Goal: Task Accomplishment & Management: Complete application form

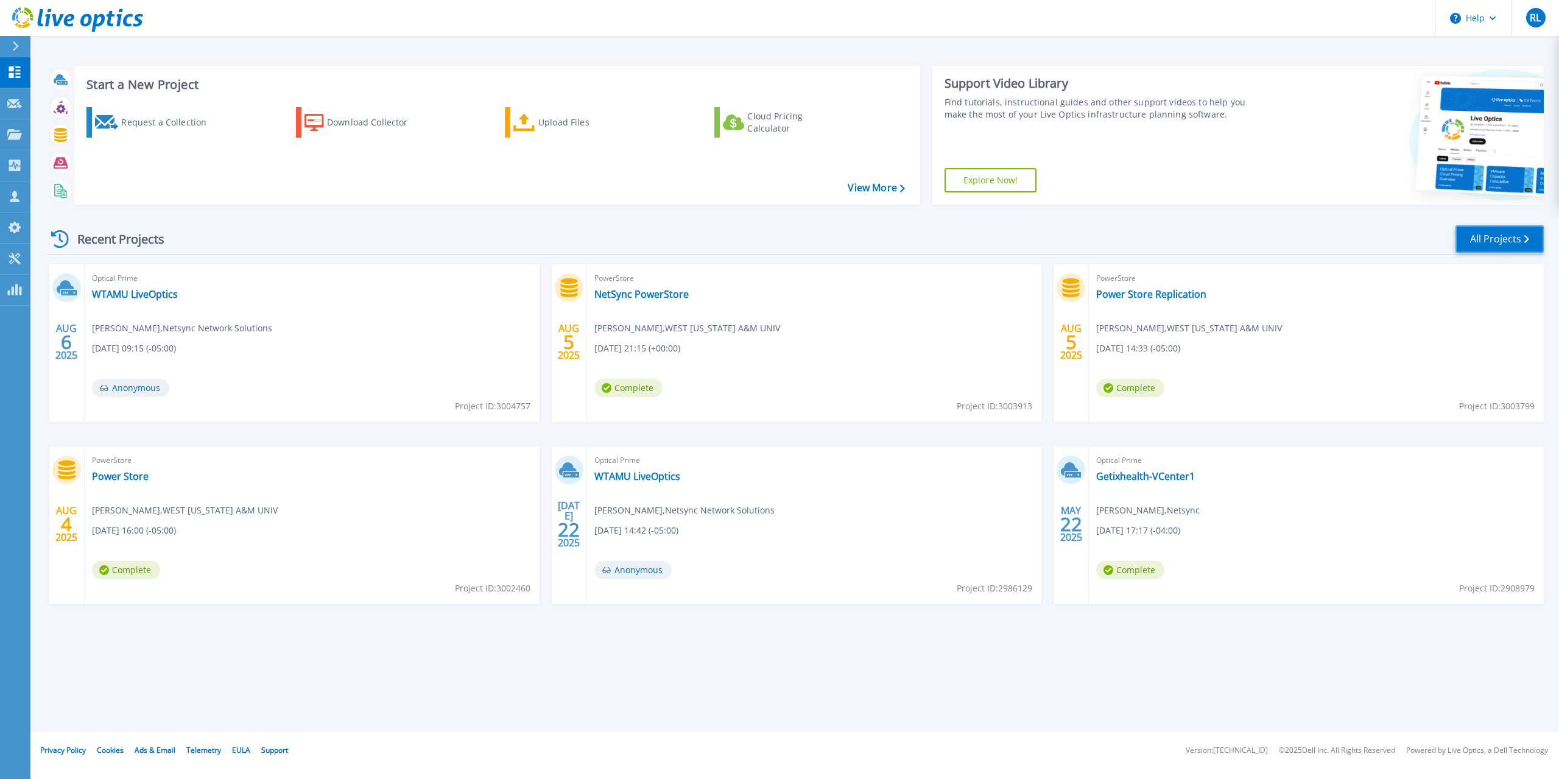
click at [1529, 242] on icon at bounding box center [1526, 239] width 5 height 8
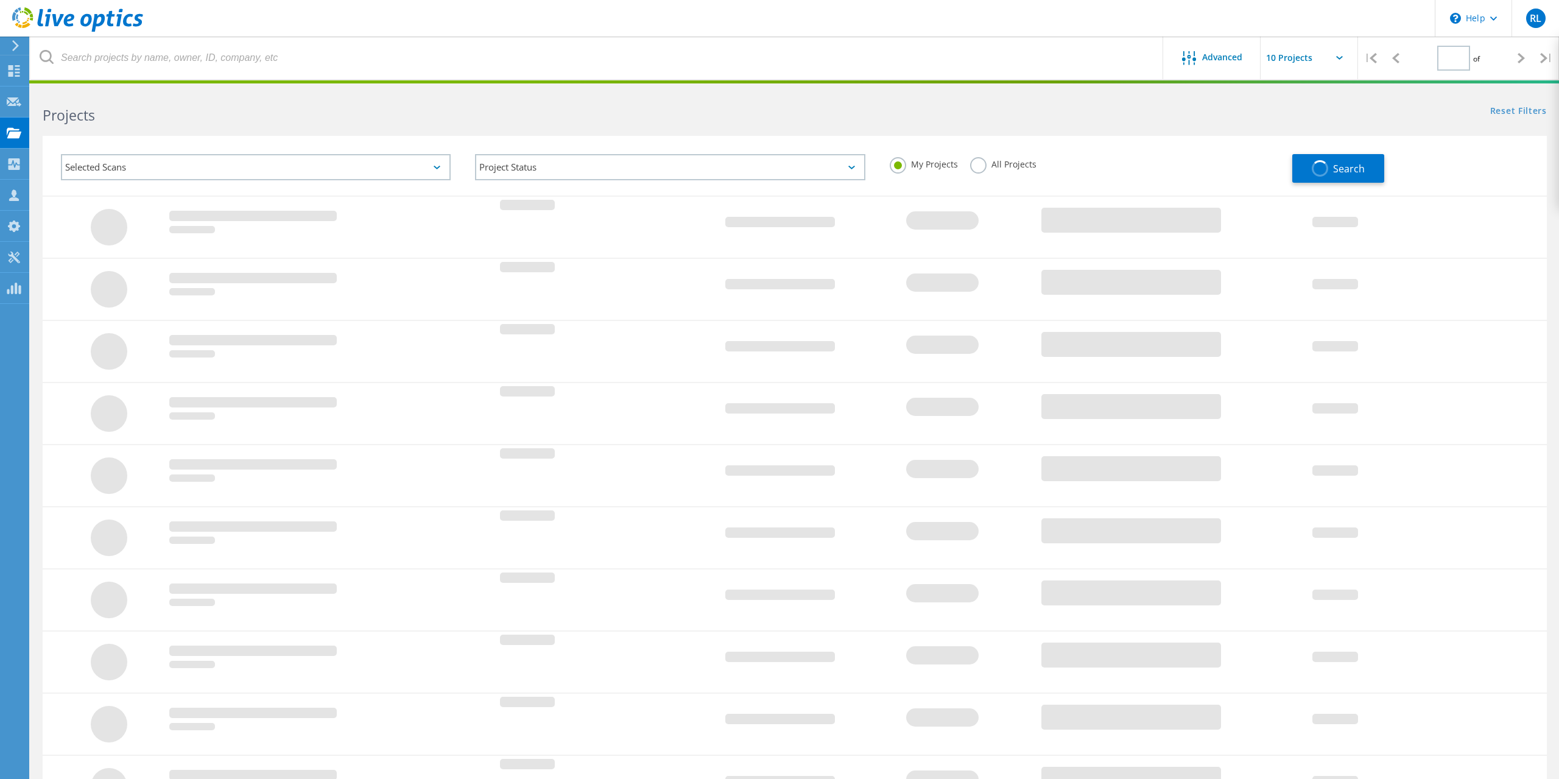
type input "1"
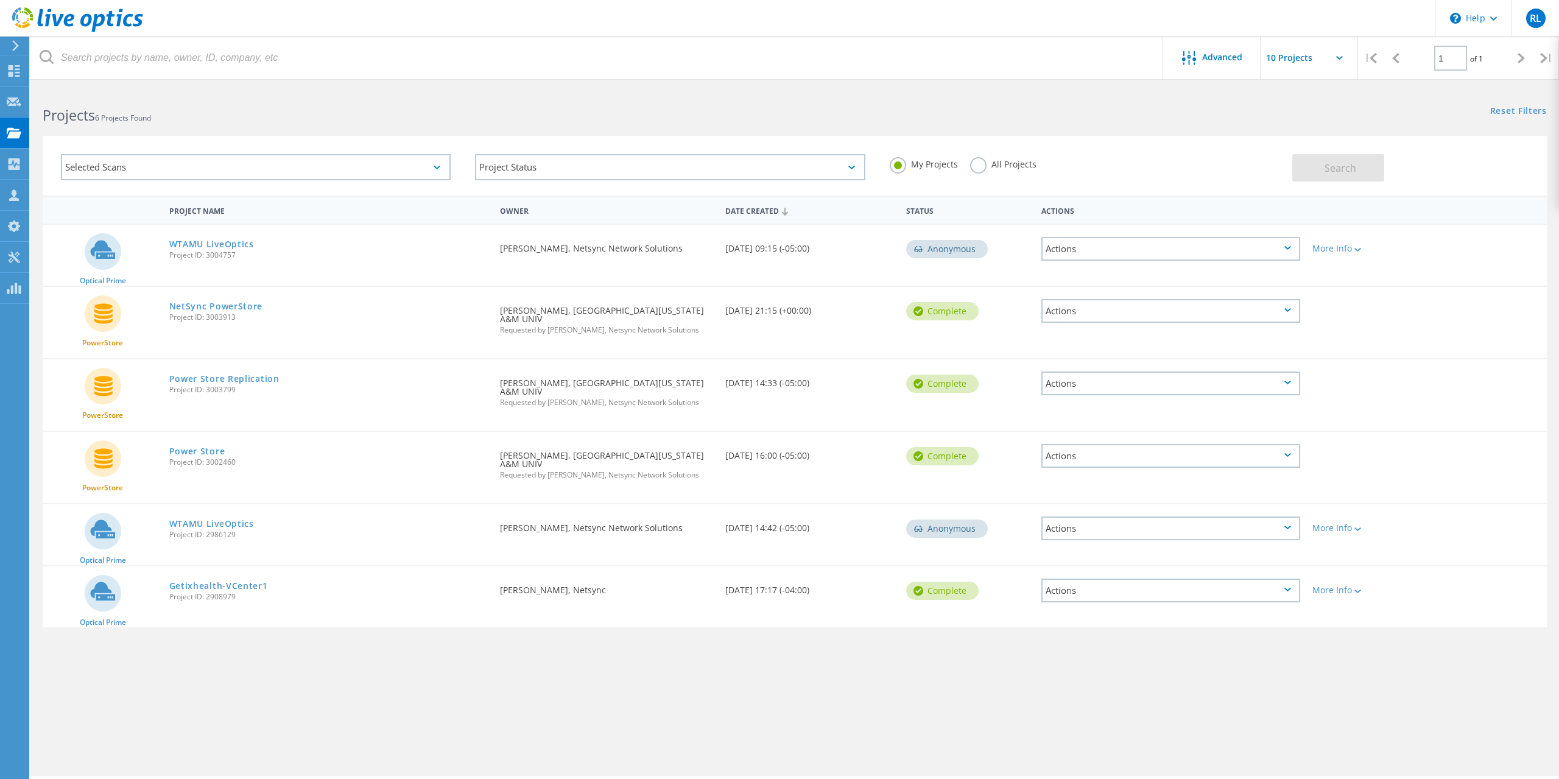
click at [1290, 63] on input "text" at bounding box center [1322, 58] width 122 height 43
click at [1523, 33] on div "RL" at bounding box center [1536, 18] width 48 height 37
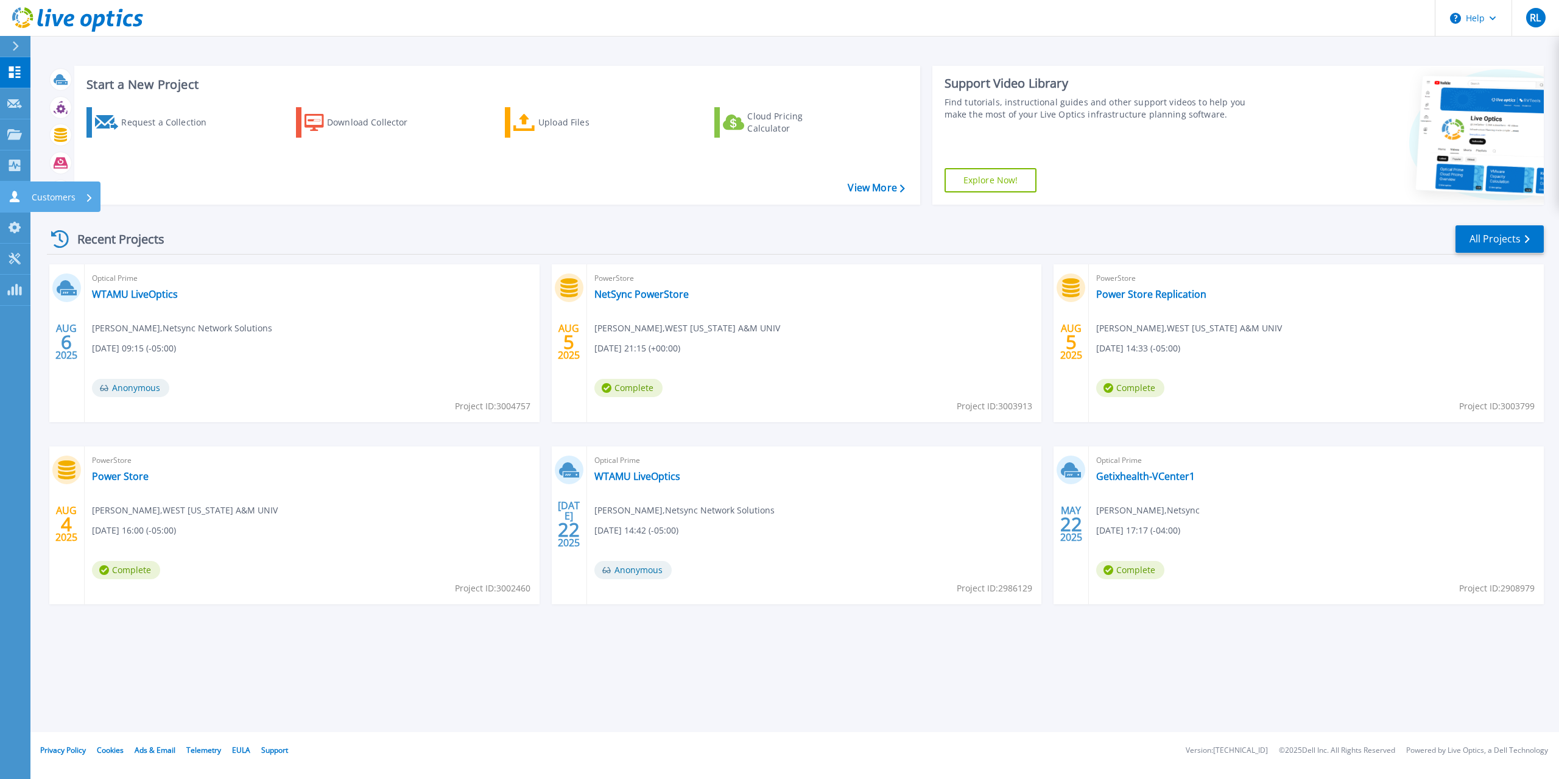
click at [70, 190] on p "Customers" at bounding box center [54, 197] width 44 height 32
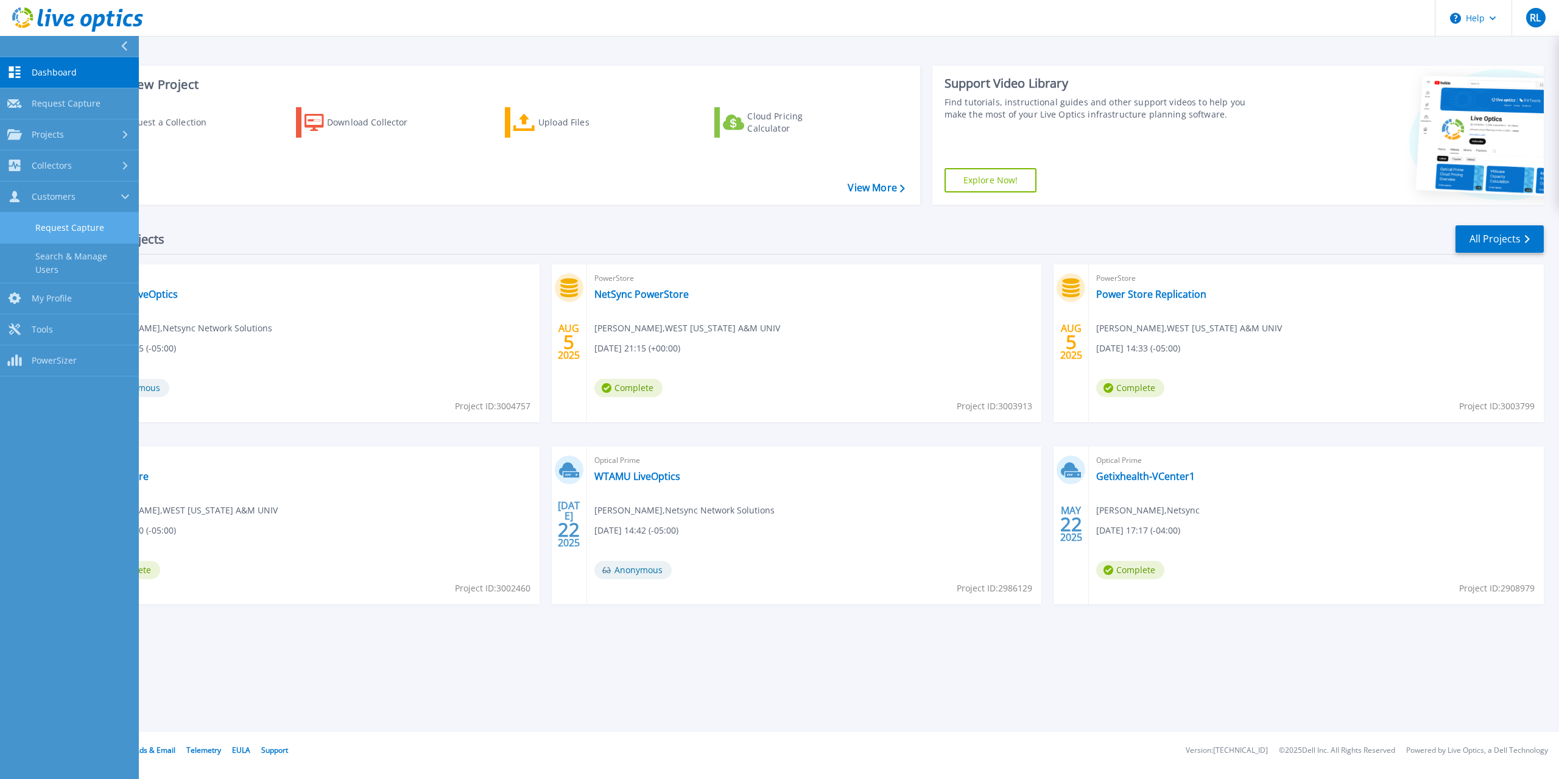
click at [94, 238] on link "Request Capture" at bounding box center [69, 228] width 139 height 31
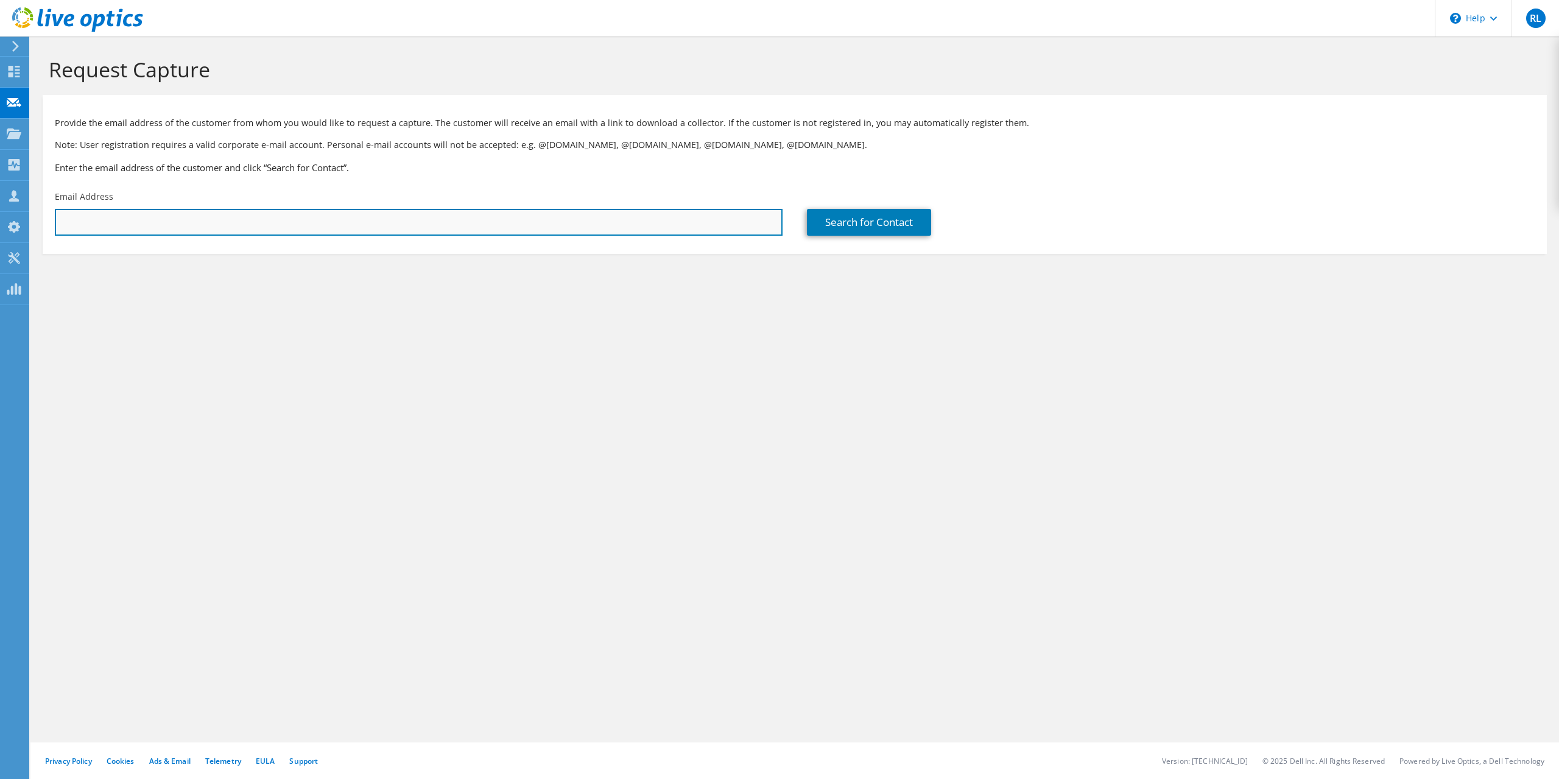
click at [222, 224] on input "text" at bounding box center [419, 222] width 728 height 27
paste input "MBlackwell@ci.southlake.tx.us"
type input "MBlackwell@ci.southlake.tx.us"
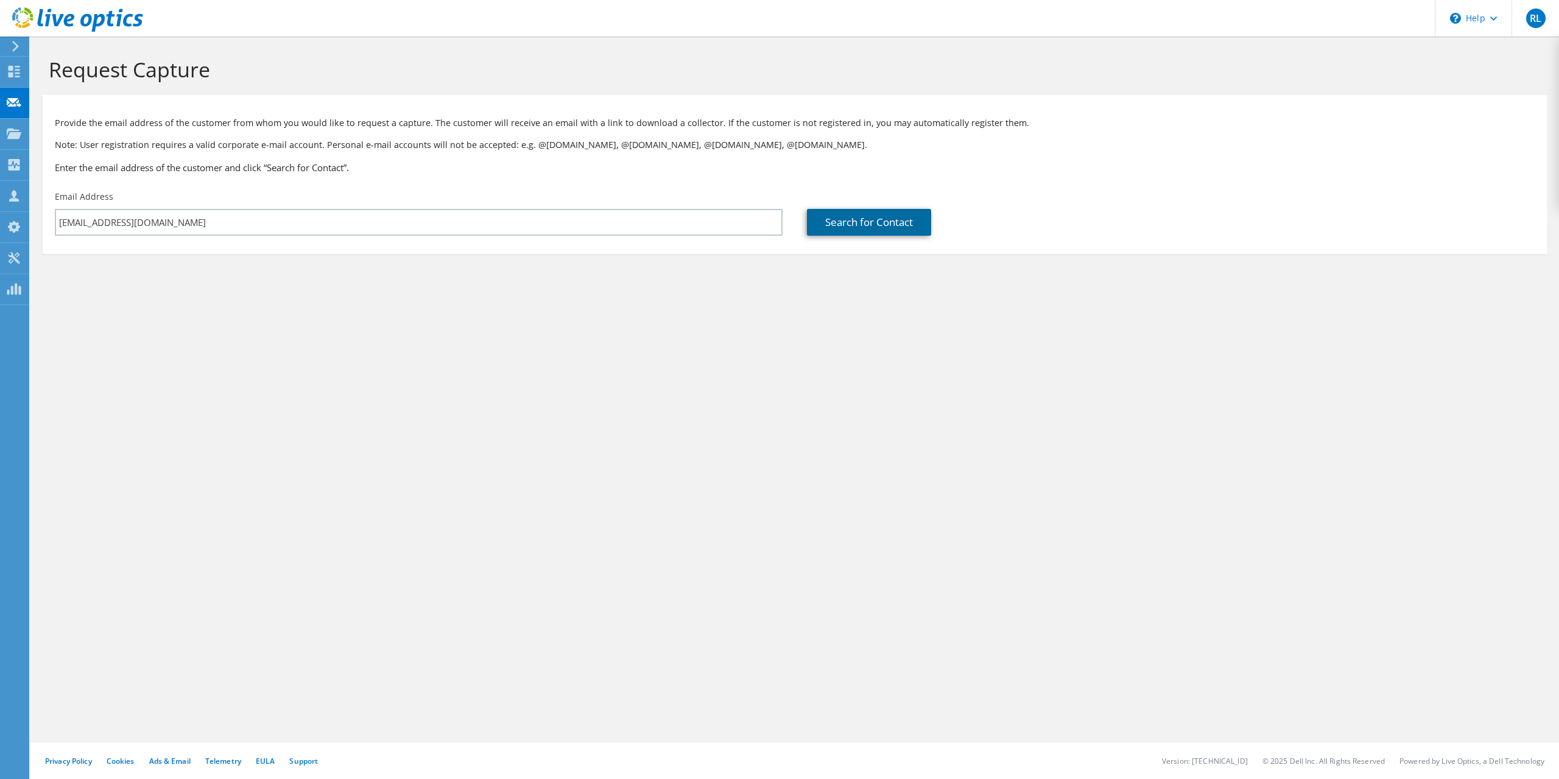
click at [886, 231] on link "Search for Contact" at bounding box center [869, 222] width 124 height 27
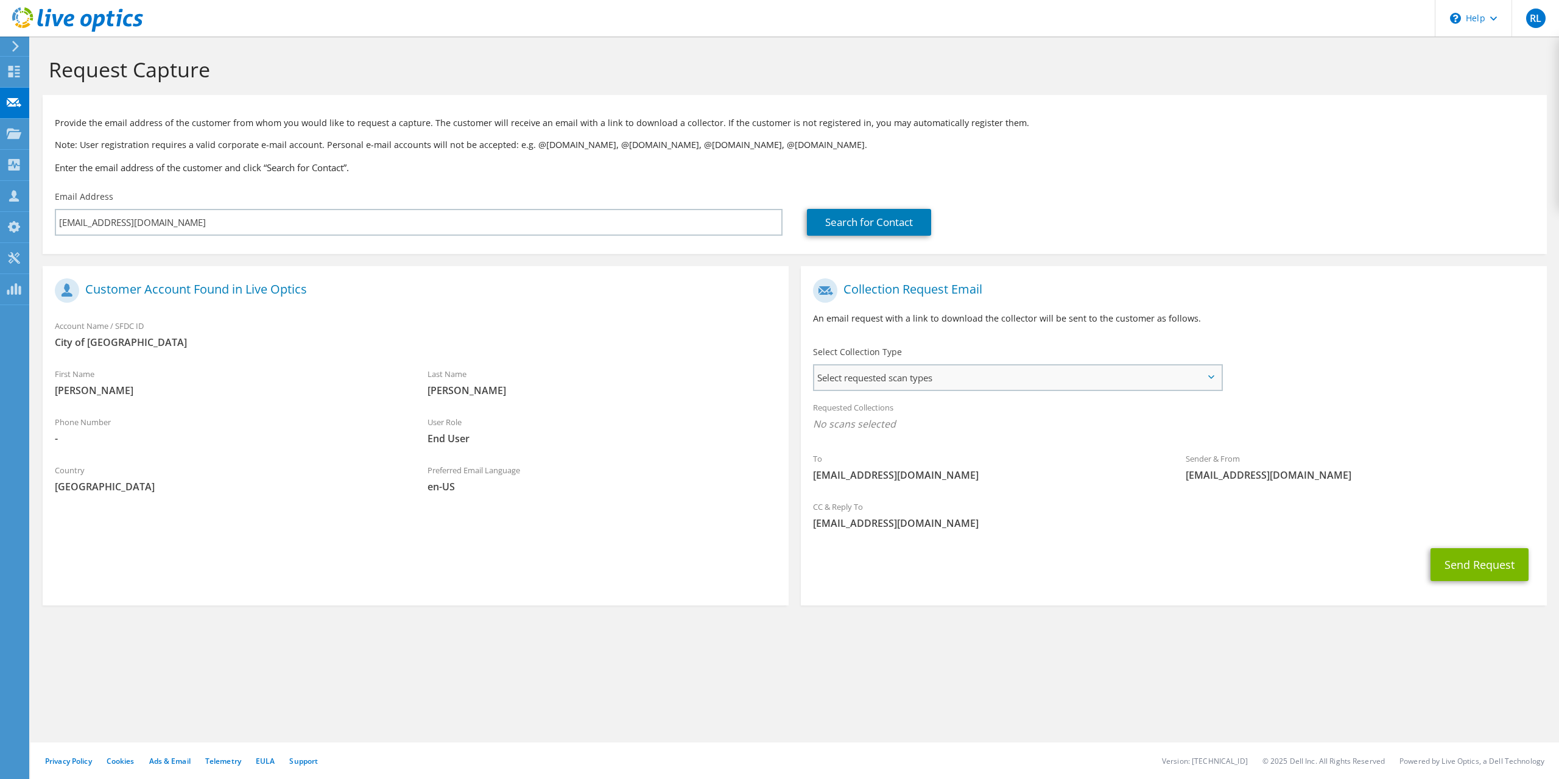
click at [948, 375] on span "Select requested scan types" at bounding box center [1017, 377] width 407 height 24
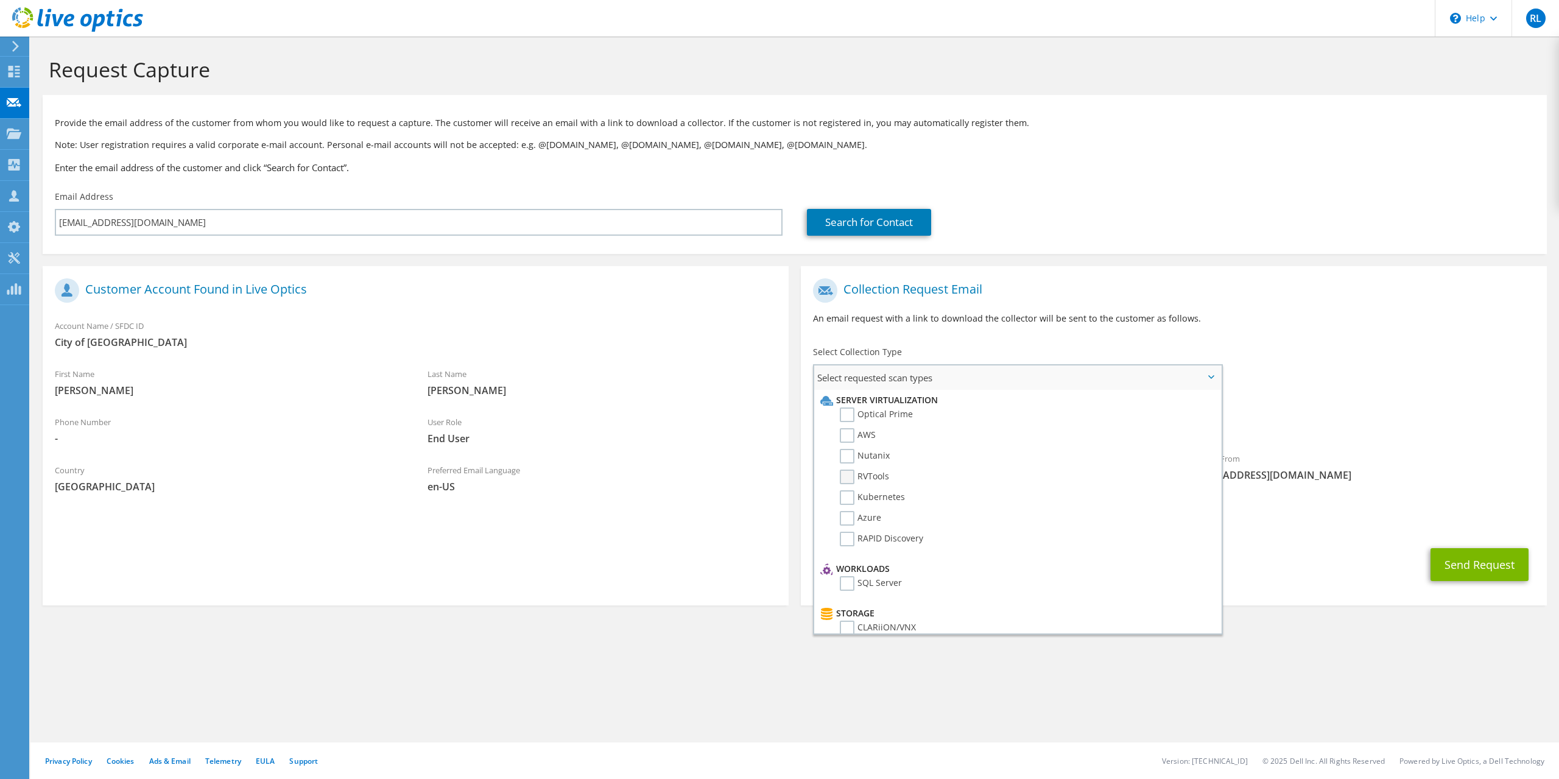
click at [873, 476] on label "RVTools" at bounding box center [864, 477] width 49 height 15
click at [0, 0] on input "RVTools" at bounding box center [0, 0] width 0 height 0
click at [848, 551] on label "Pure" at bounding box center [858, 545] width 37 height 15
click at [0, 0] on input "Pure" at bounding box center [0, 0] width 0 height 0
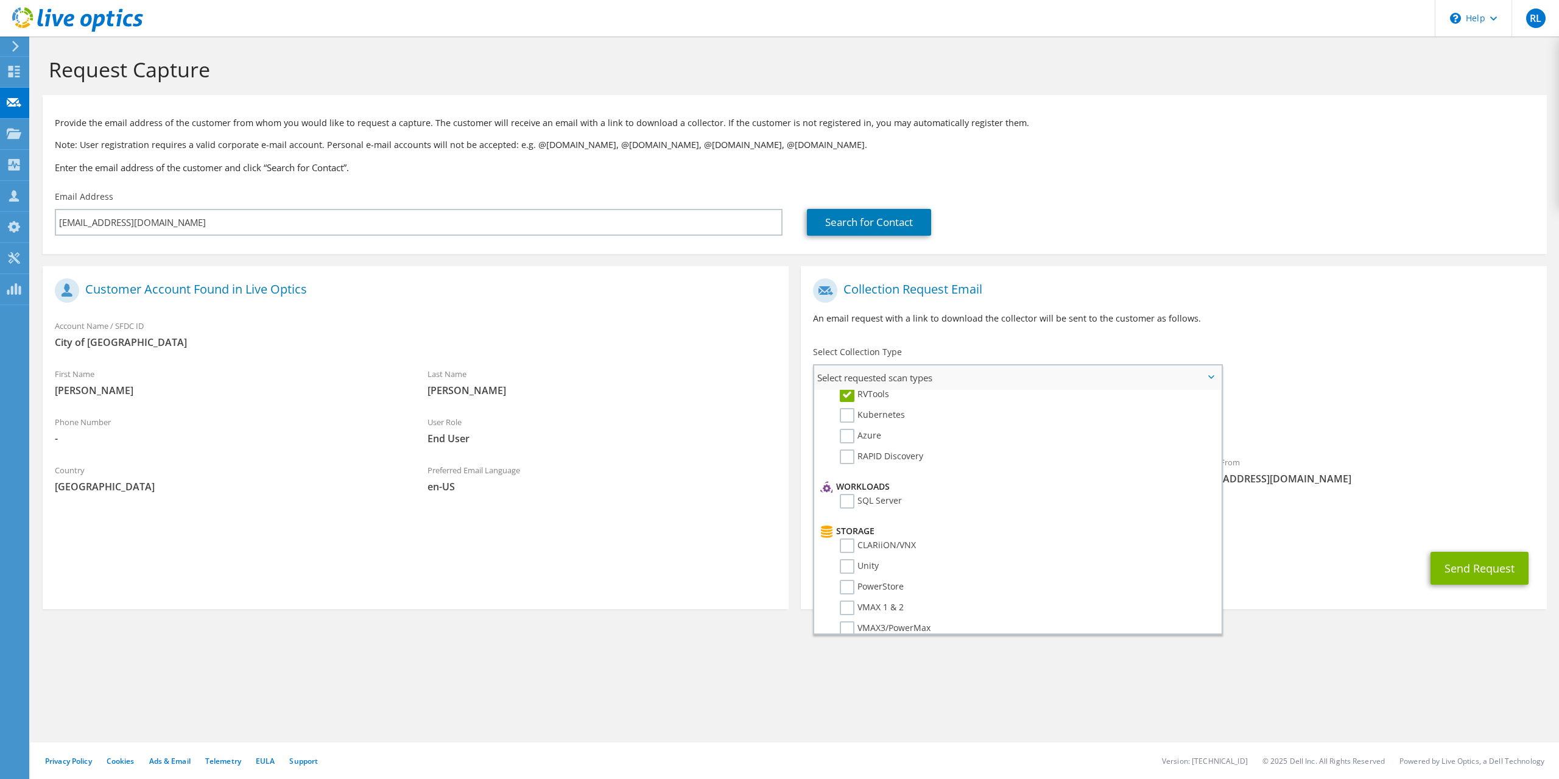
scroll to position [0, 0]
click at [1269, 379] on div "To MBlackwell@ci.southlake.tx.us Sender & From liveoptics@liveoptics.com" at bounding box center [1174, 384] width 746 height 225
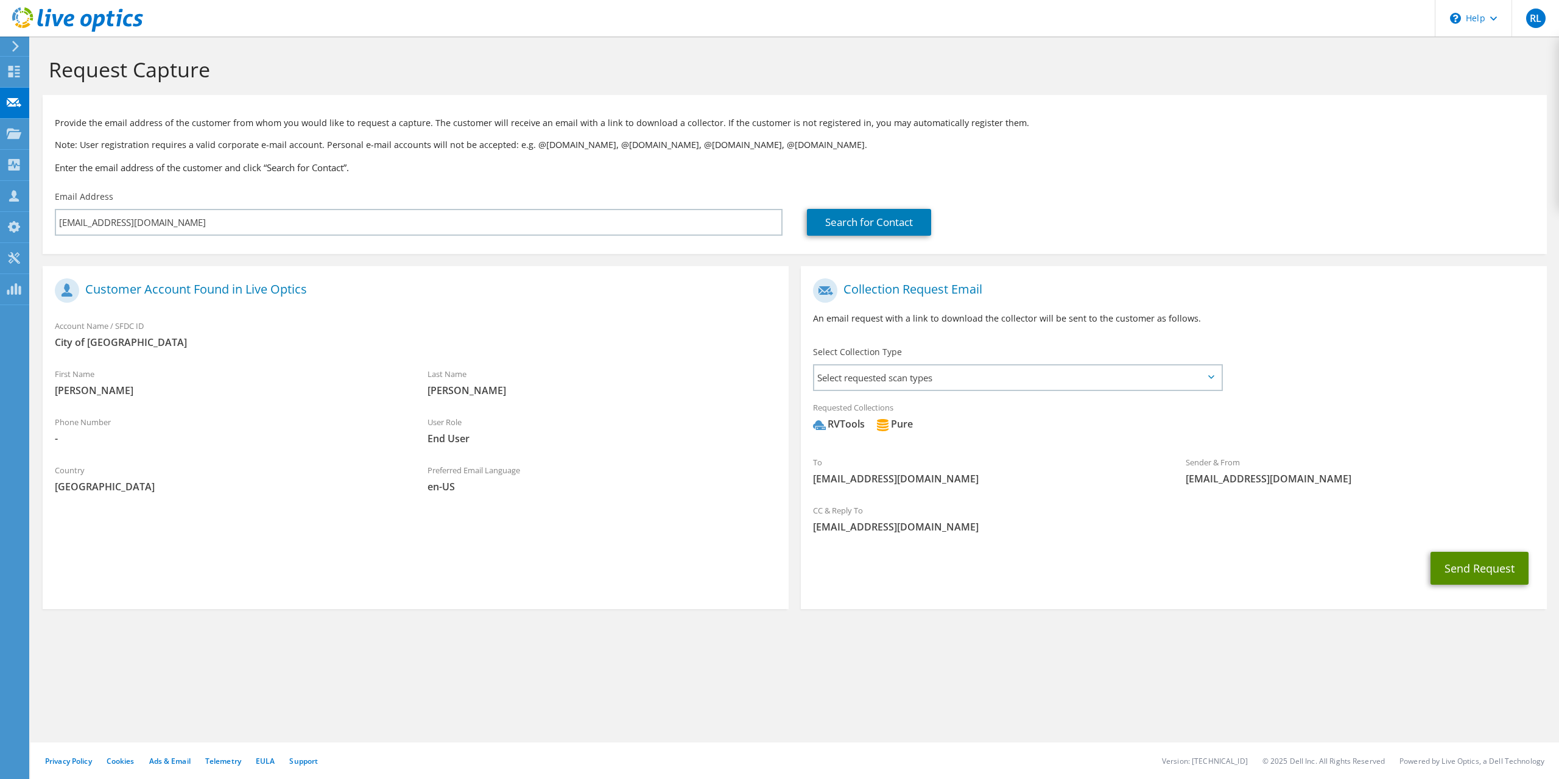
click at [1443, 573] on button "Send Request" at bounding box center [1480, 568] width 98 height 33
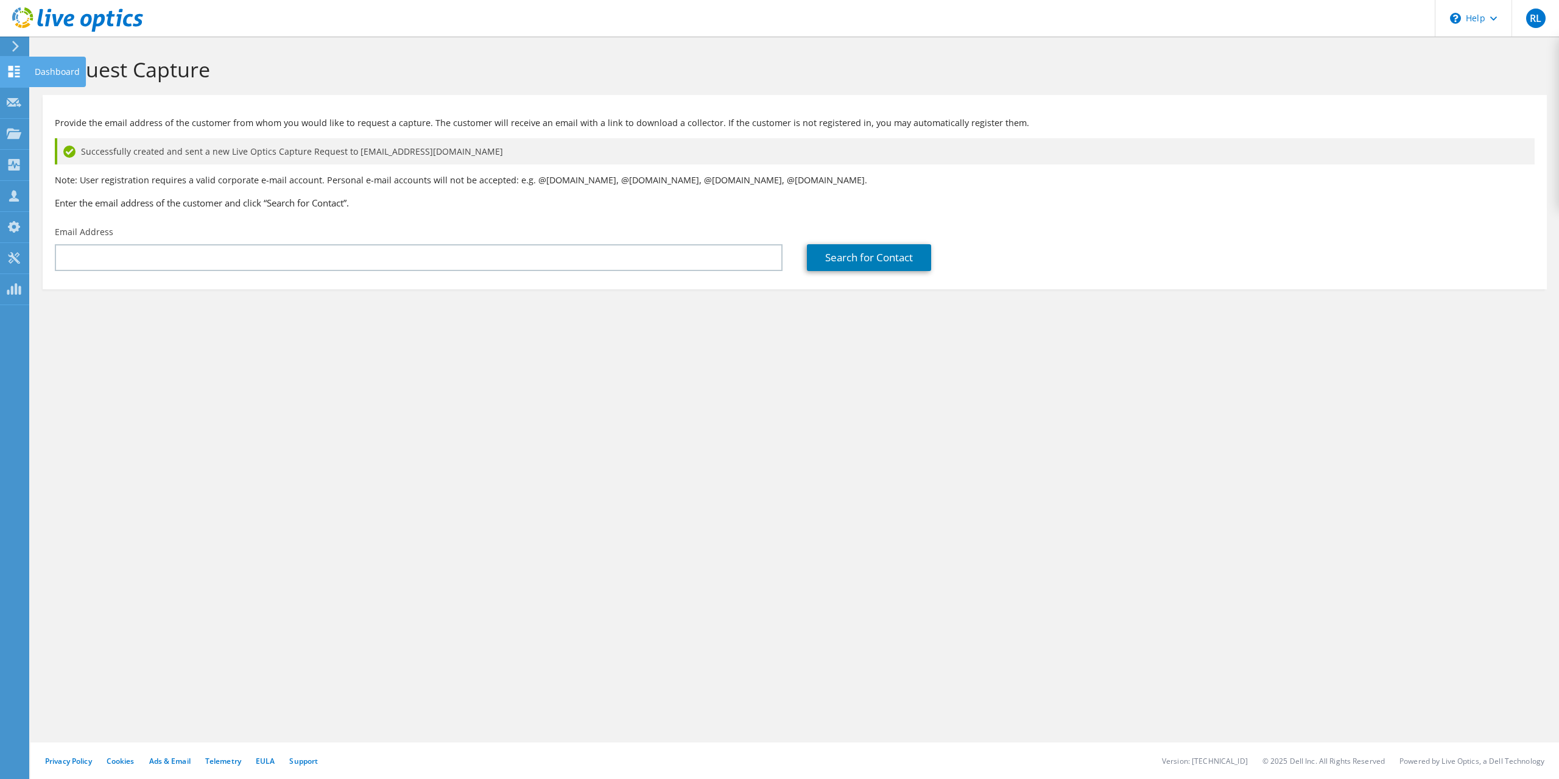
click at [40, 73] on div "Dashboard" at bounding box center [57, 72] width 57 height 30
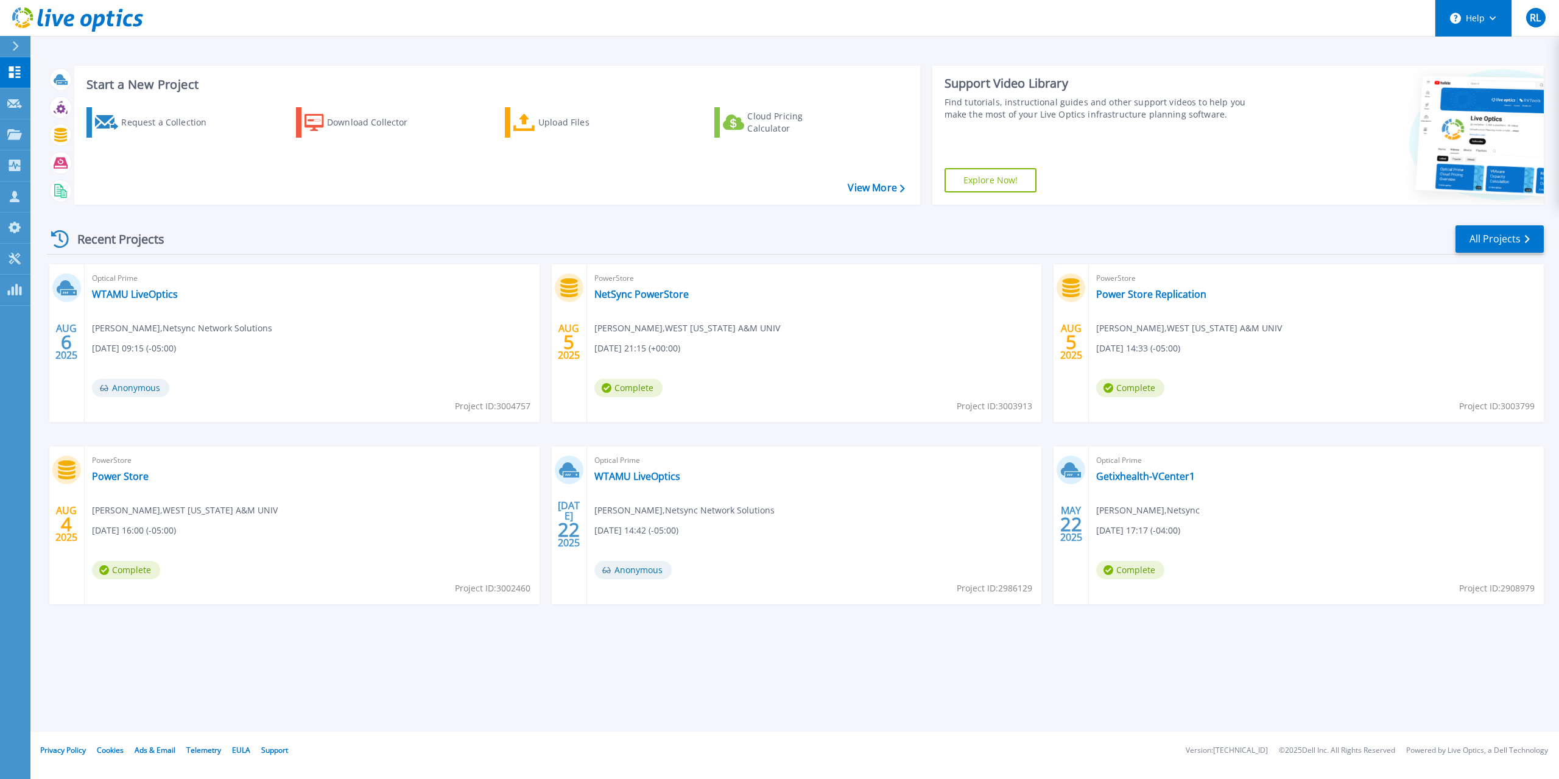
click at [1490, 32] on button "Help" at bounding box center [1473, 18] width 76 height 37
click at [1524, 15] on button "RL" at bounding box center [1536, 18] width 48 height 36
click at [65, 102] on p "Request Capture" at bounding box center [66, 104] width 69 height 32
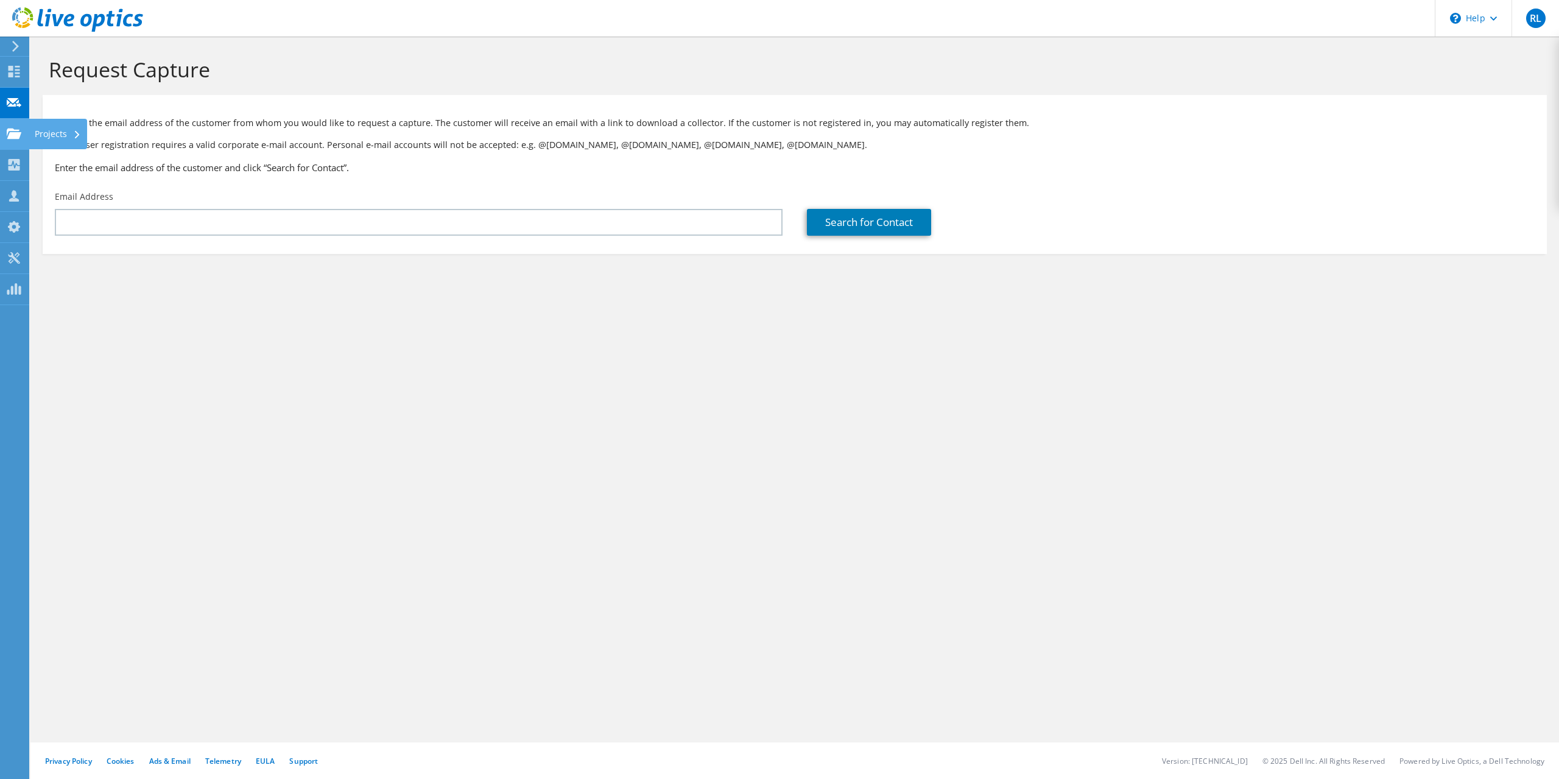
click at [65, 136] on div "Projects" at bounding box center [58, 134] width 58 height 30
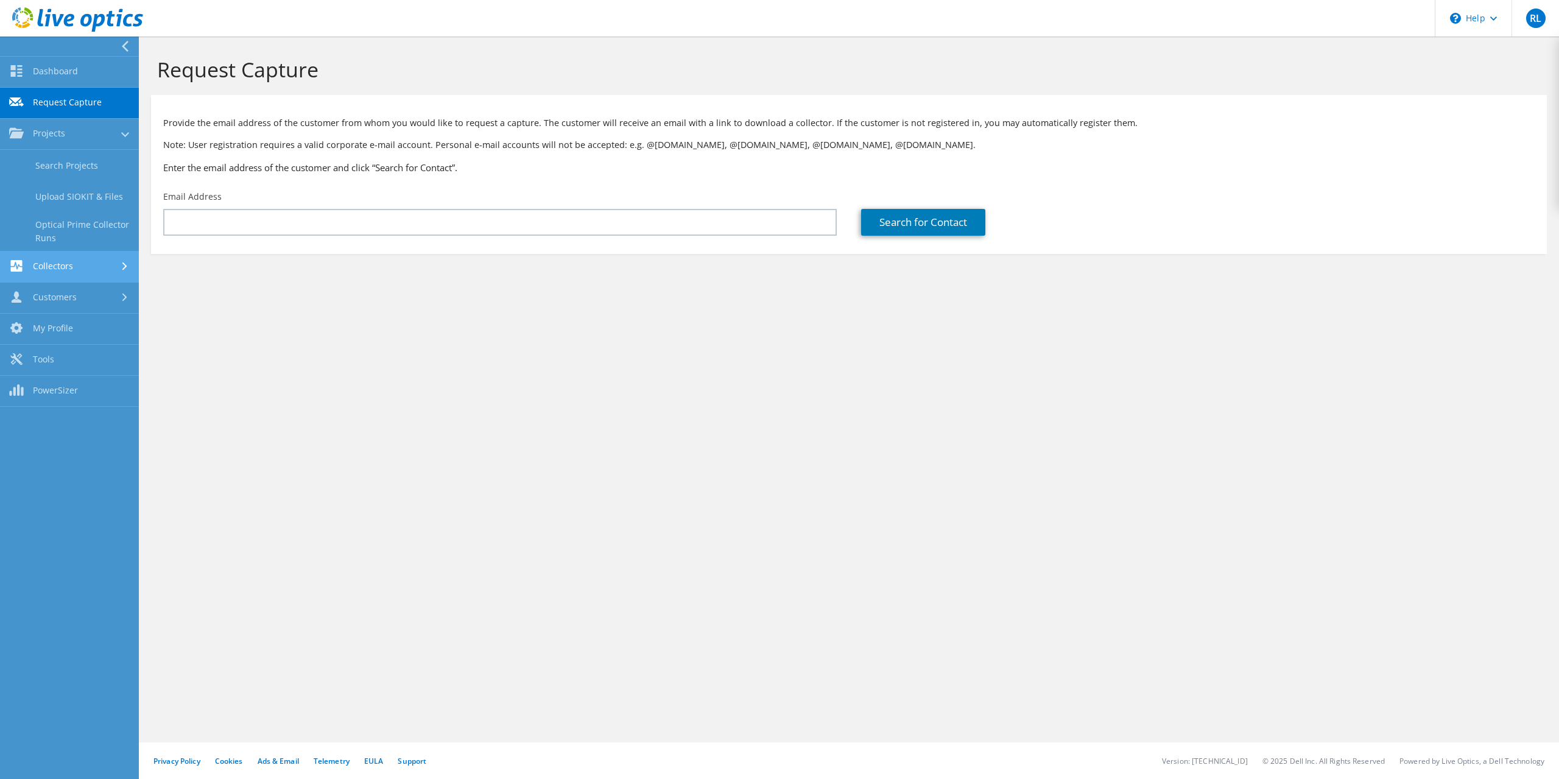
click at [103, 256] on link "Collectors" at bounding box center [69, 267] width 139 height 31
click at [99, 288] on link "Customers" at bounding box center [69, 298] width 139 height 31
click at [97, 255] on link "Customers" at bounding box center [69, 258] width 139 height 31
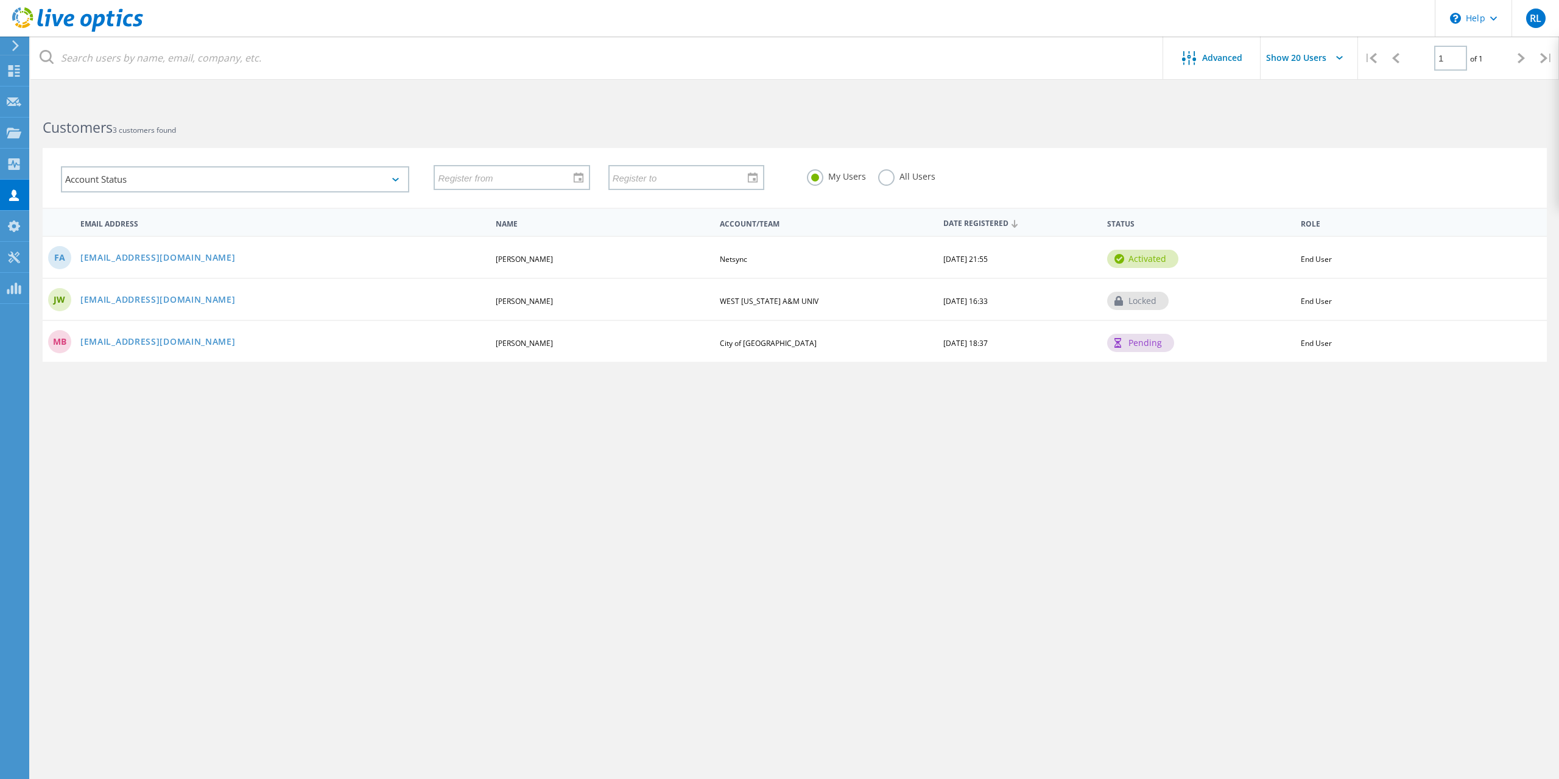
click at [561, 360] on div "MB [EMAIL_ADDRESS][DOMAIN_NAME] [PERSON_NAME] City of [GEOGRAPHIC_DATA] [DATE] …" at bounding box center [795, 341] width 1504 height 42
click at [152, 341] on link "MBlackwell@ci.southlake.tx.us" at bounding box center [157, 342] width 155 height 10
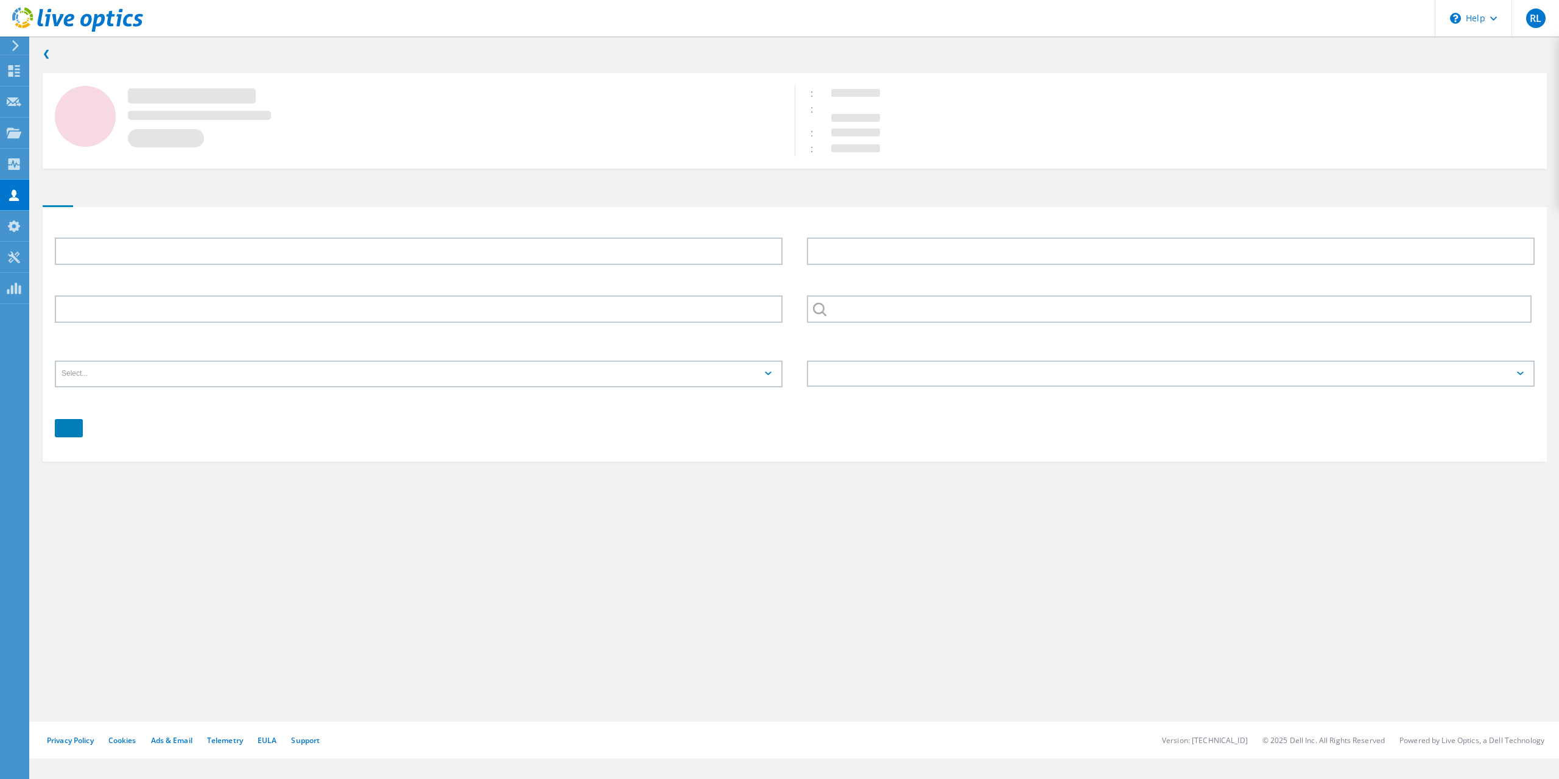
type input "Michael"
type input "Blackwell"
type input "City of Southlake"
type input "English"
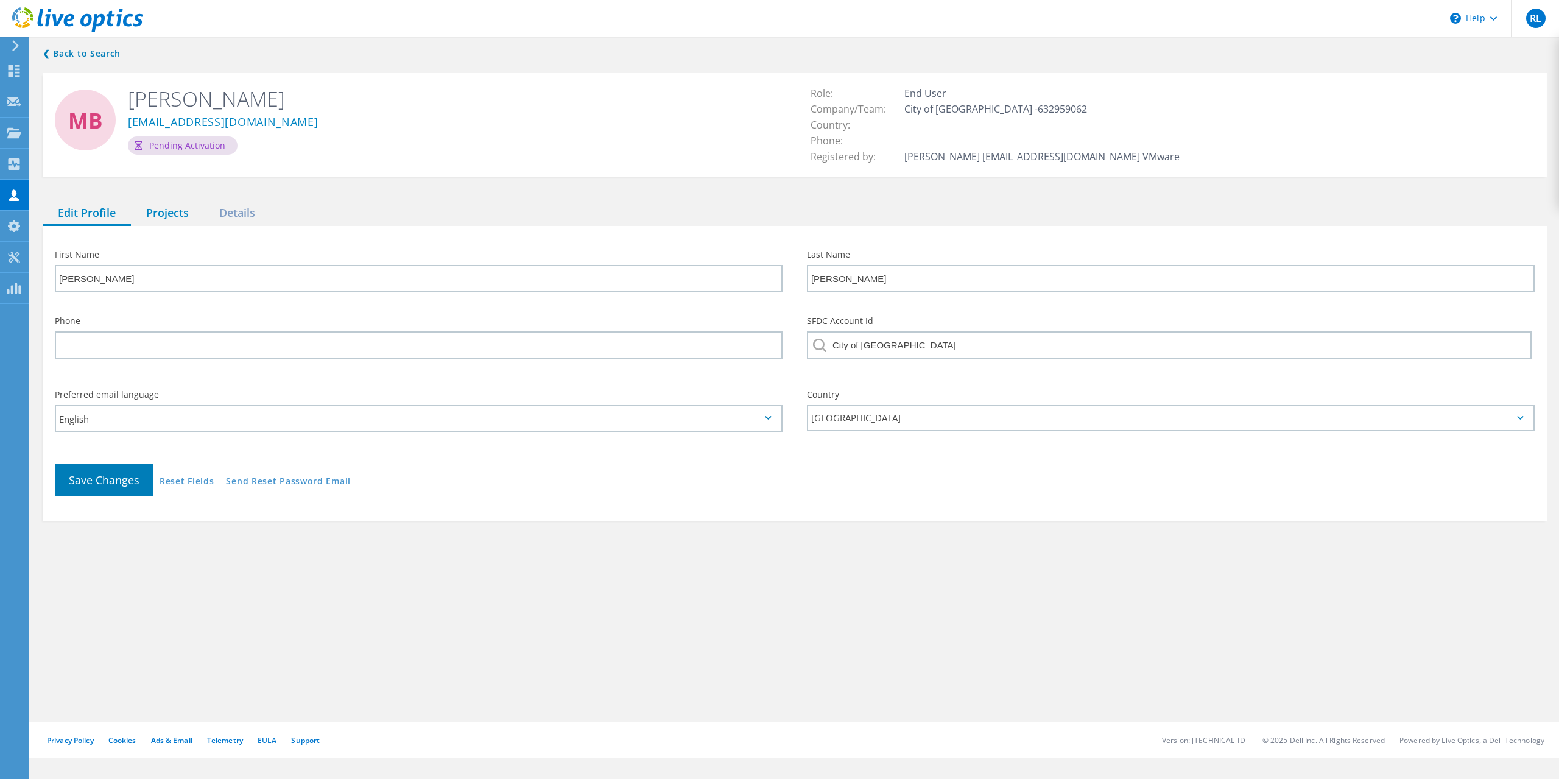
click at [169, 206] on div "Projects" at bounding box center [167, 213] width 73 height 25
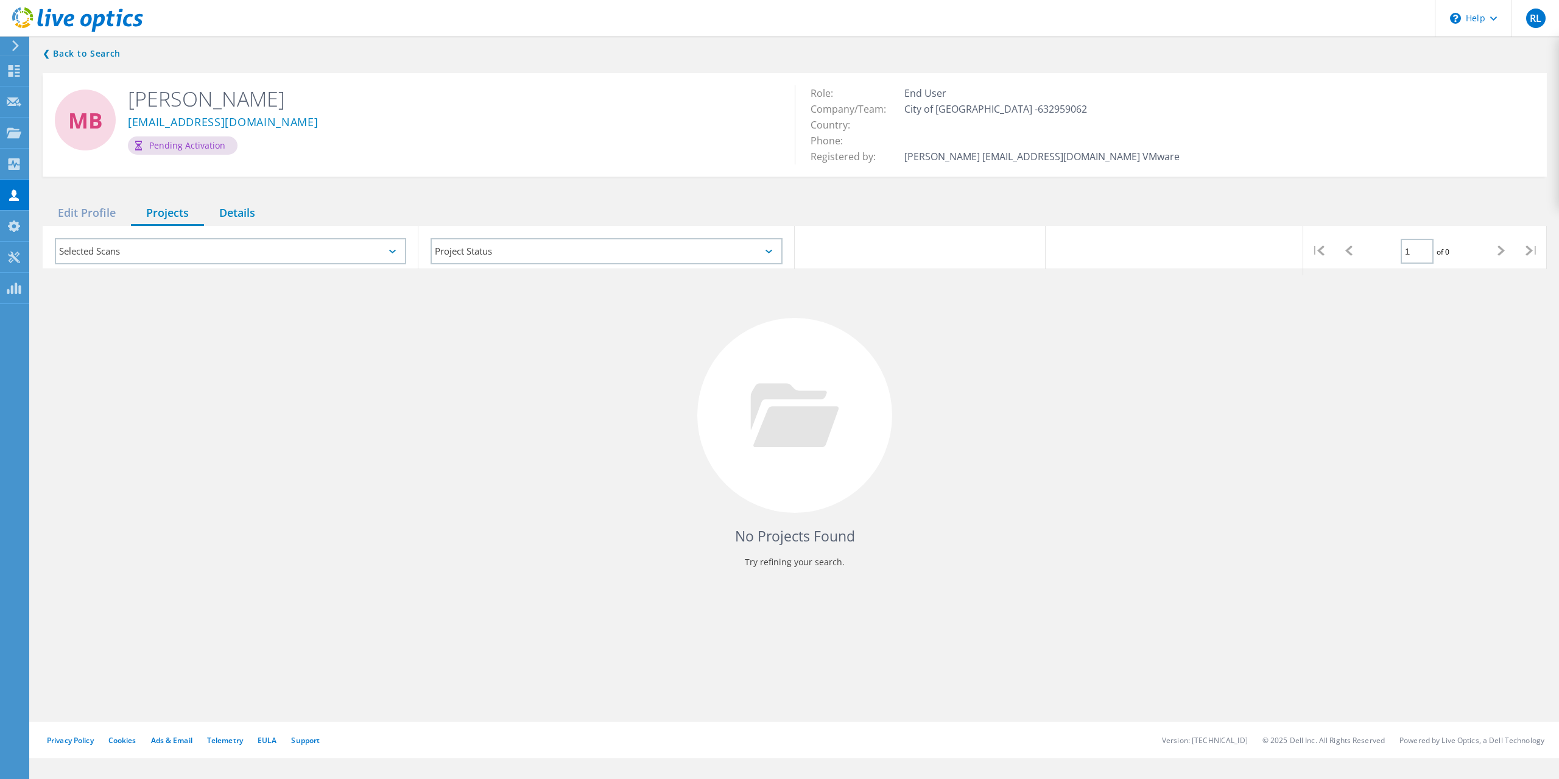
click at [236, 217] on div "Details" at bounding box center [237, 213] width 66 height 25
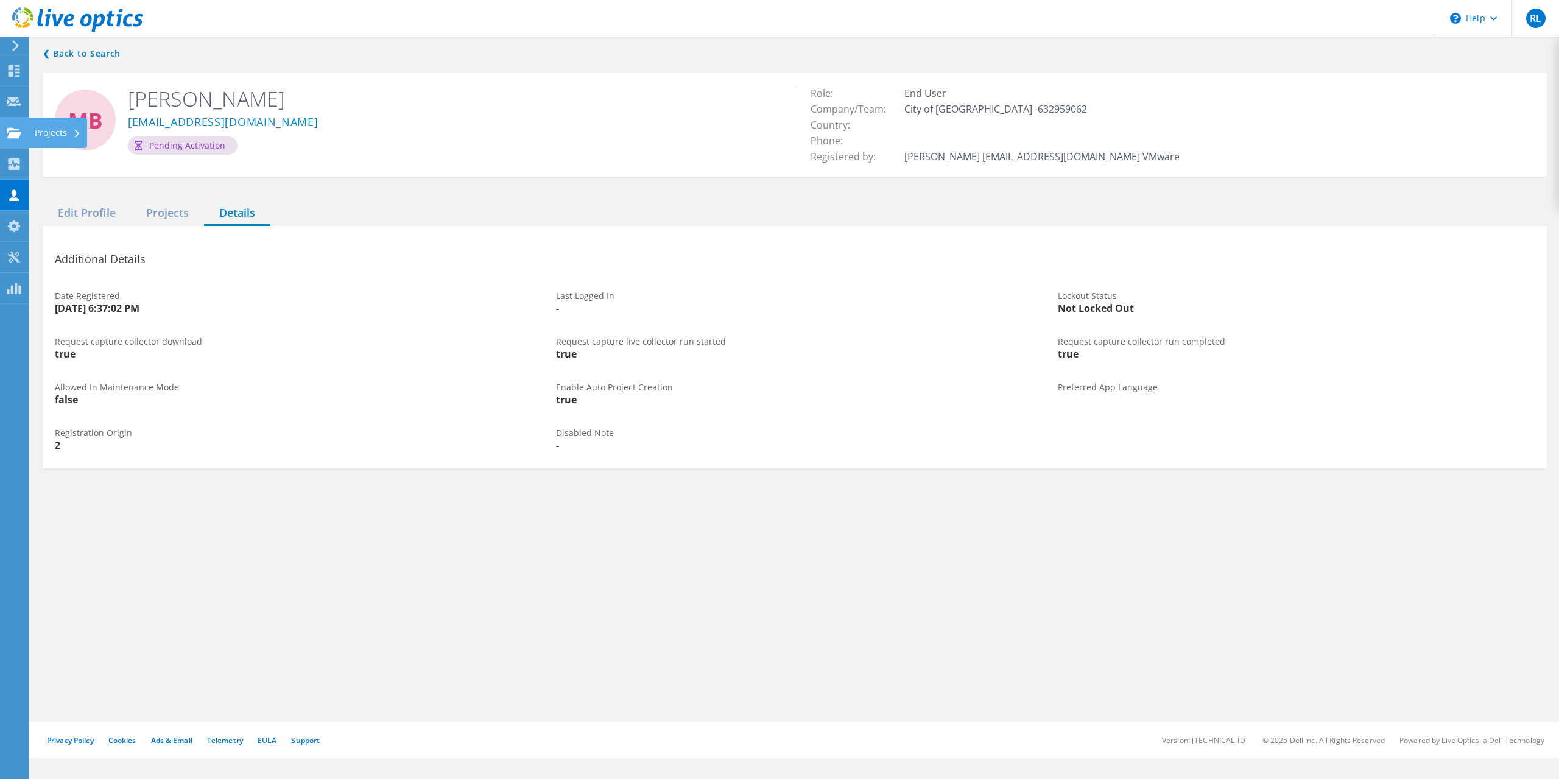
click at [40, 129] on div "Projects" at bounding box center [58, 133] width 46 height 9
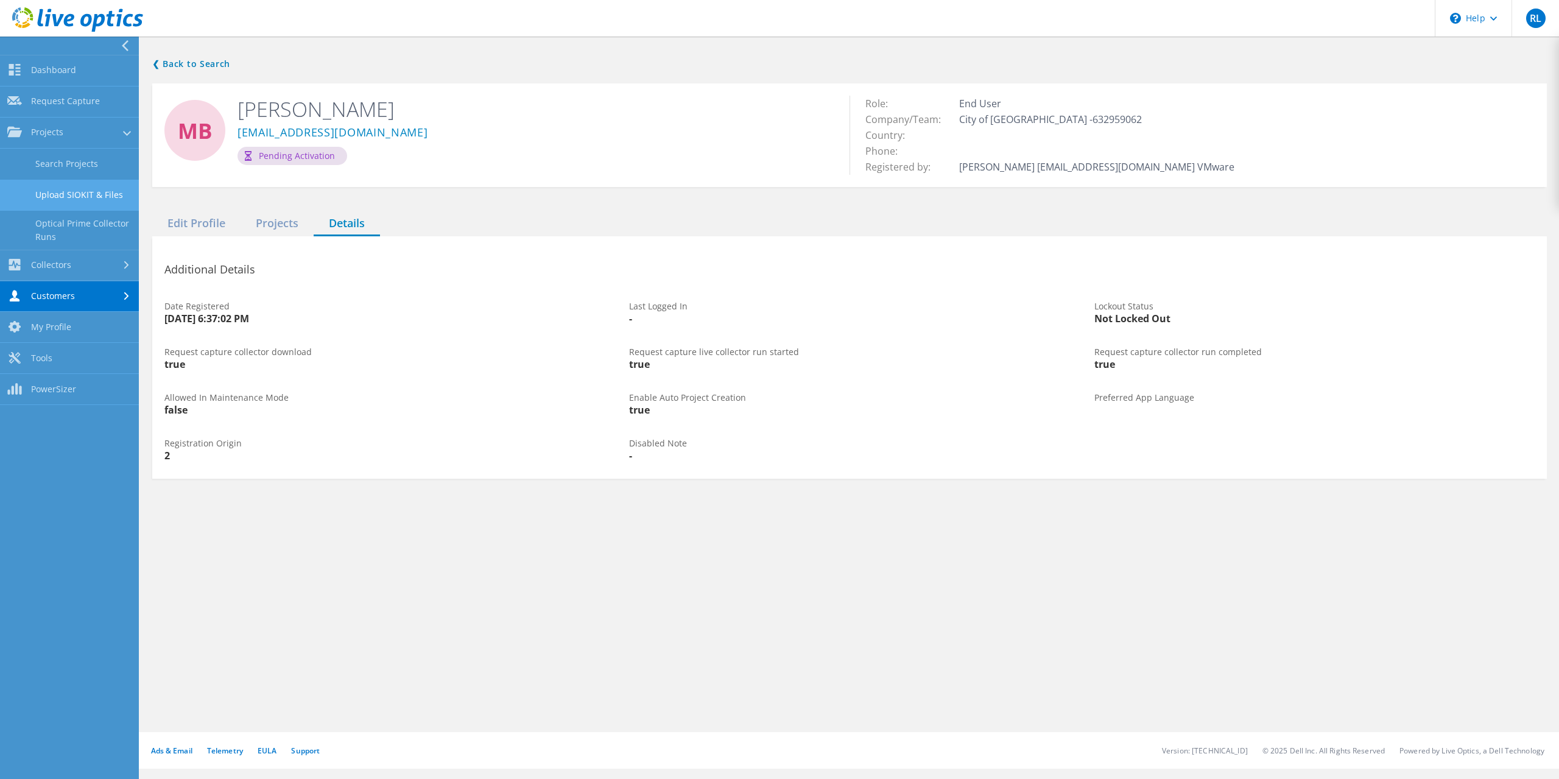
click at [80, 191] on link "Upload SIOKIT & Files" at bounding box center [69, 195] width 139 height 31
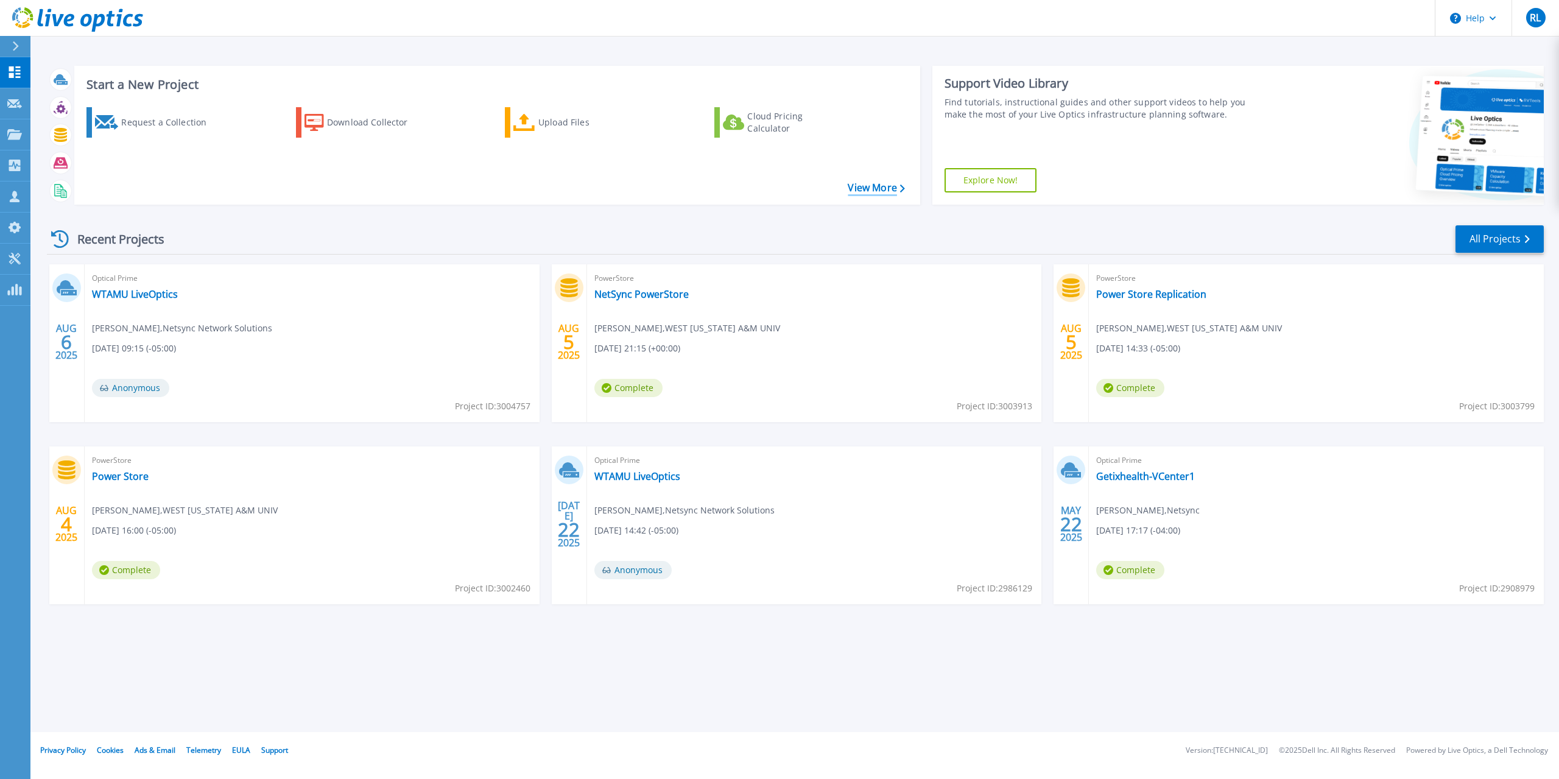
click at [881, 191] on link "View More" at bounding box center [876, 188] width 57 height 12
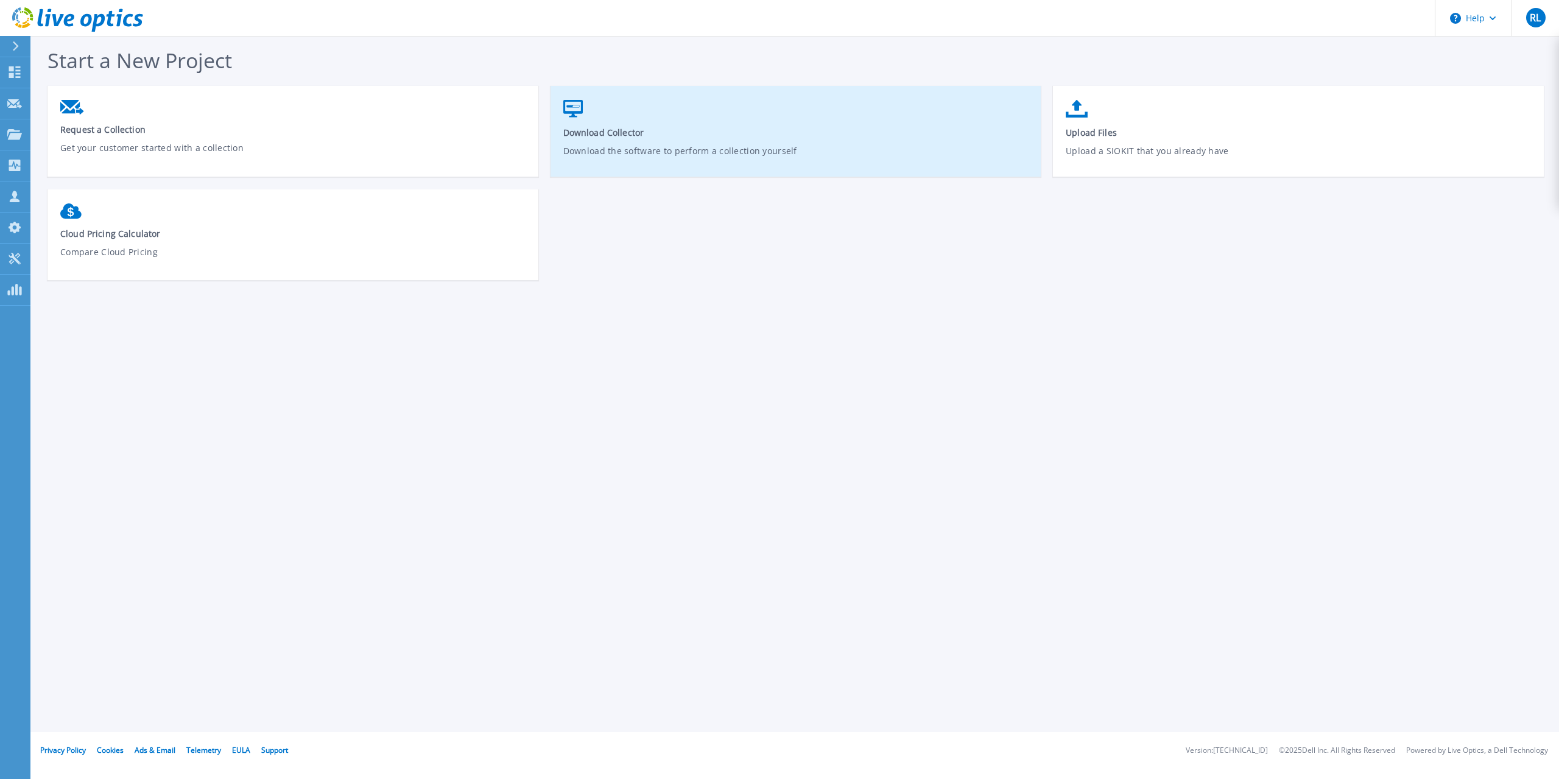
click at [631, 139] on link "Download Collector Download the software to perform a collection yourself" at bounding box center [796, 137] width 491 height 87
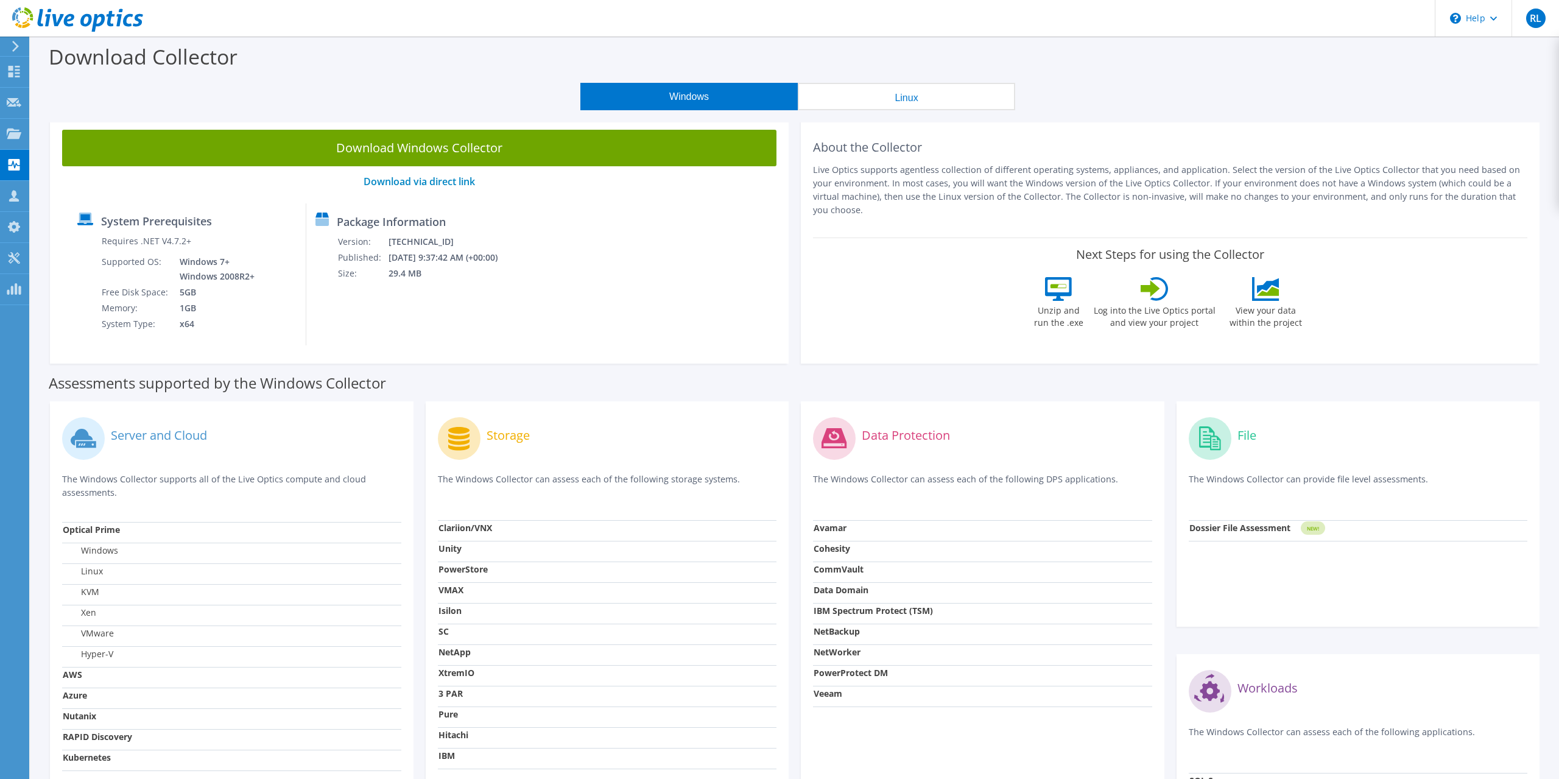
scroll to position [162, 0]
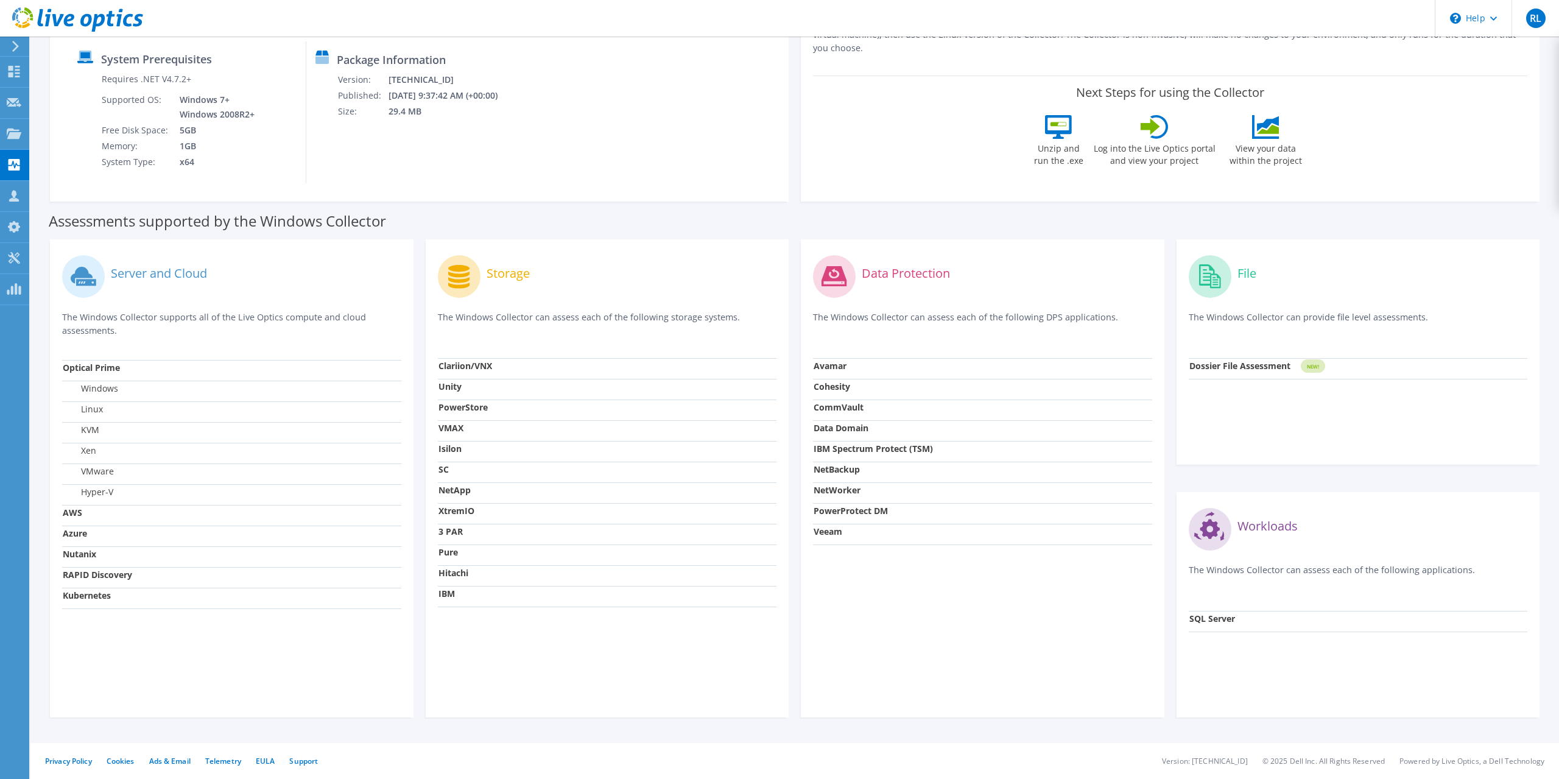
click at [140, 373] on td "Optical Prime" at bounding box center [231, 370] width 339 height 21
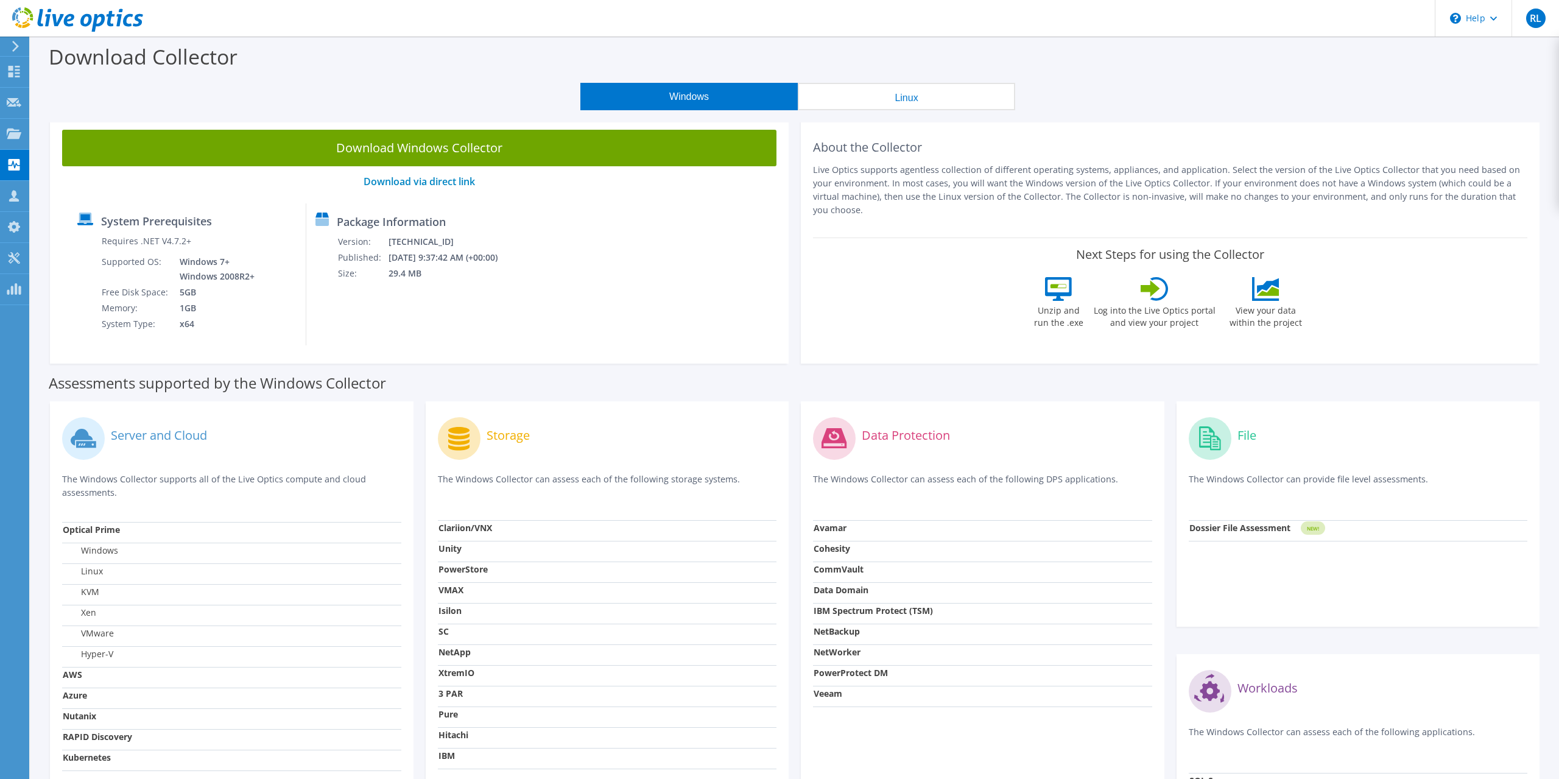
click at [1279, 278] on icon at bounding box center [1268, 285] width 22 height 15
click at [41, 133] on div "Projects" at bounding box center [58, 134] width 58 height 30
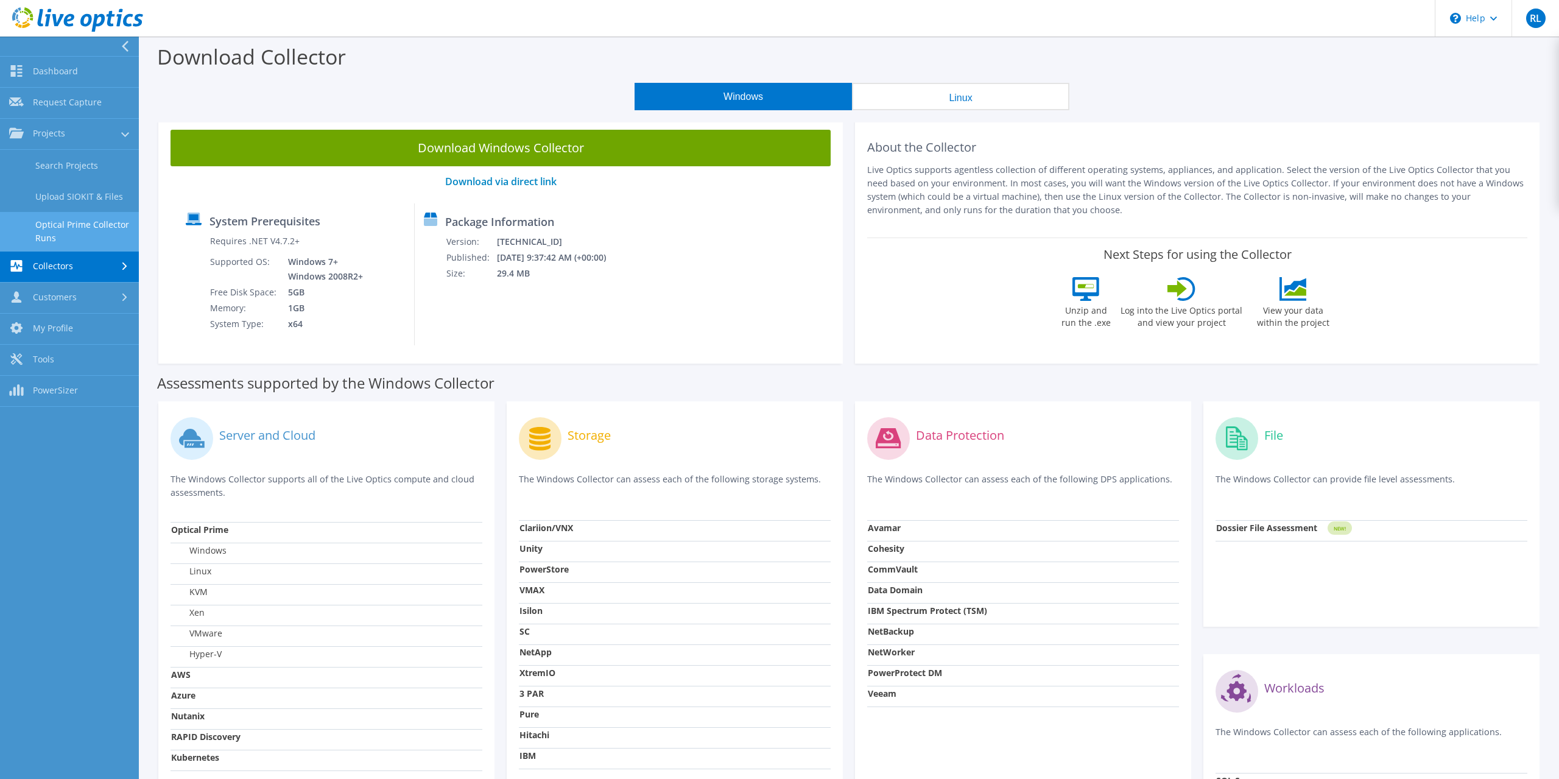
click at [96, 227] on link "Optical Prime Collector Runs" at bounding box center [69, 231] width 139 height 39
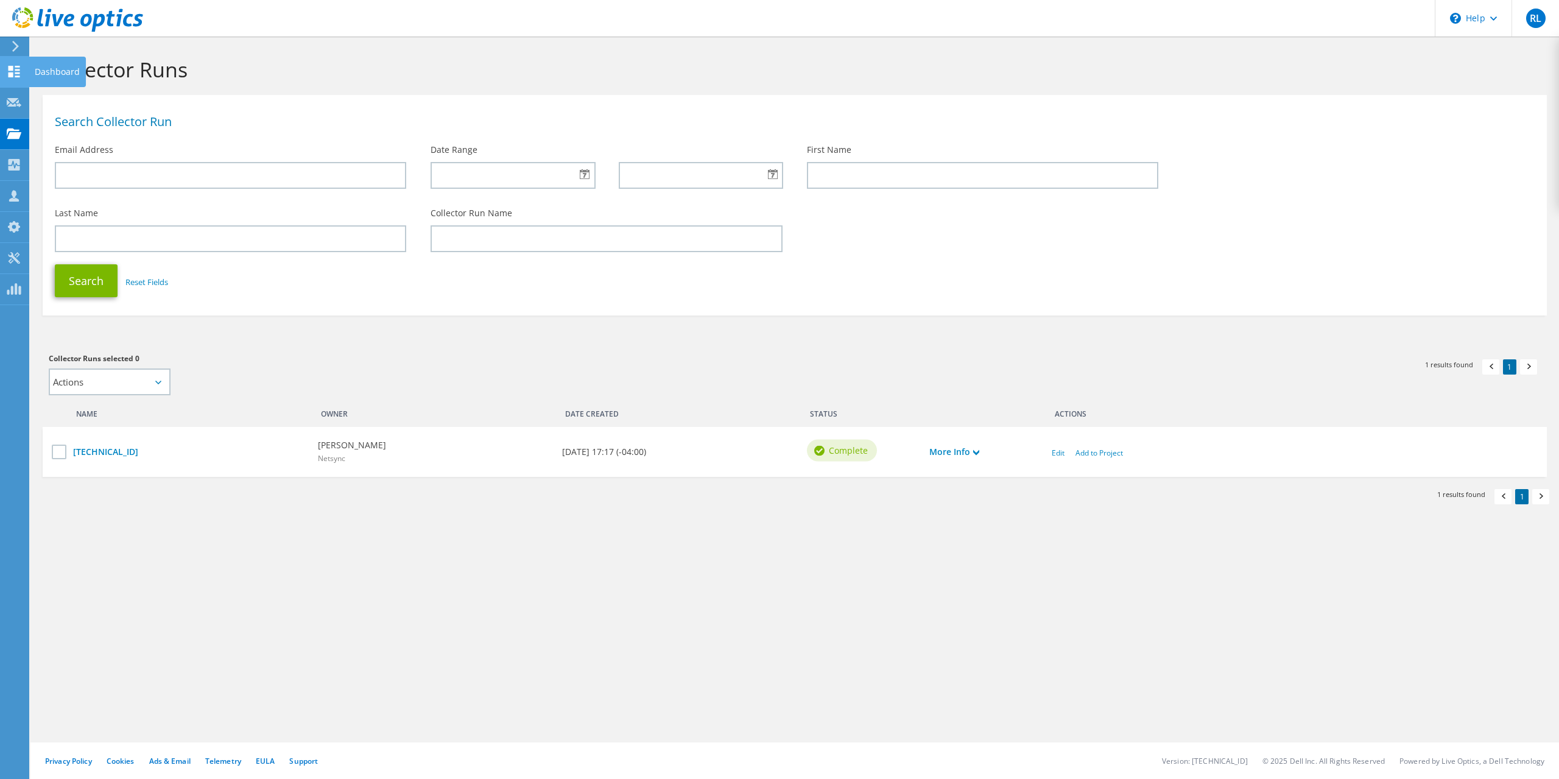
click at [56, 76] on div "Dashboard" at bounding box center [57, 72] width 57 height 30
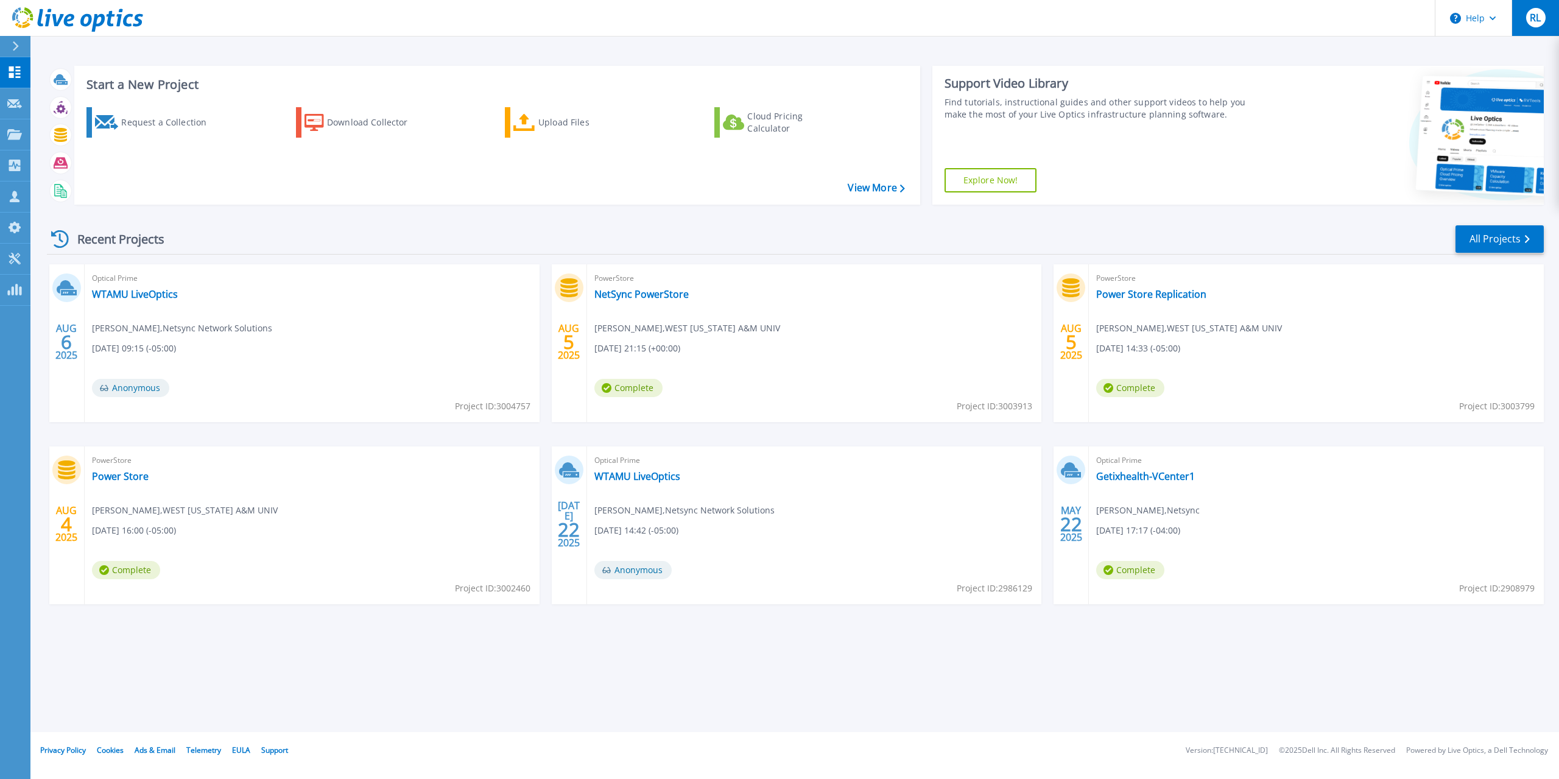
click at [1557, 18] on button "RL" at bounding box center [1536, 18] width 48 height 36
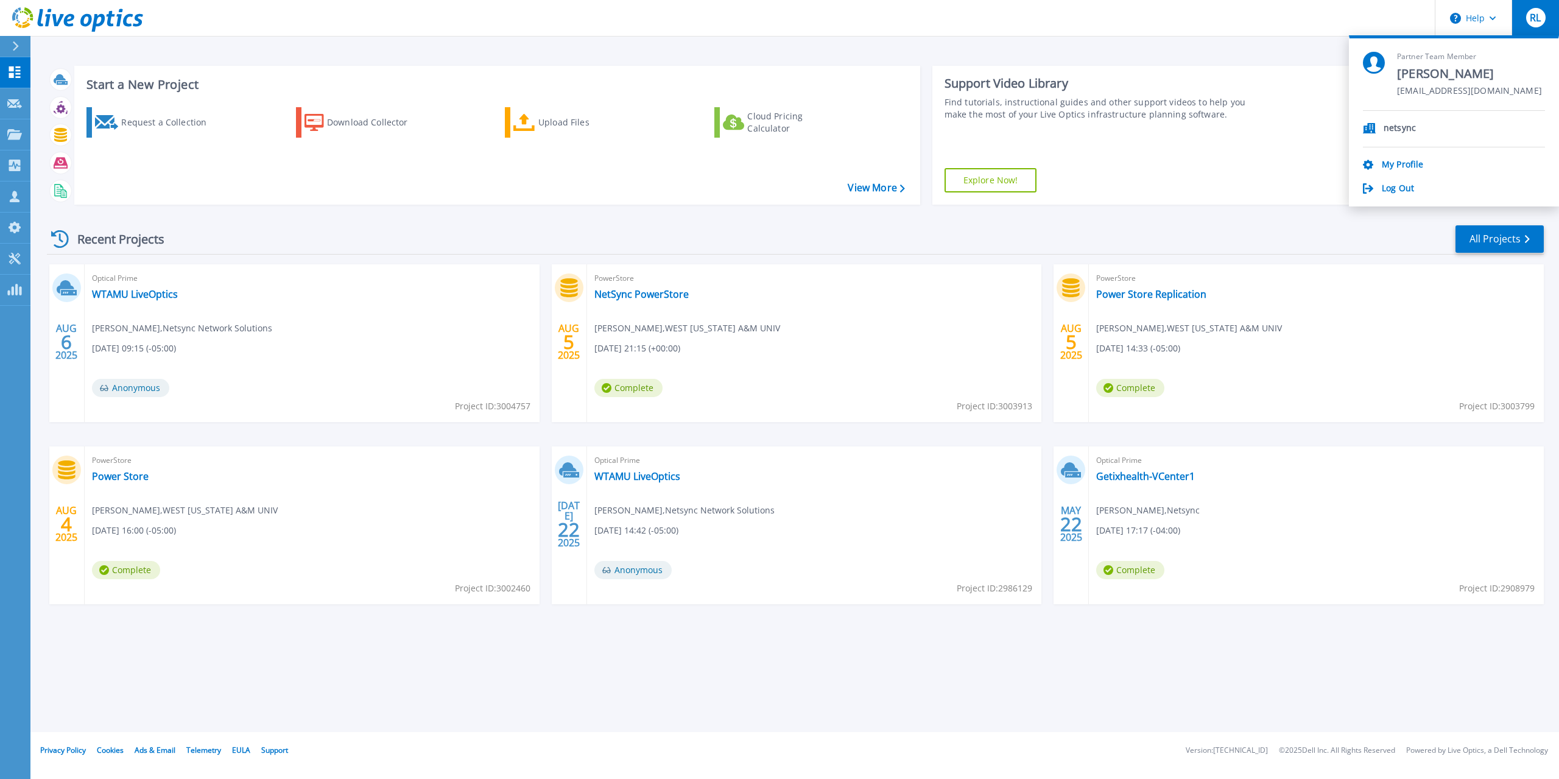
click at [1393, 130] on p "netsync" at bounding box center [1400, 129] width 32 height 12
click at [1389, 171] on link "My Profile" at bounding box center [1402, 166] width 41 height 12
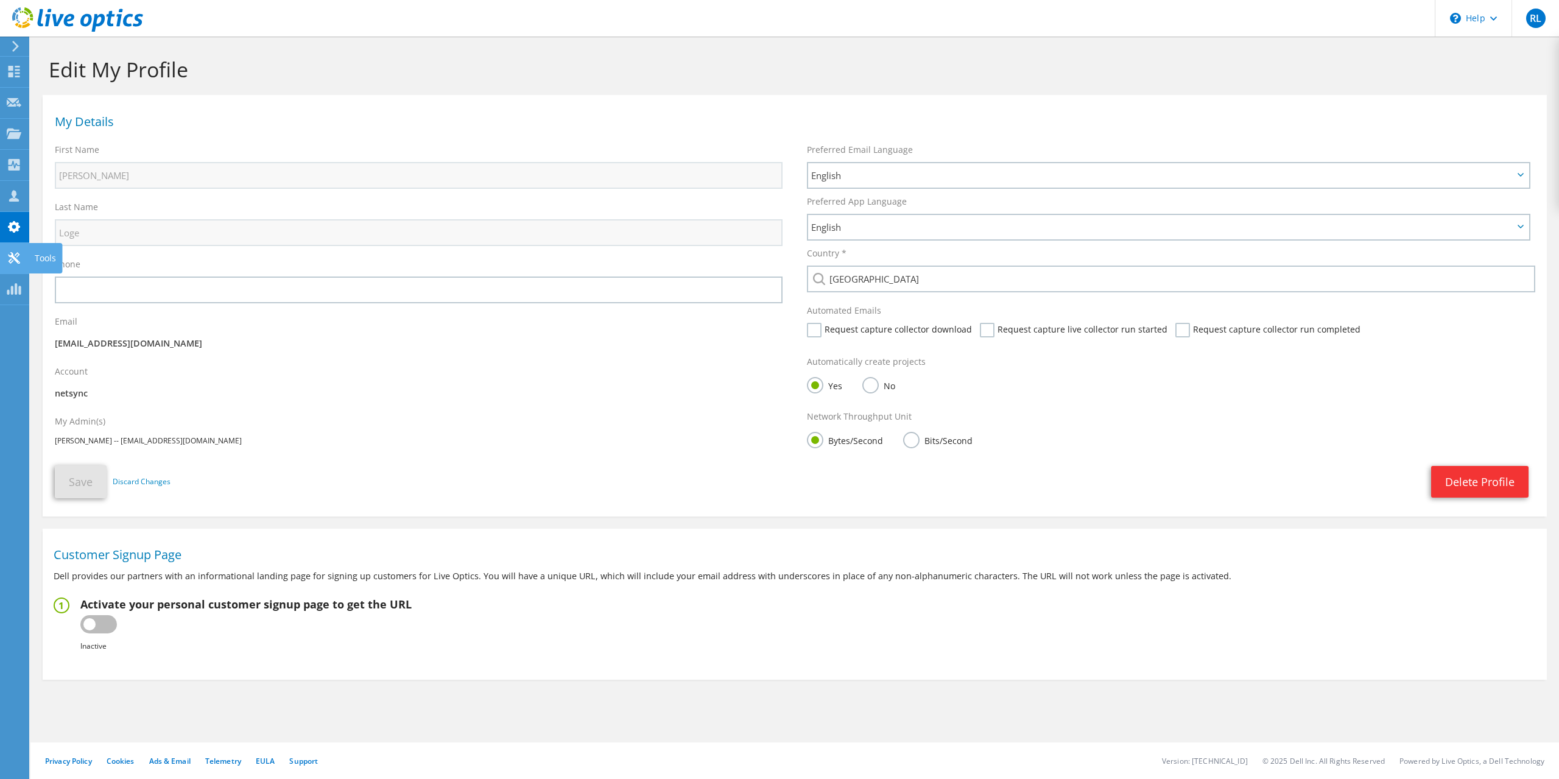
click at [47, 259] on div "Tools" at bounding box center [45, 258] width 33 height 30
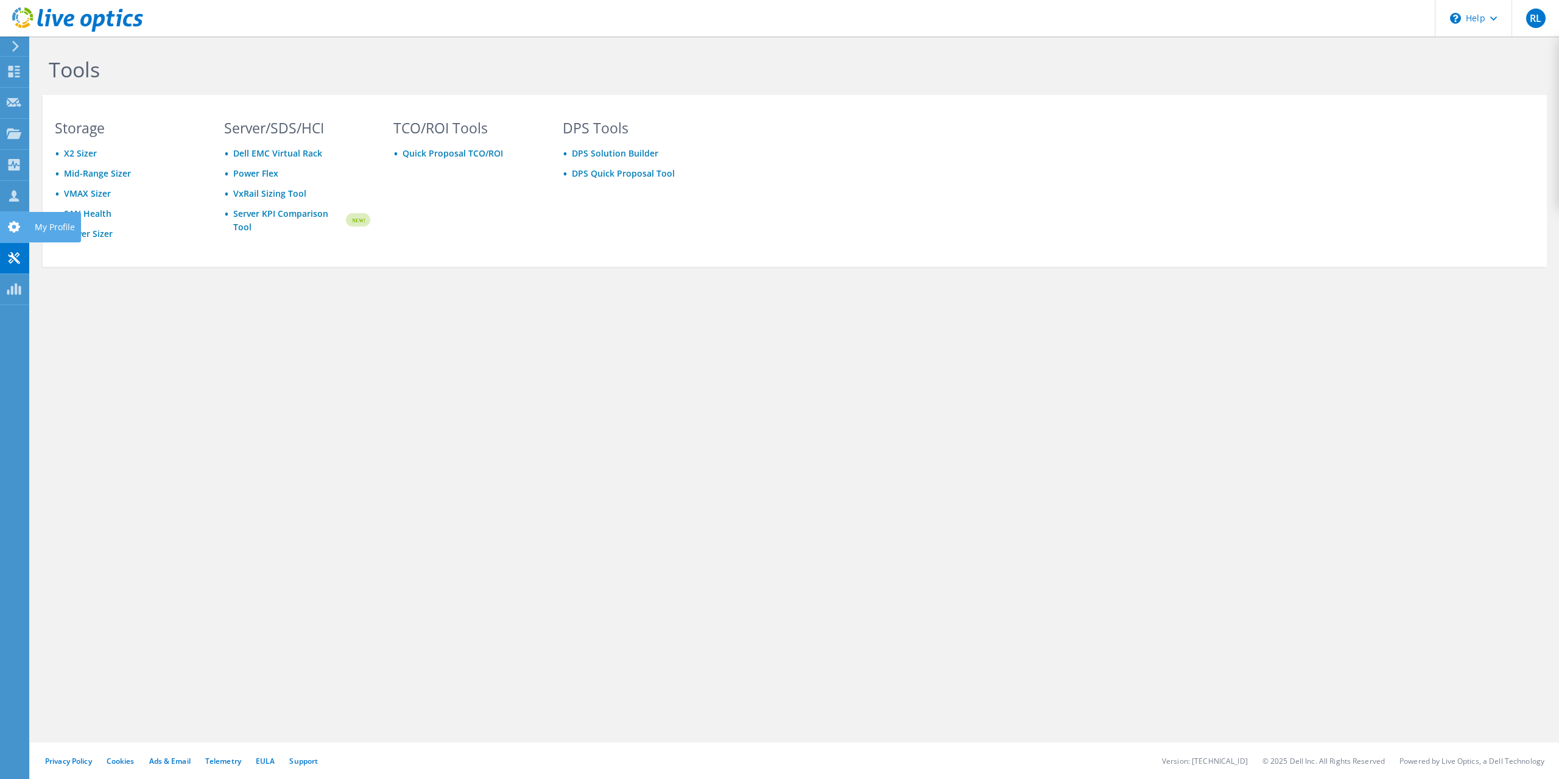
click at [15, 224] on use at bounding box center [14, 227] width 12 height 12
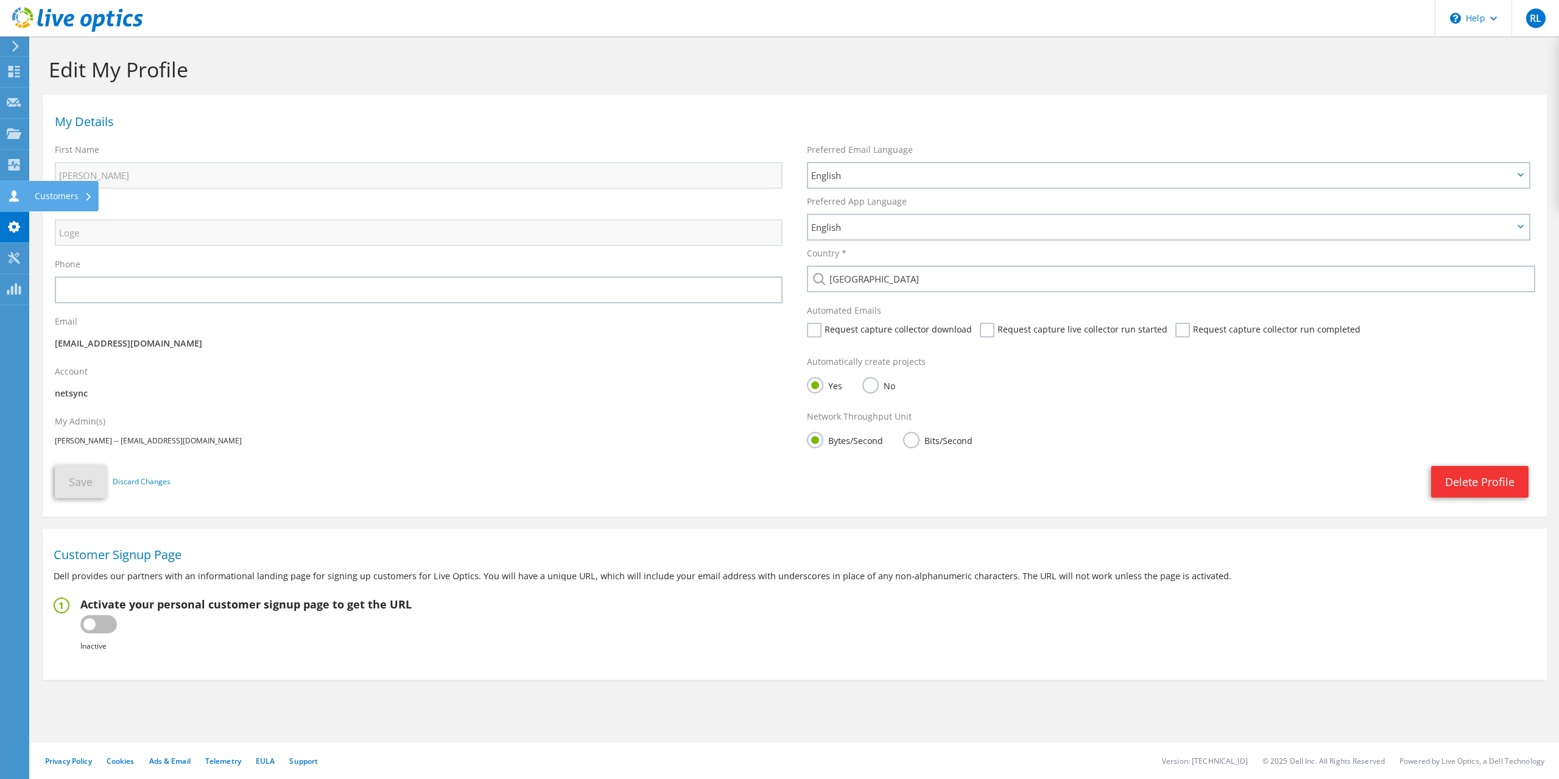
click at [9, 199] on icon at bounding box center [14, 196] width 15 height 12
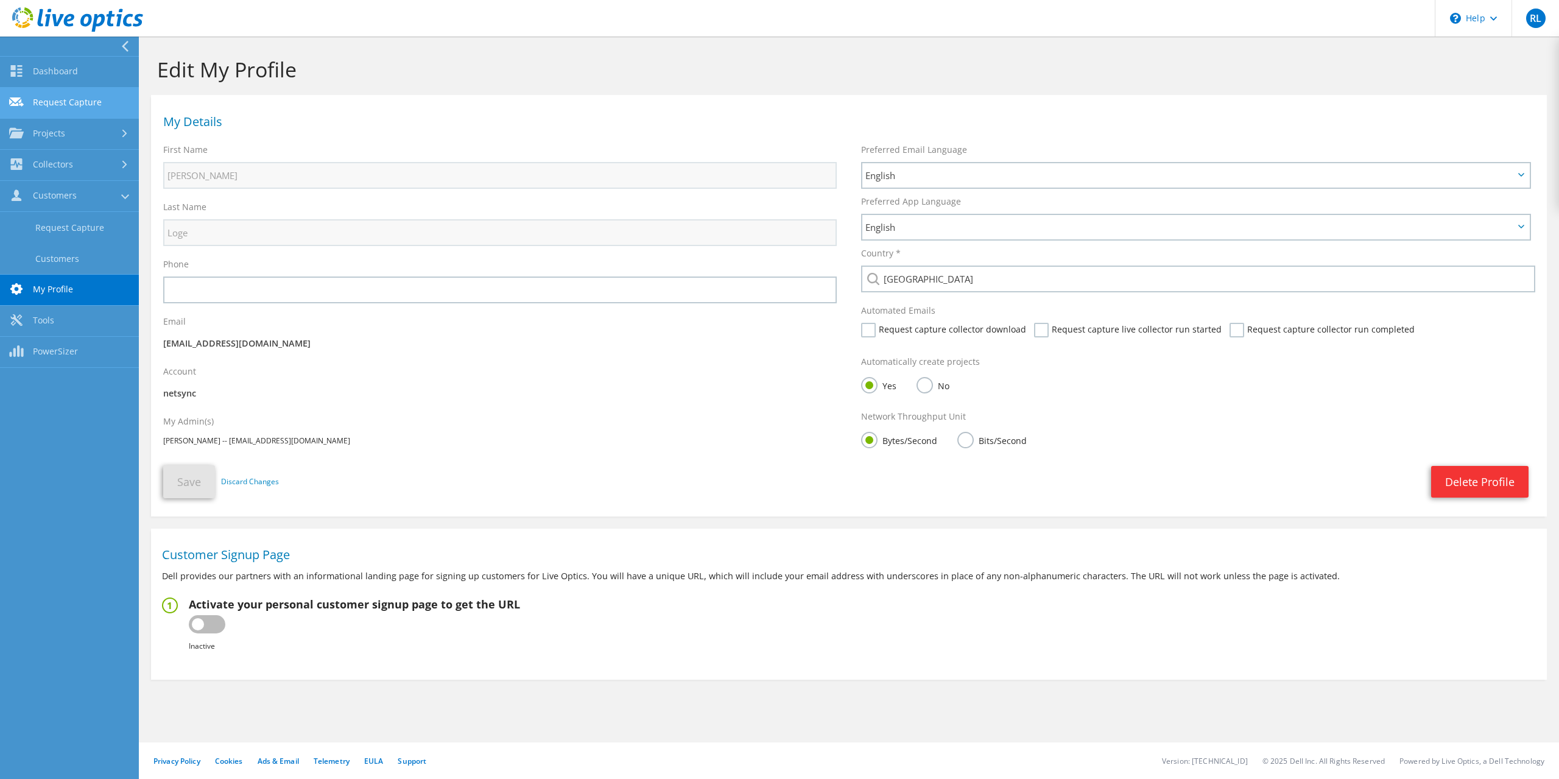
click at [65, 104] on link "Request Capture" at bounding box center [69, 103] width 139 height 31
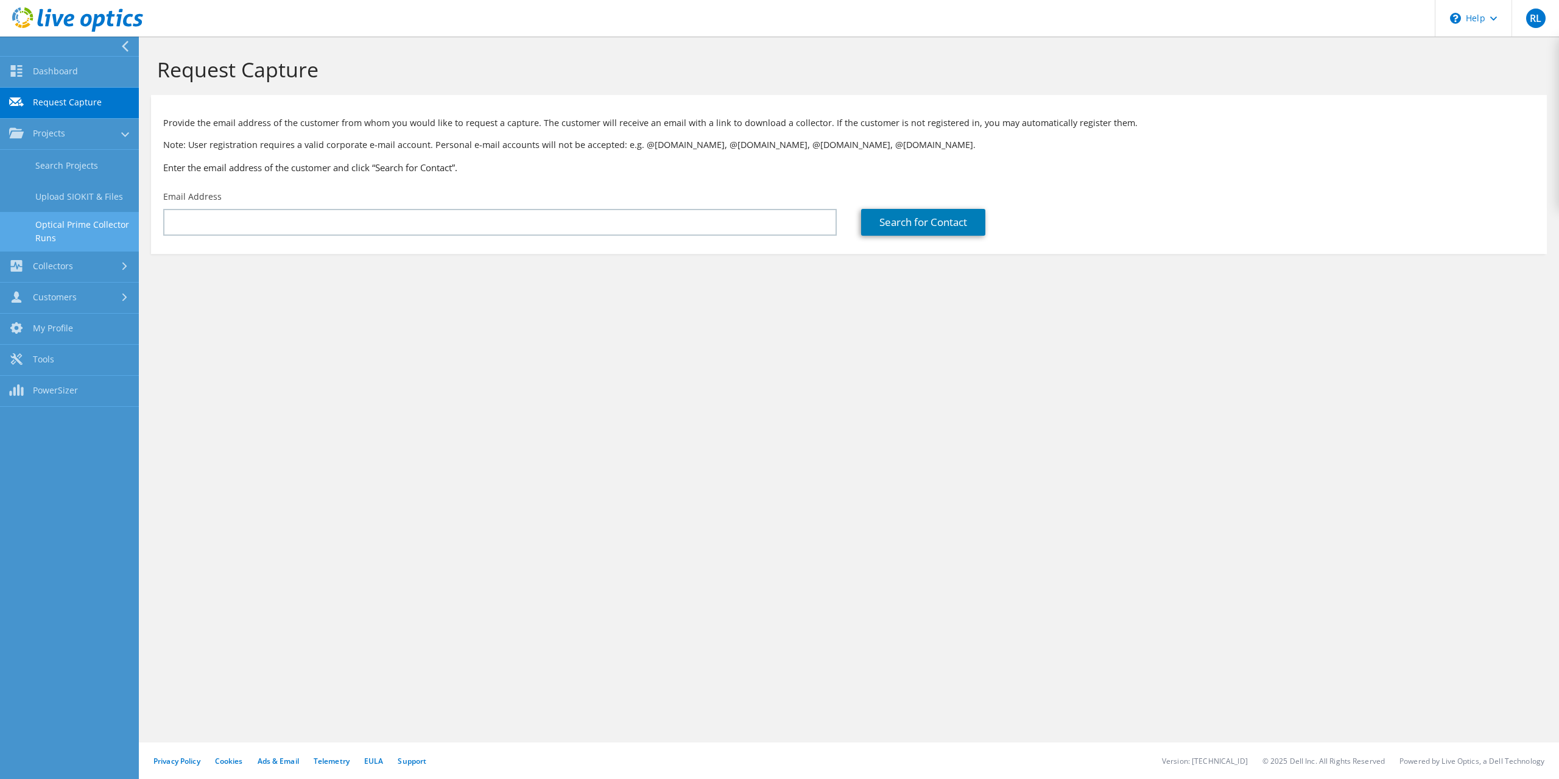
click at [85, 217] on link "Optical Prime Collector Runs" at bounding box center [69, 231] width 139 height 39
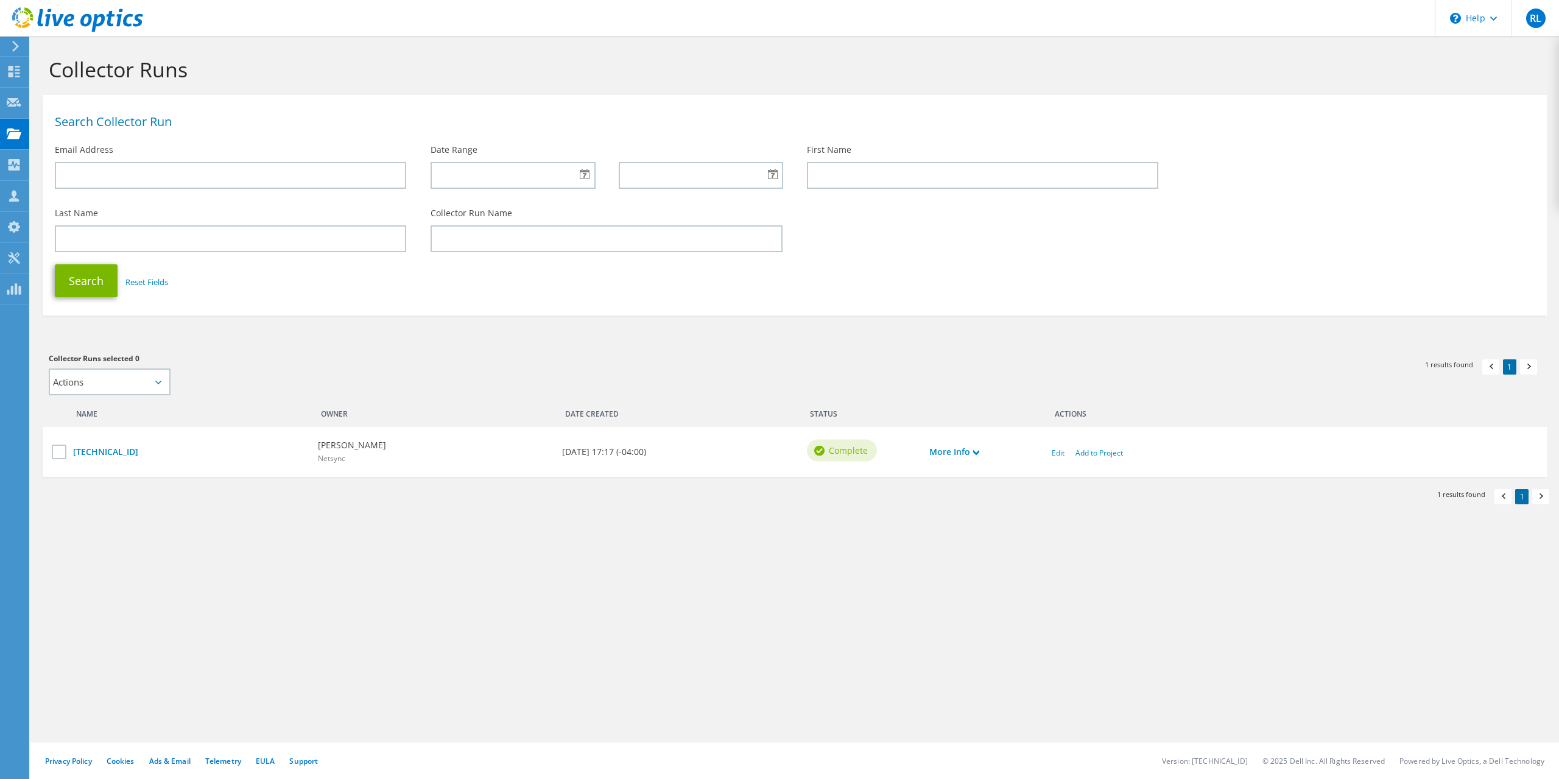
drag, startPoint x: 150, startPoint y: 363, endPoint x: 150, endPoint y: 378, distance: 14.6
click at [149, 365] on h3 "Collector Runs selected 0" at bounding box center [416, 358] width 734 height 13
select select "new_proj"
click option "Add to new project" at bounding box center [0, 0] width 0 height 0
click at [268, 377] on input "text" at bounding box center [238, 381] width 114 height 27
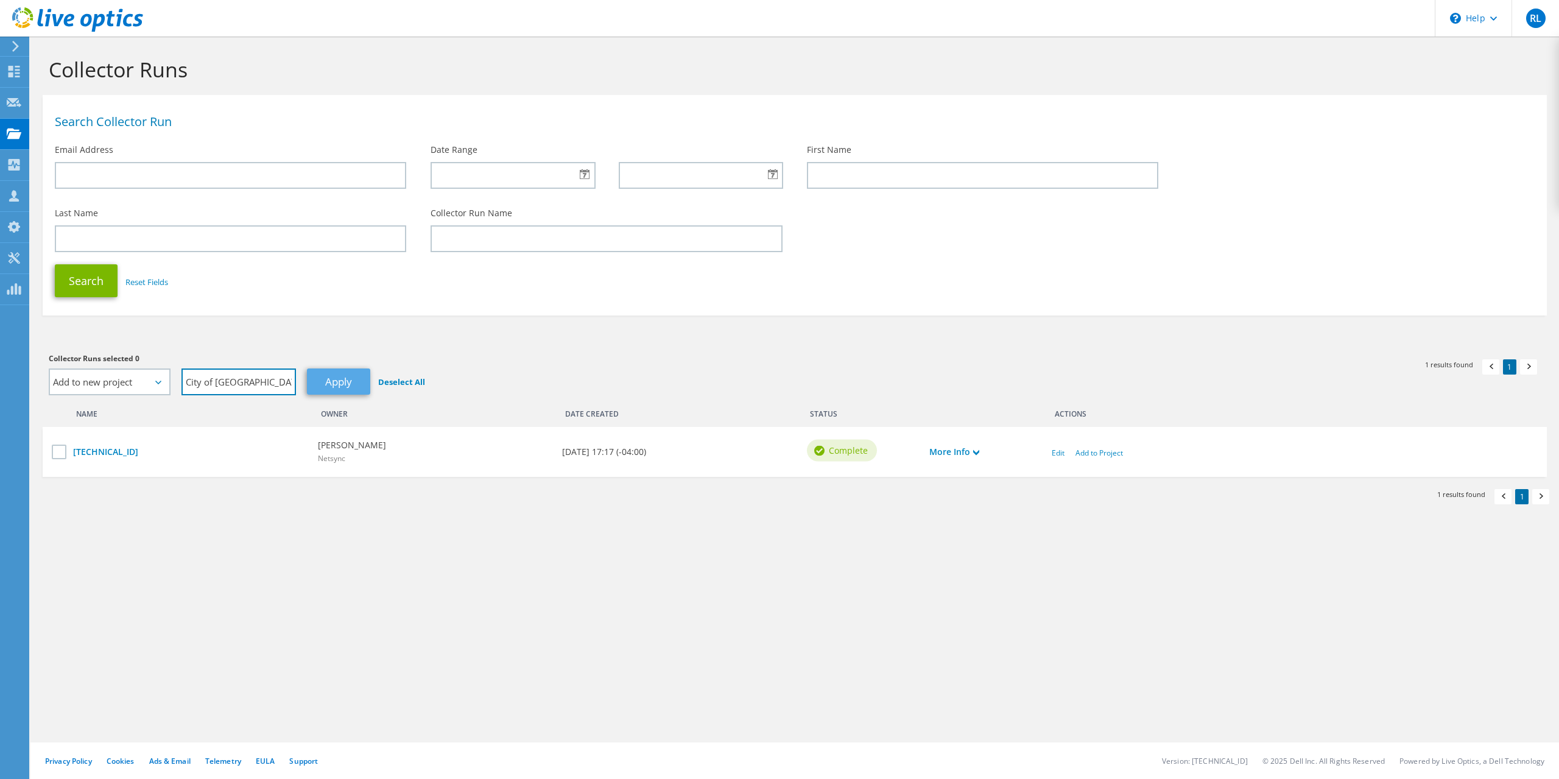
type input "City of Southlake"
click at [339, 376] on link "Apply" at bounding box center [338, 381] width 63 height 26
click at [967, 464] on div "More Info" at bounding box center [984, 452] width 122 height 26
click at [971, 454] on link "More Info" at bounding box center [954, 451] width 50 height 13
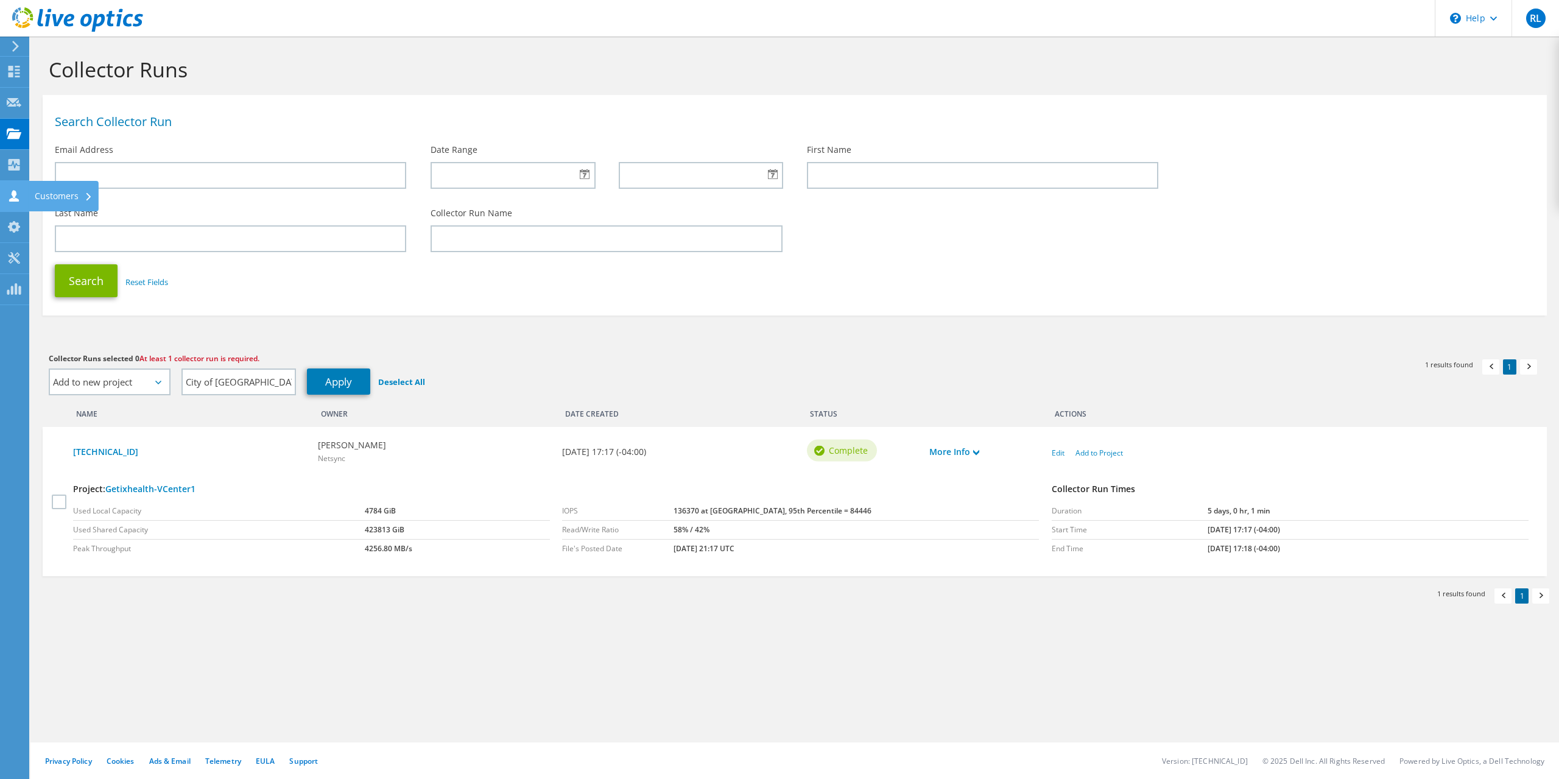
click at [51, 199] on div "Customers" at bounding box center [64, 196] width 70 height 30
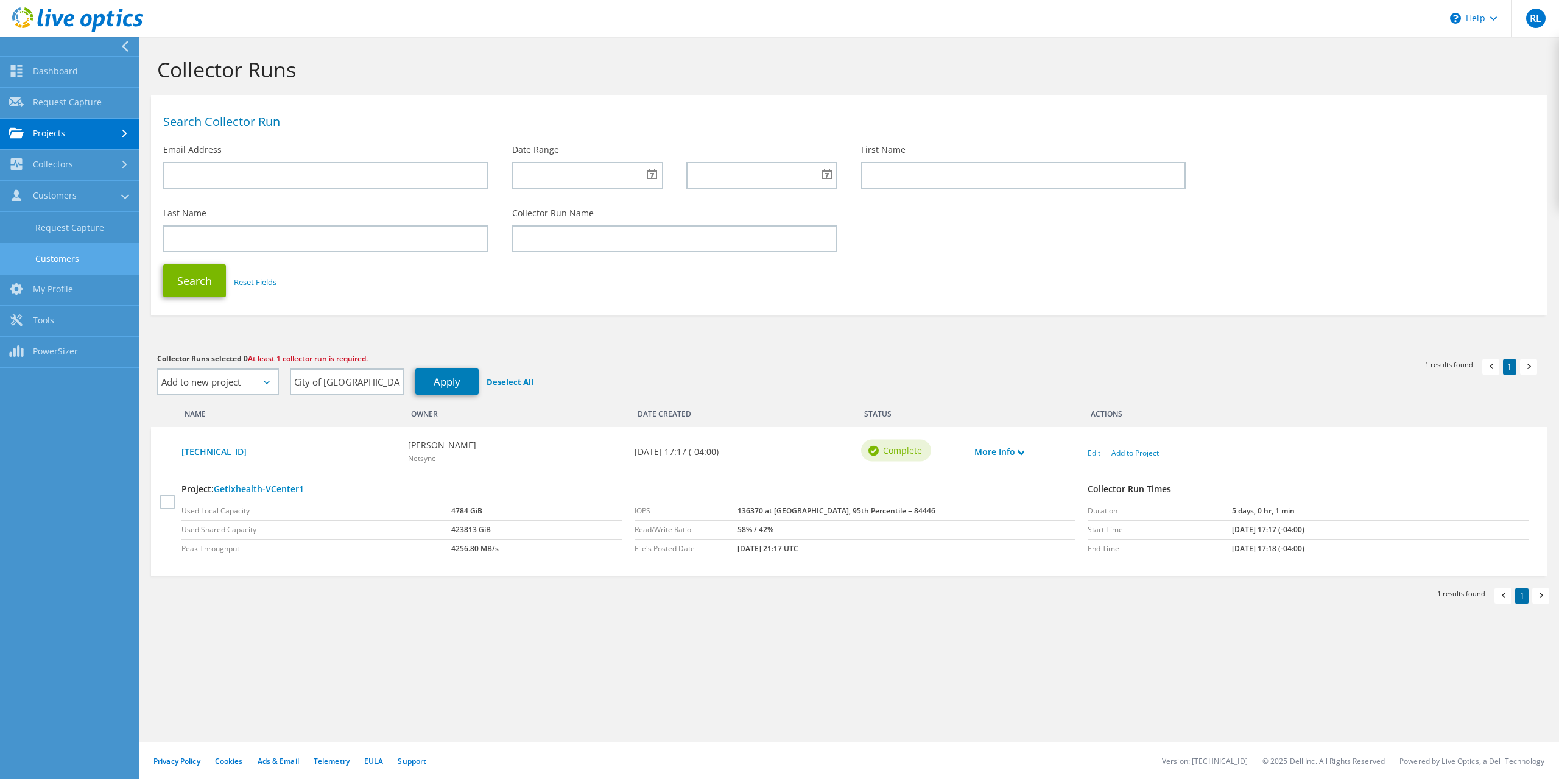
click at [110, 247] on link "Customers" at bounding box center [69, 258] width 139 height 31
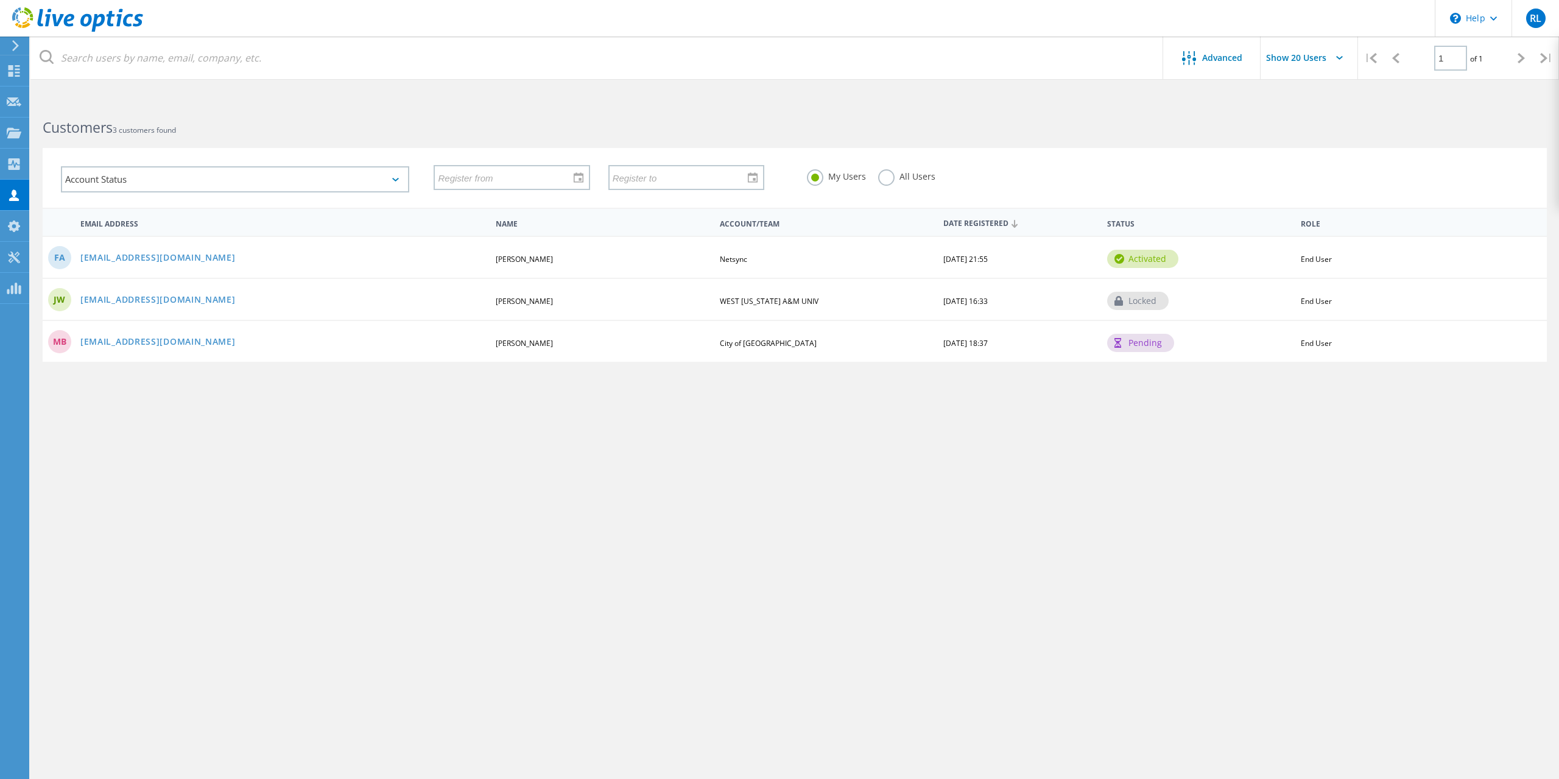
click at [1300, 347] on div "MB MBlackwell@ci.southlake.tx.us Michael Blackwell City of Southlake 10/12/2022…" at bounding box center [795, 341] width 1504 height 42
click at [1124, 300] on div "locked" at bounding box center [1138, 301] width 62 height 18
click at [153, 295] on link "jwebb@wtamu.edu" at bounding box center [157, 300] width 155 height 10
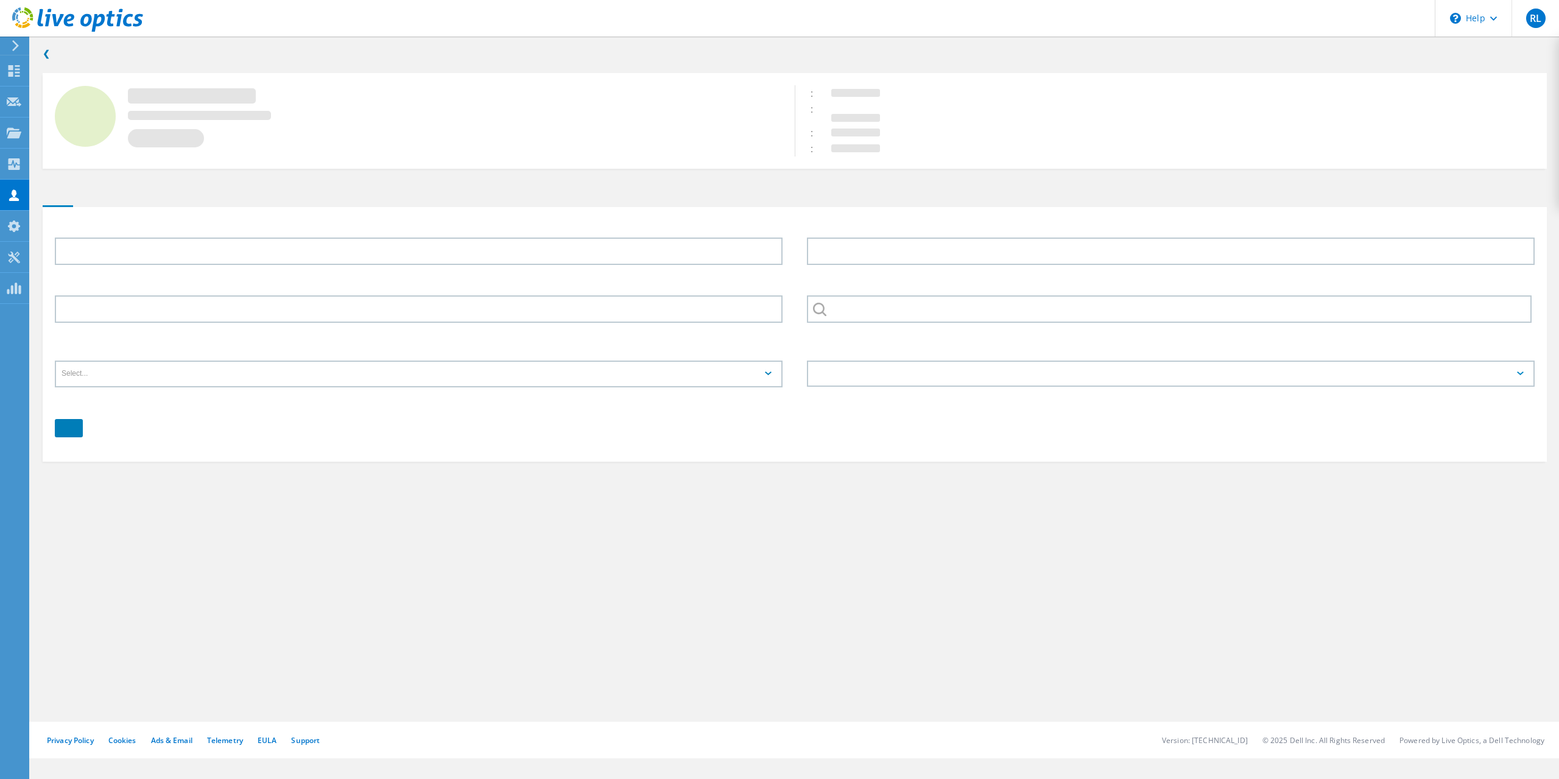
type input "James"
type input "Webb"
type input "WEST TEXAS A&M UNIV"
type input "English"
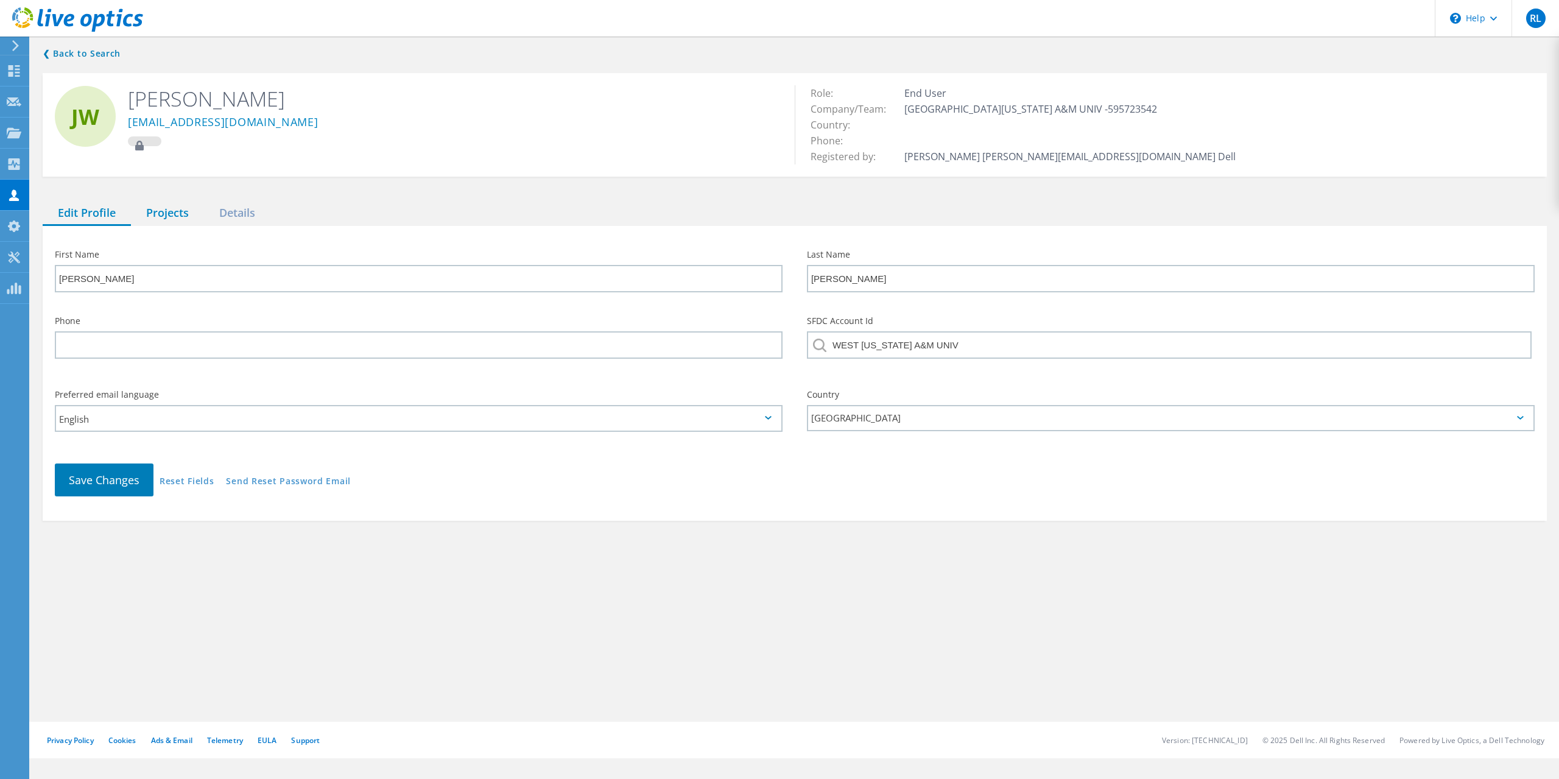
click at [182, 214] on div "Projects" at bounding box center [167, 213] width 73 height 25
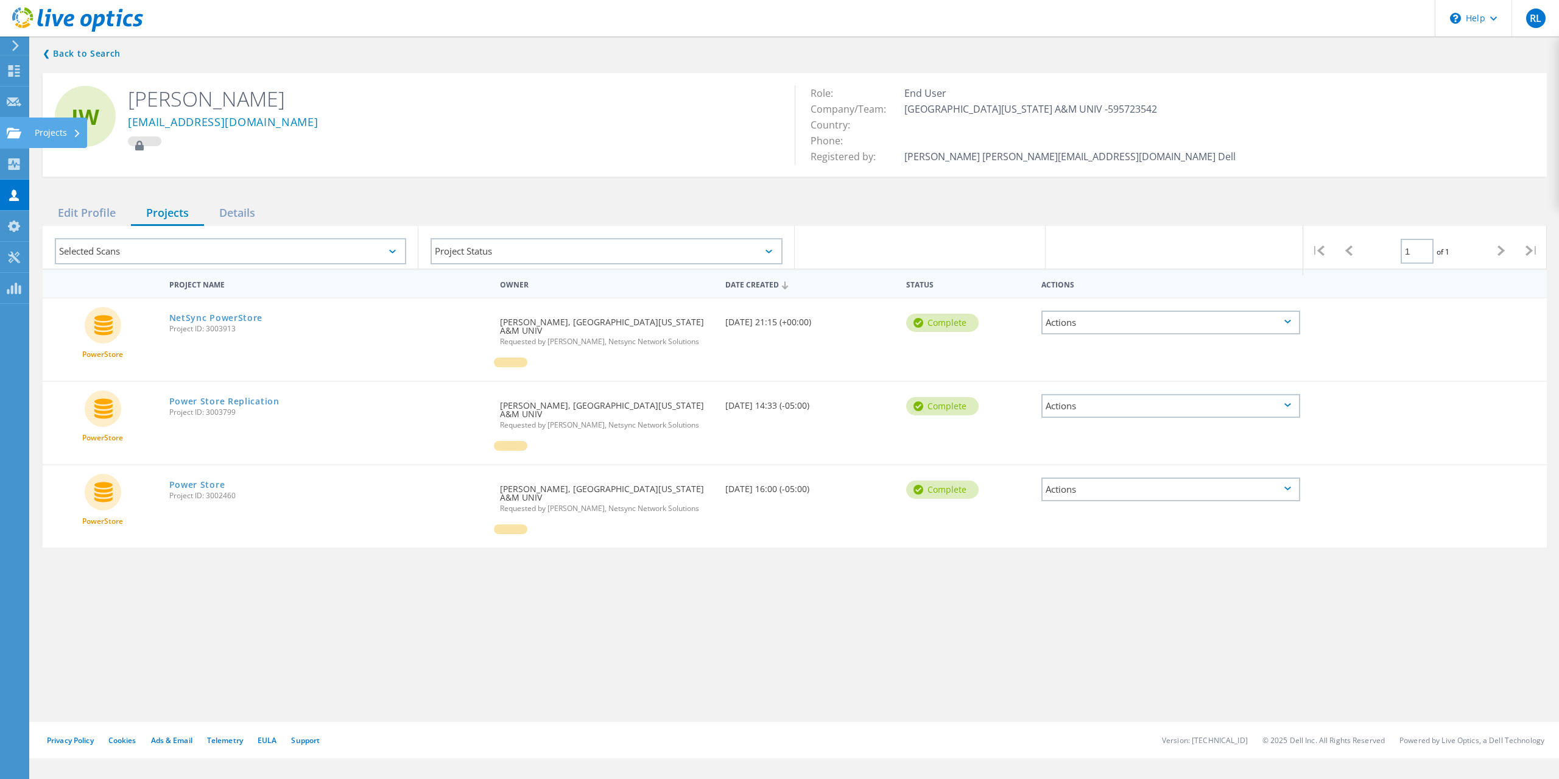
click at [19, 139] on div at bounding box center [14, 134] width 15 height 13
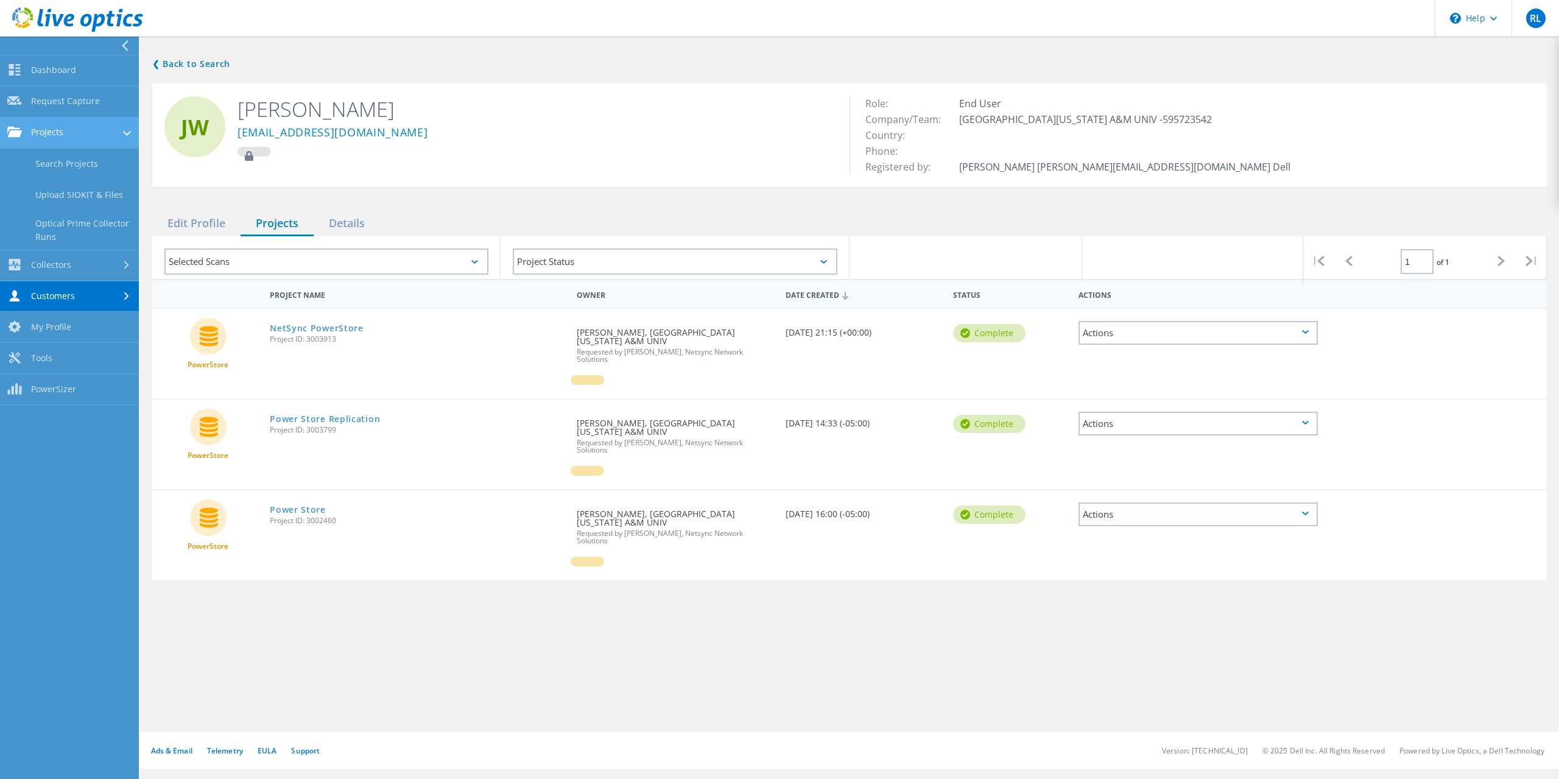
click at [87, 143] on link "Projects" at bounding box center [69, 133] width 139 height 31
click at [88, 142] on link "Projects" at bounding box center [69, 133] width 139 height 31
click at [132, 136] on link "Projects" at bounding box center [69, 133] width 139 height 31
click at [90, 129] on link "Projects" at bounding box center [69, 133] width 139 height 31
click at [88, 163] on link "Search Projects" at bounding box center [69, 164] width 139 height 31
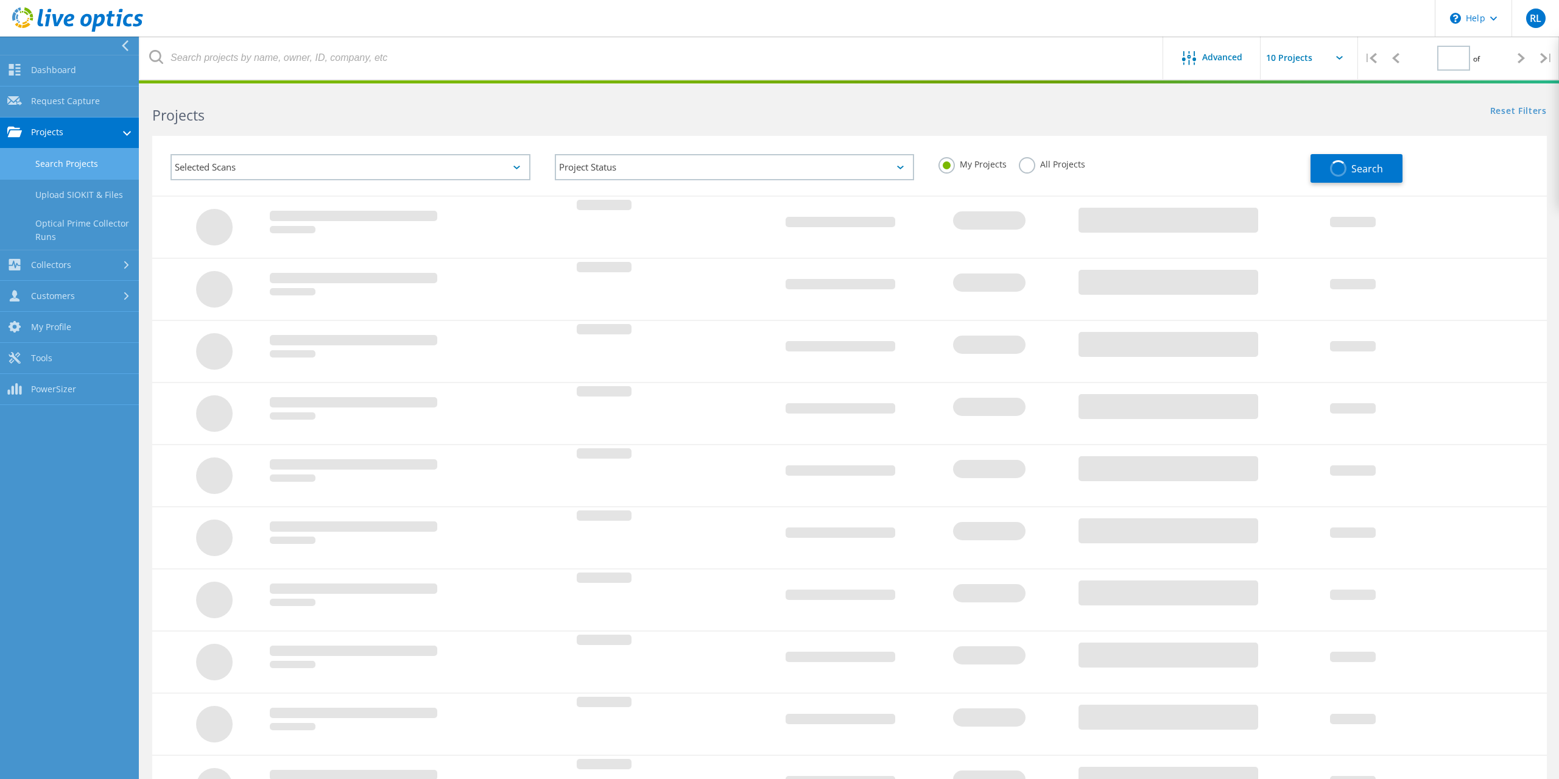
type input "1"
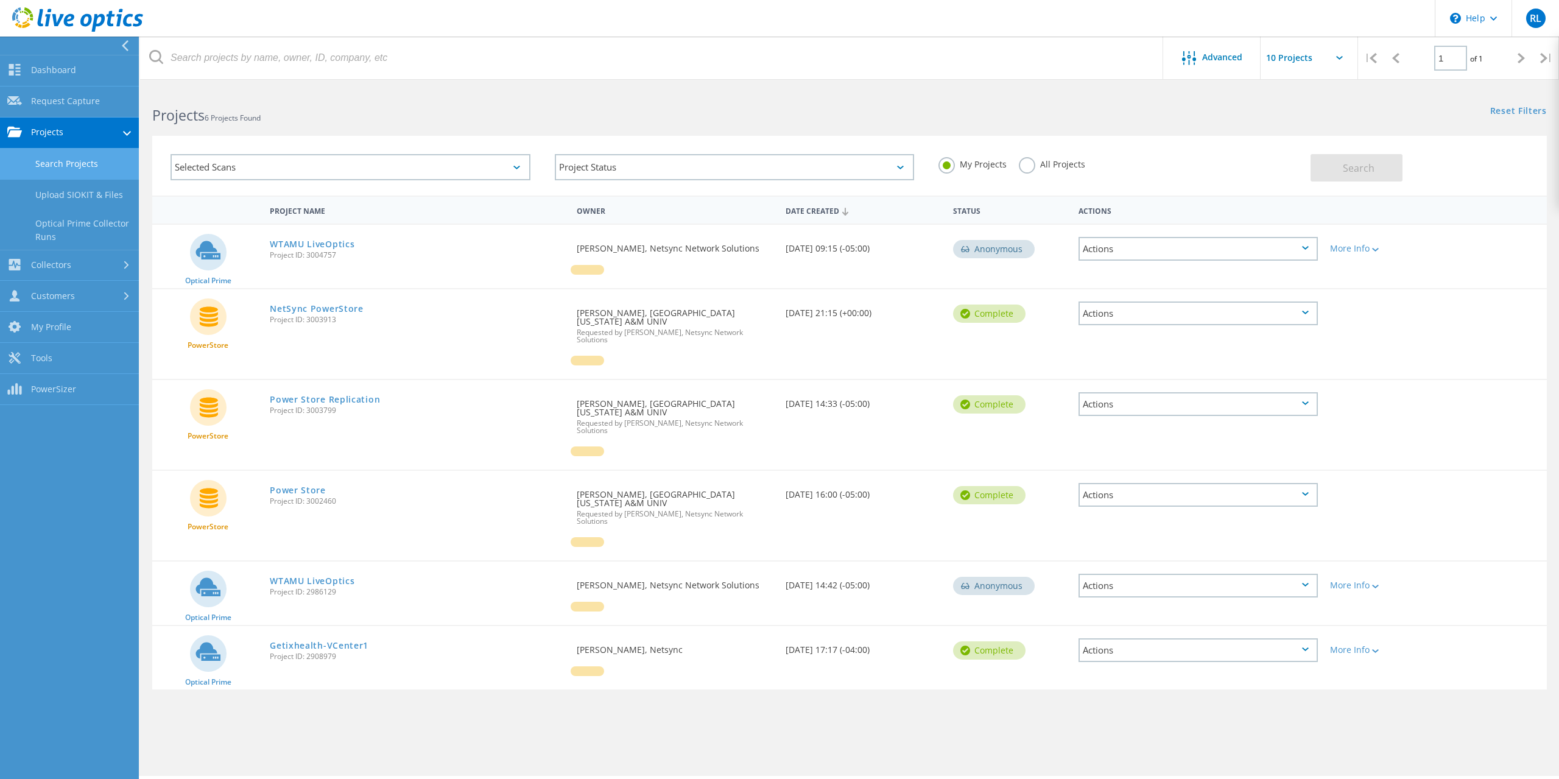
click at [1034, 169] on div "All Projects" at bounding box center [1052, 166] width 66 height 18
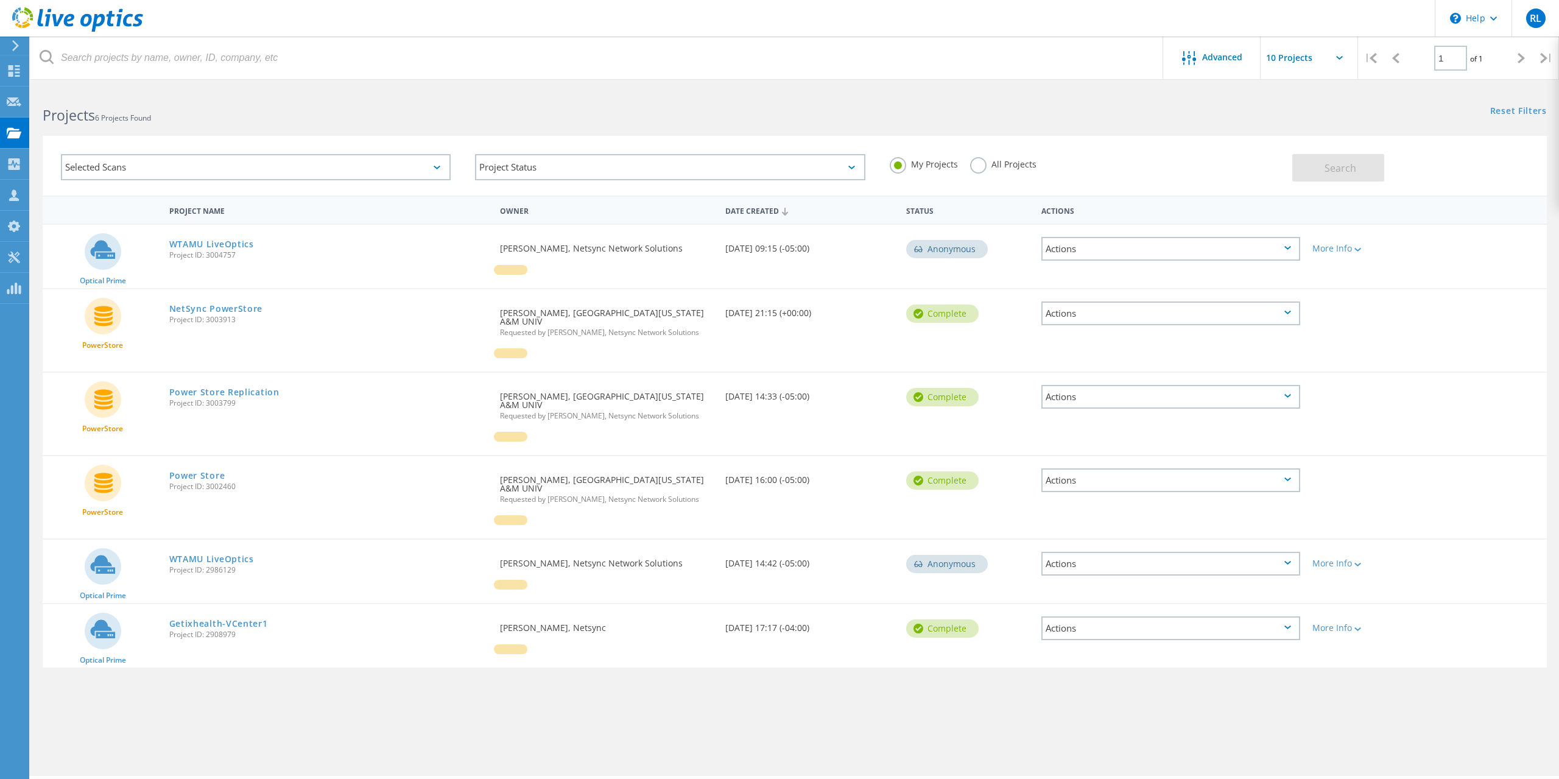
click at [988, 168] on label "All Projects" at bounding box center [1003, 163] width 66 height 12
click at [0, 0] on input "All Projects" at bounding box center [0, 0] width 0 height 0
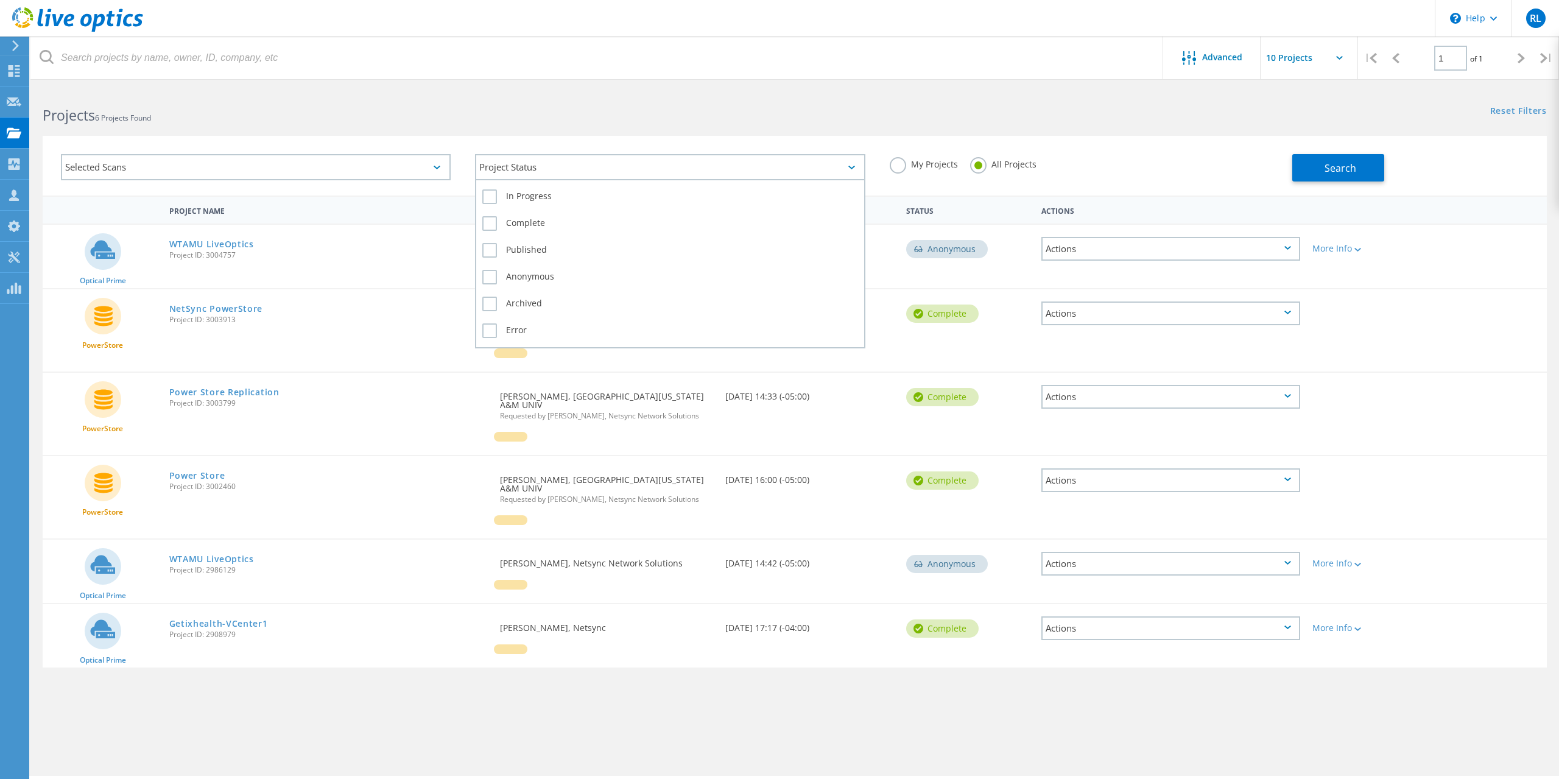
click at [752, 166] on div "Project Status" at bounding box center [670, 167] width 390 height 26
click at [270, 153] on div "Selected Scans" at bounding box center [256, 167] width 414 height 51
click at [270, 157] on div "Selected Scans" at bounding box center [256, 167] width 390 height 26
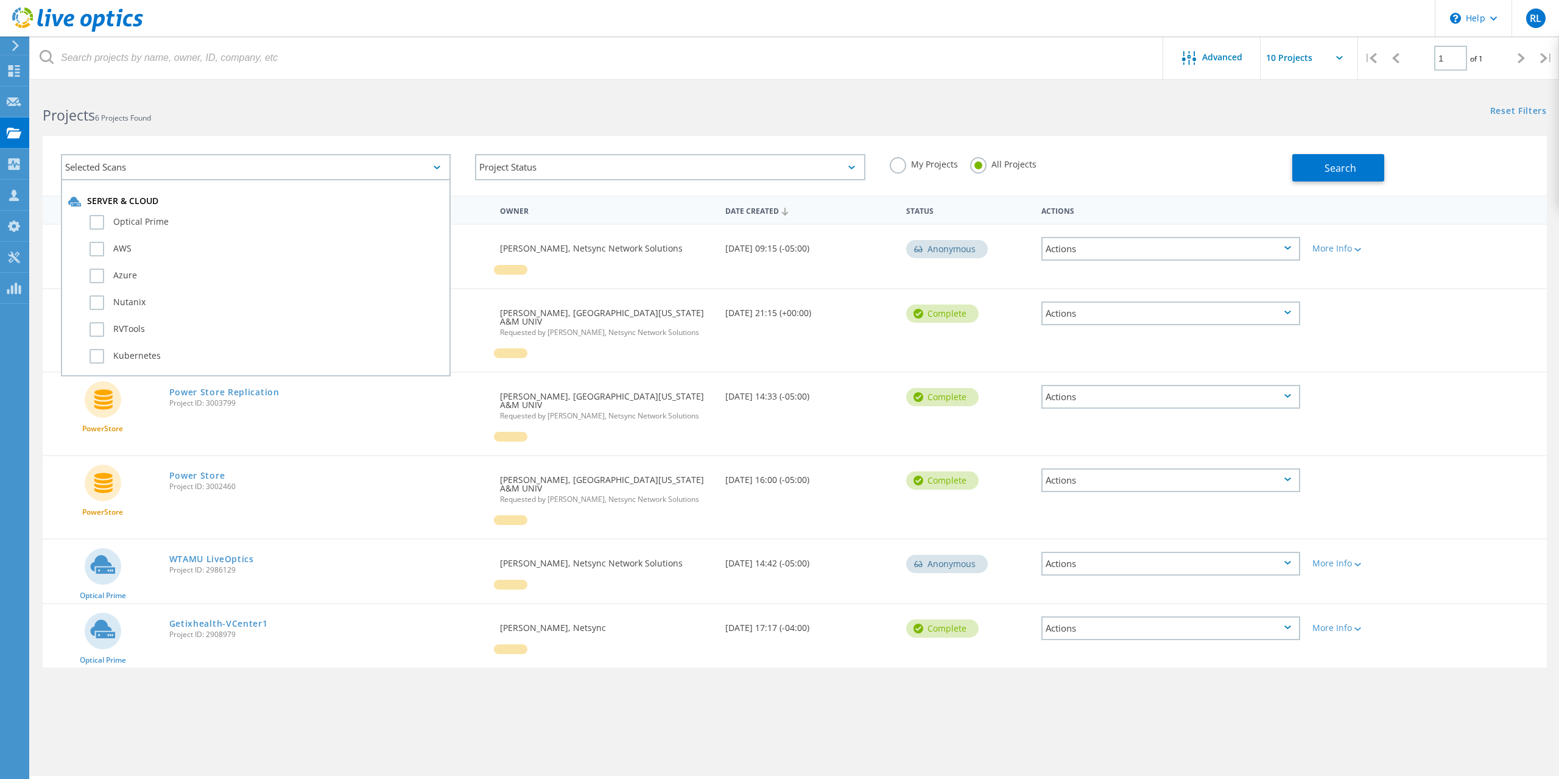
click at [271, 163] on div "Selected Scans" at bounding box center [256, 167] width 390 height 26
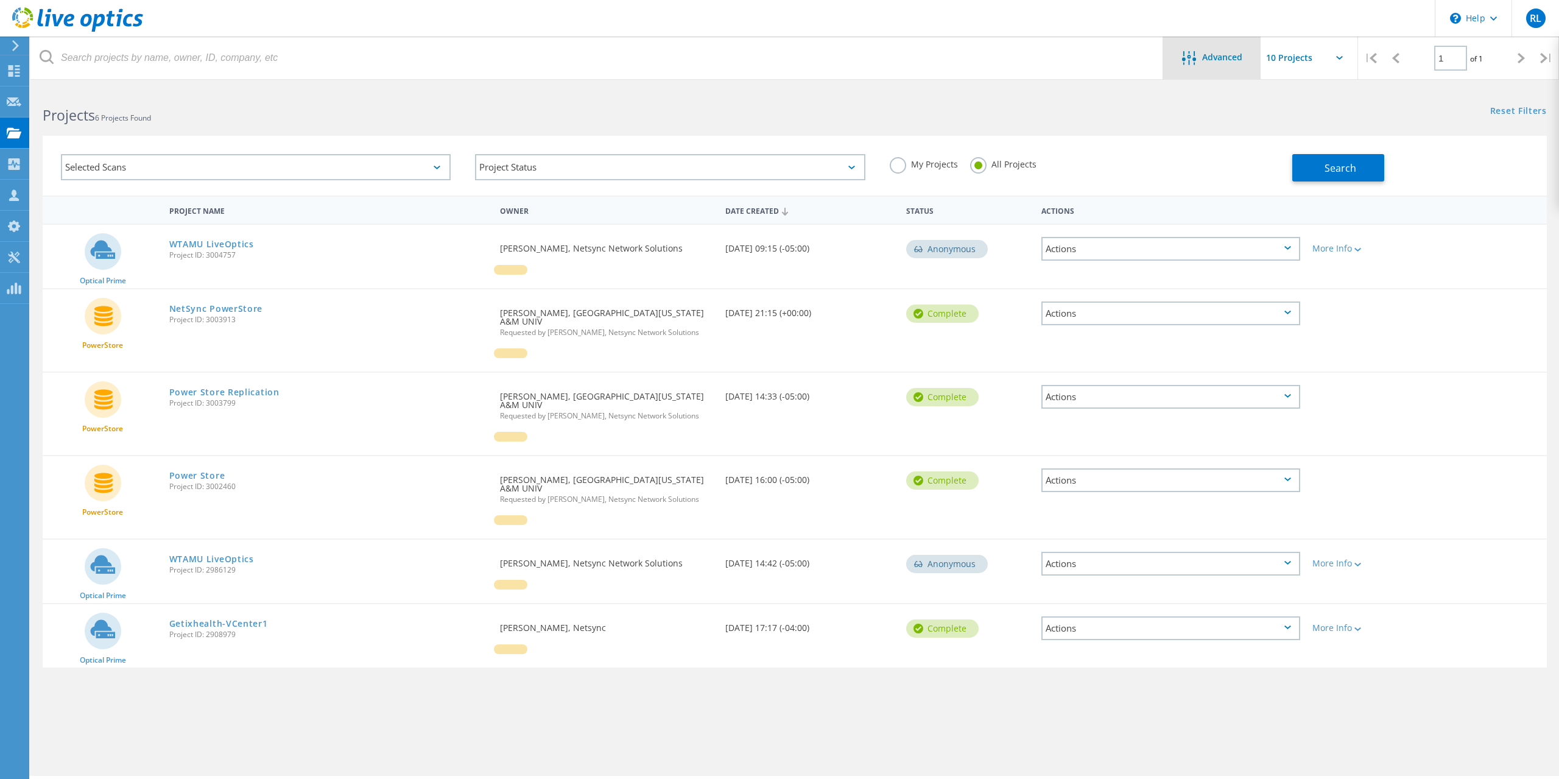
click at [1225, 57] on span "Advanced" at bounding box center [1222, 57] width 40 height 9
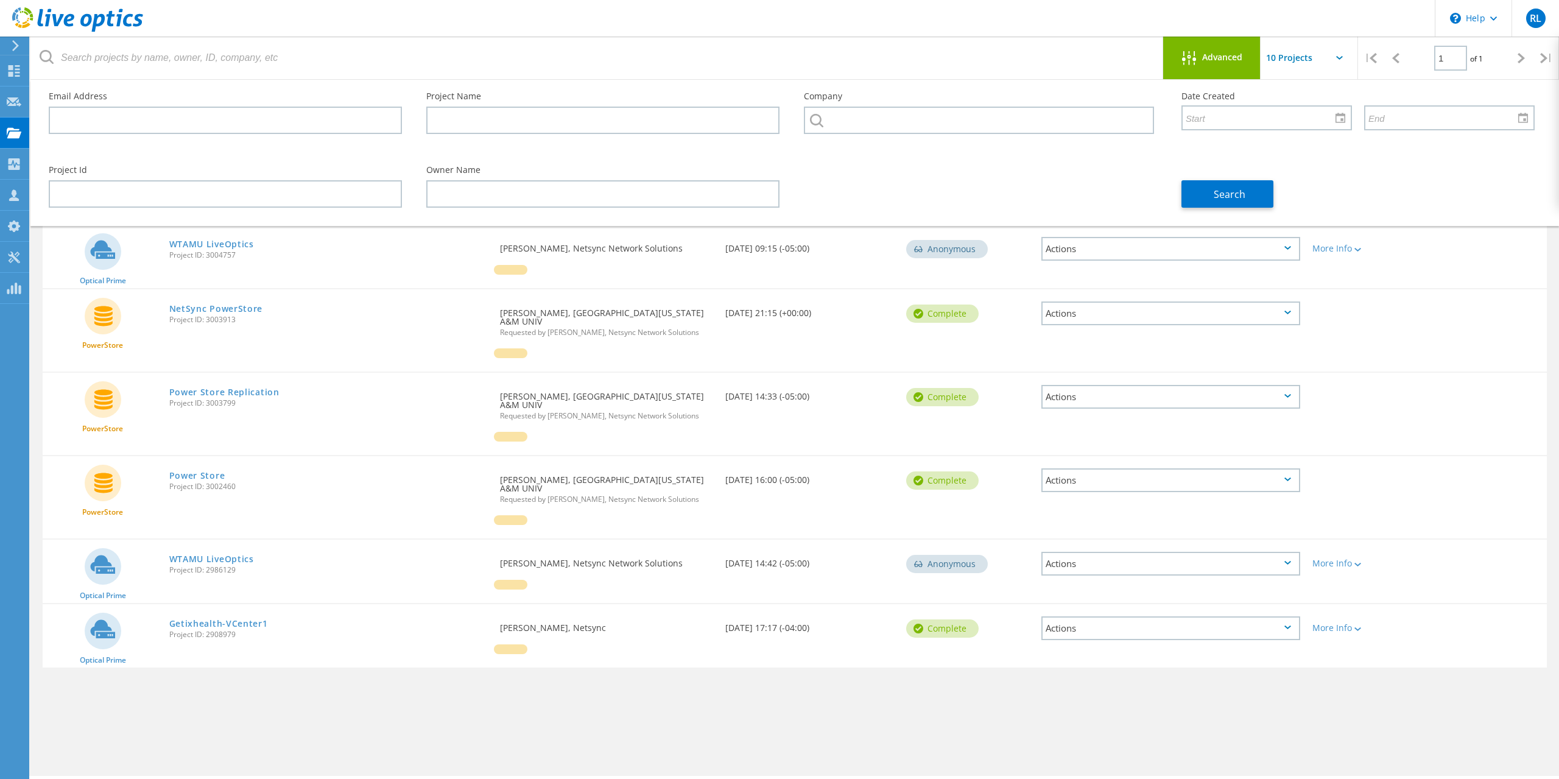
click at [1225, 57] on span "Advanced" at bounding box center [1222, 57] width 40 height 9
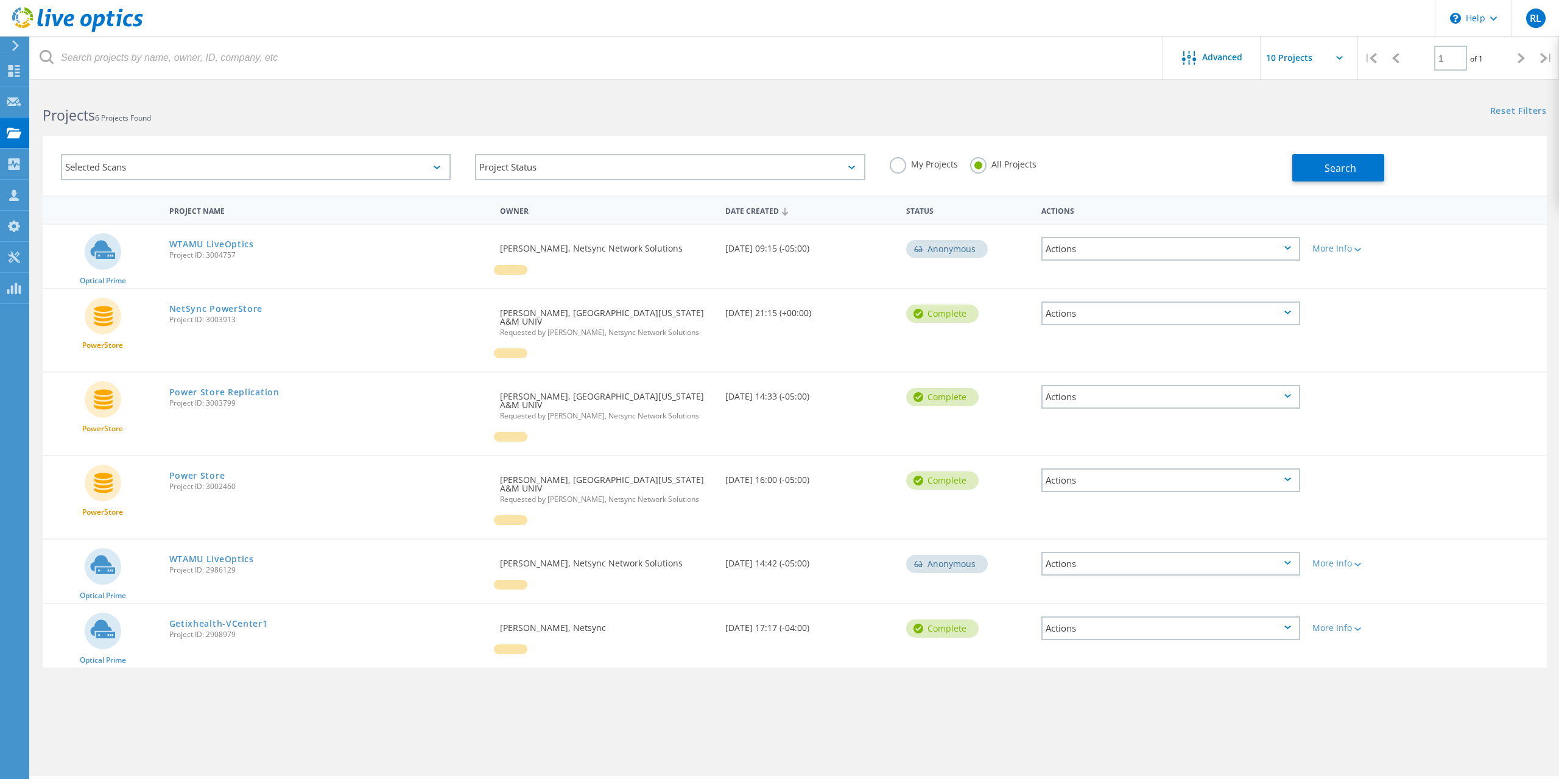
click at [14, 51] on use at bounding box center [15, 45] width 7 height 11
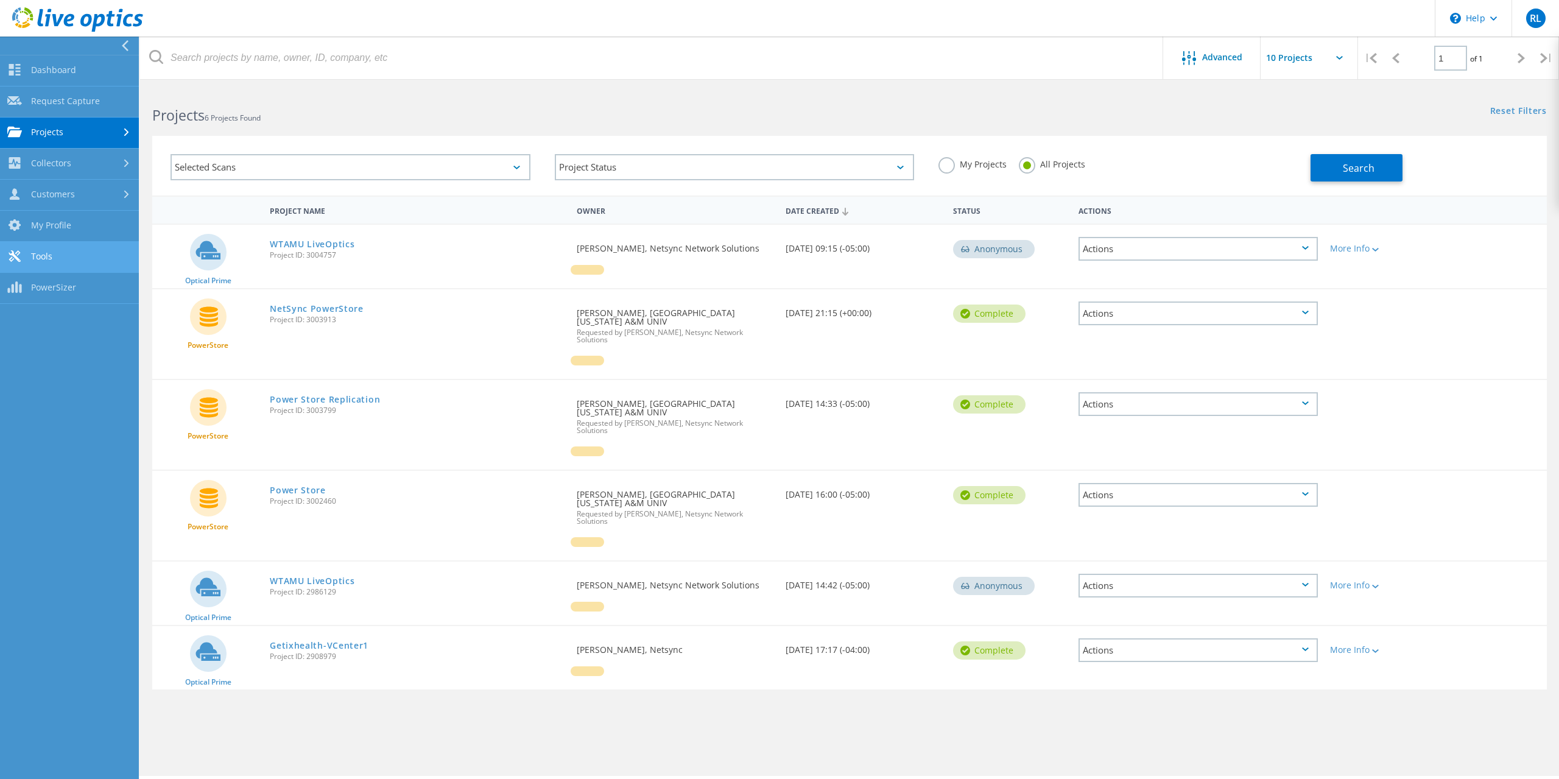
click at [86, 269] on link "Tools" at bounding box center [69, 257] width 139 height 31
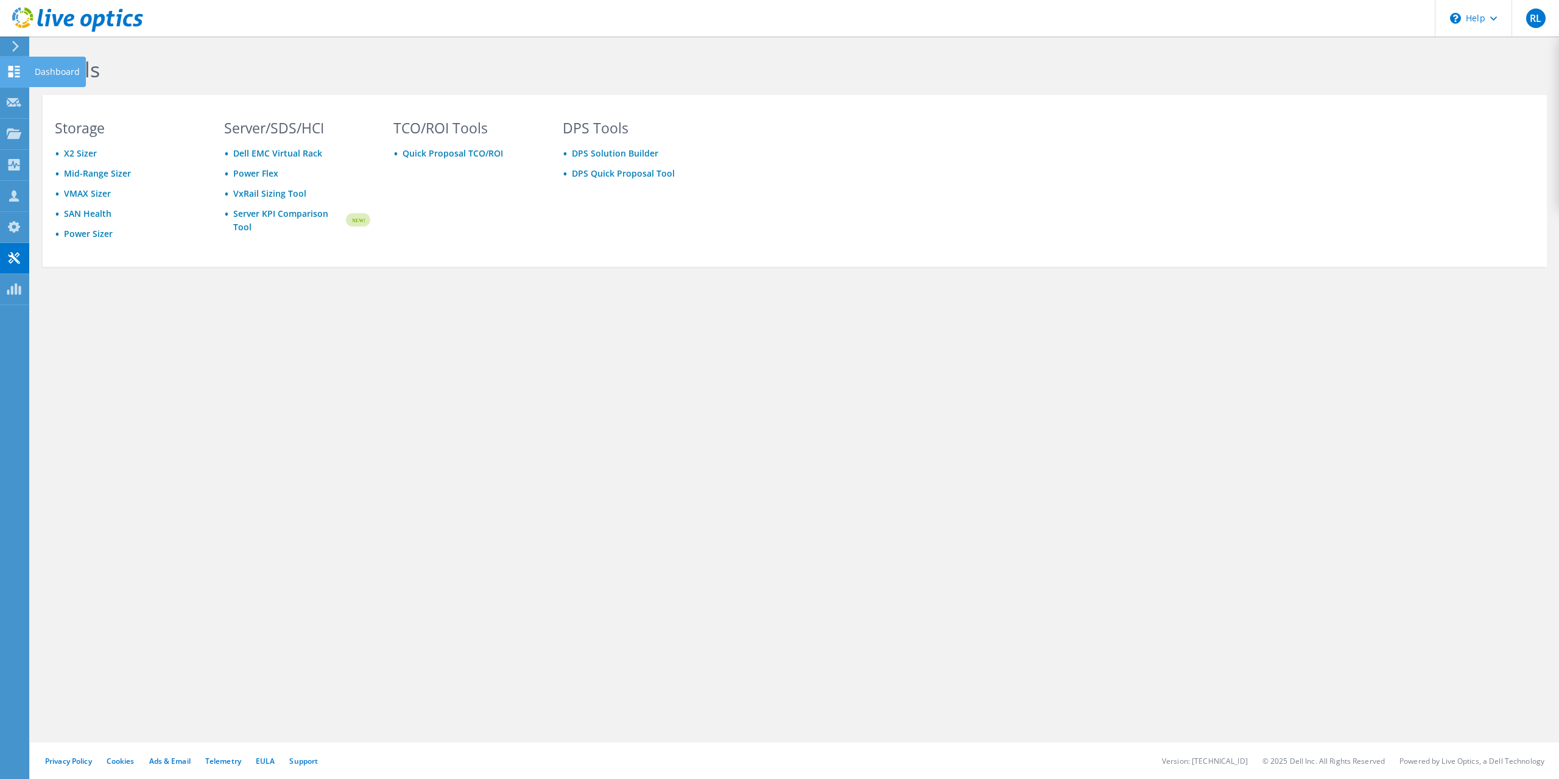
click at [12, 79] on div at bounding box center [14, 72] width 15 height 13
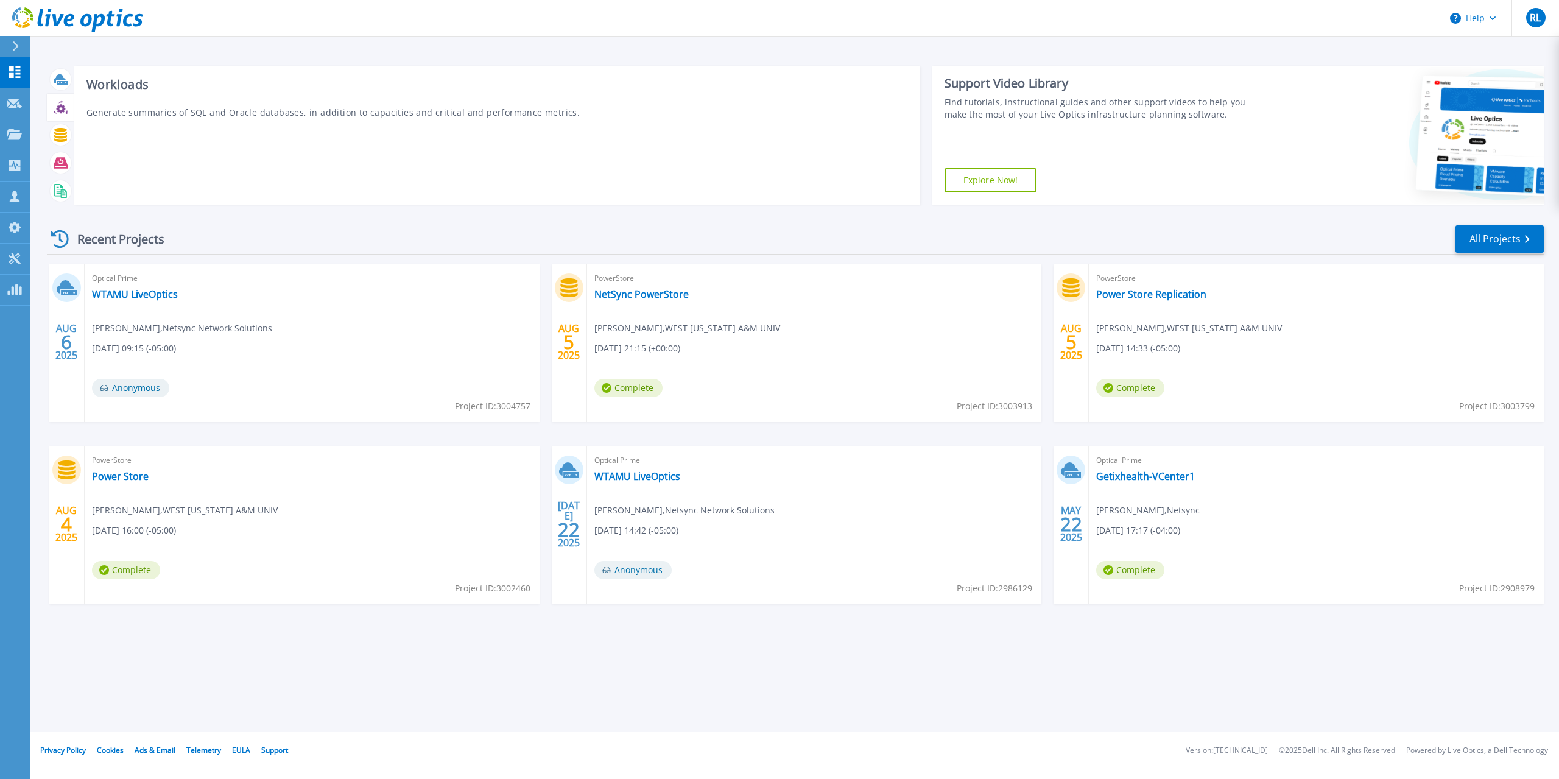
click at [58, 118] on div at bounding box center [60, 107] width 21 height 21
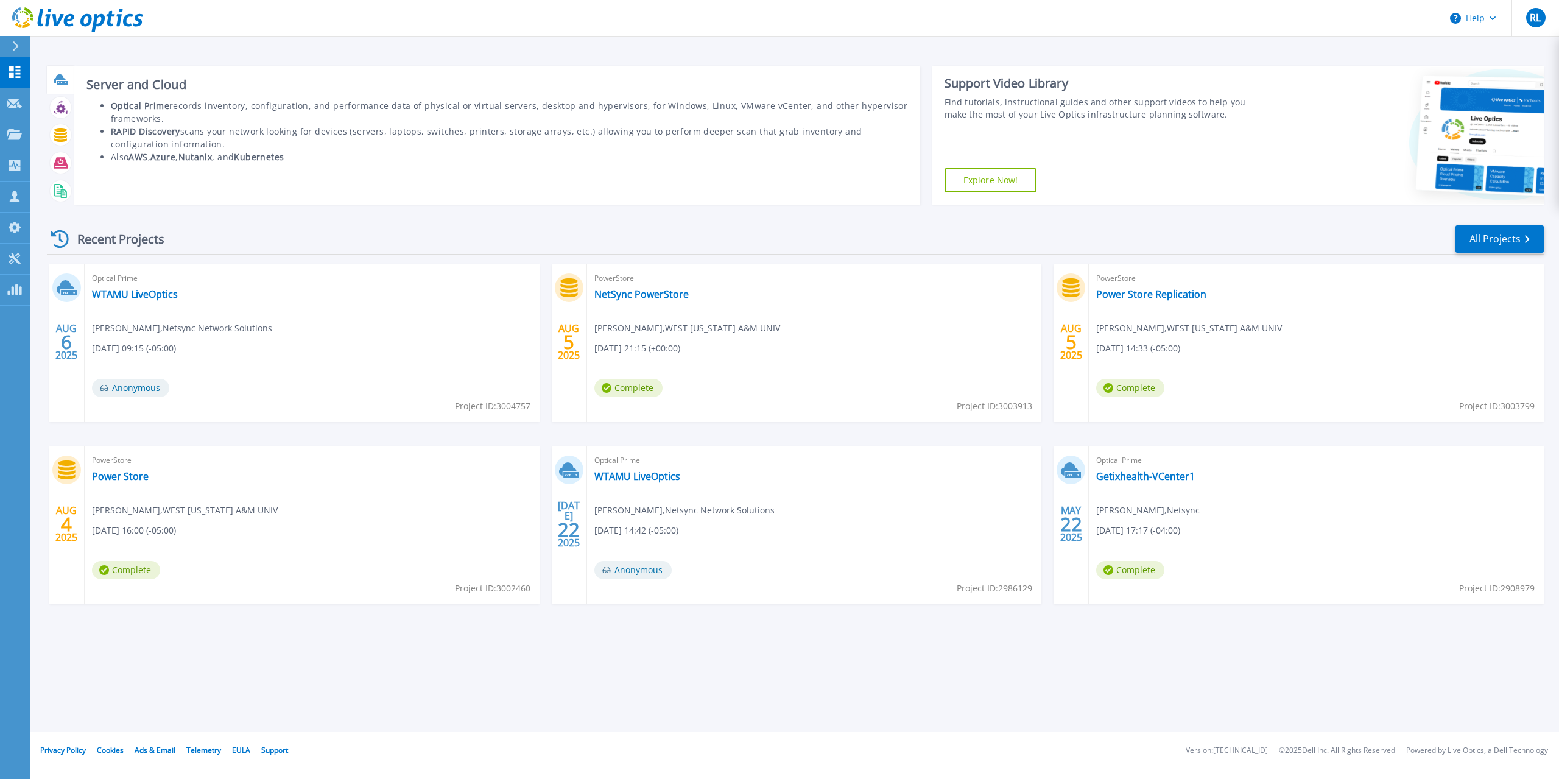
click at [63, 82] on icon at bounding box center [62, 83] width 11 height 4
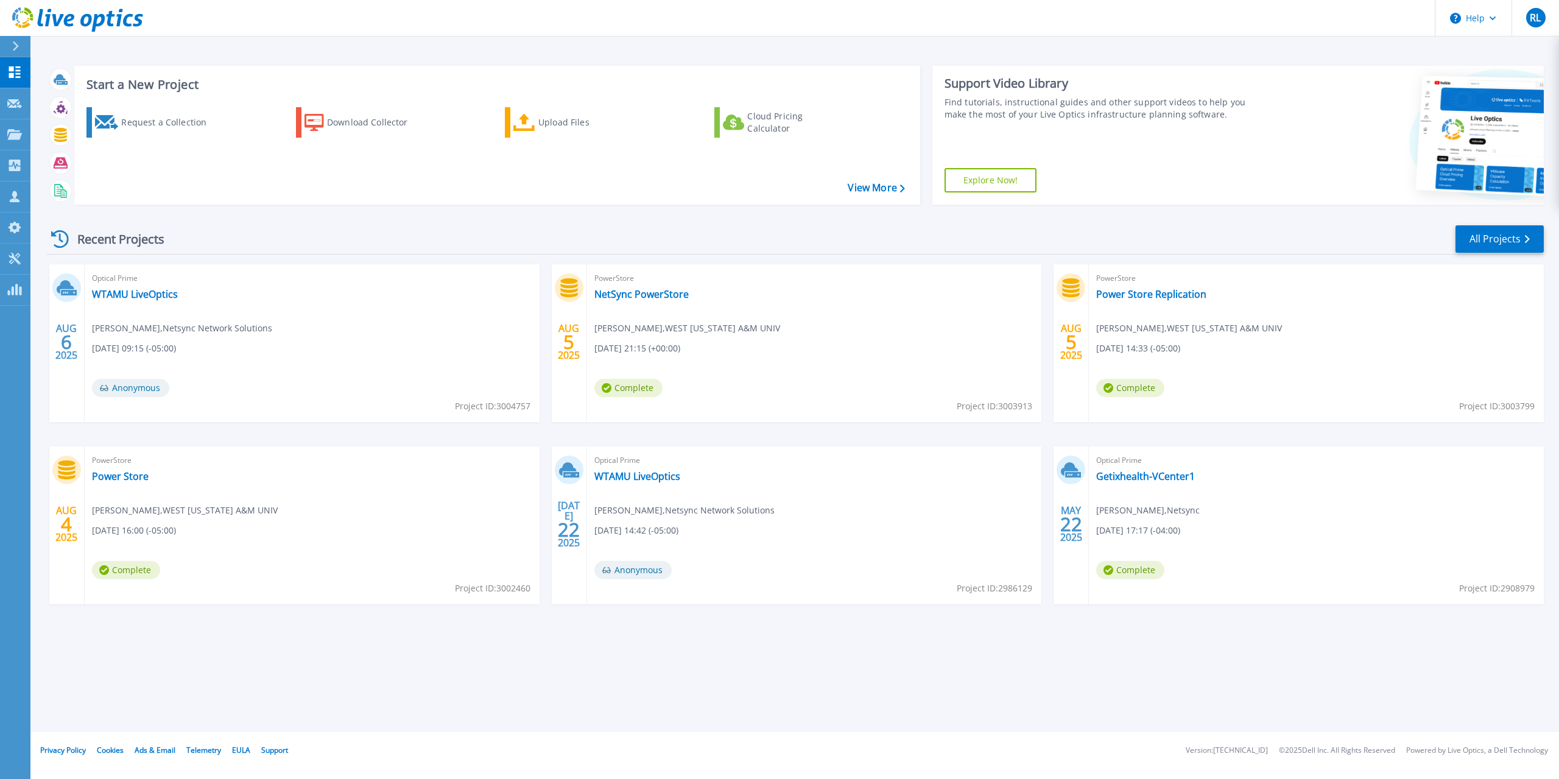
click at [1171, 487] on div "Optical Prime Getixhealth-VCenter1 Firas Abood , Netsync 05/22/2025, 17:17 (-04…" at bounding box center [1316, 525] width 455 height 158
click at [1171, 479] on link "Getixhealth-VCenter1" at bounding box center [1145, 476] width 99 height 12
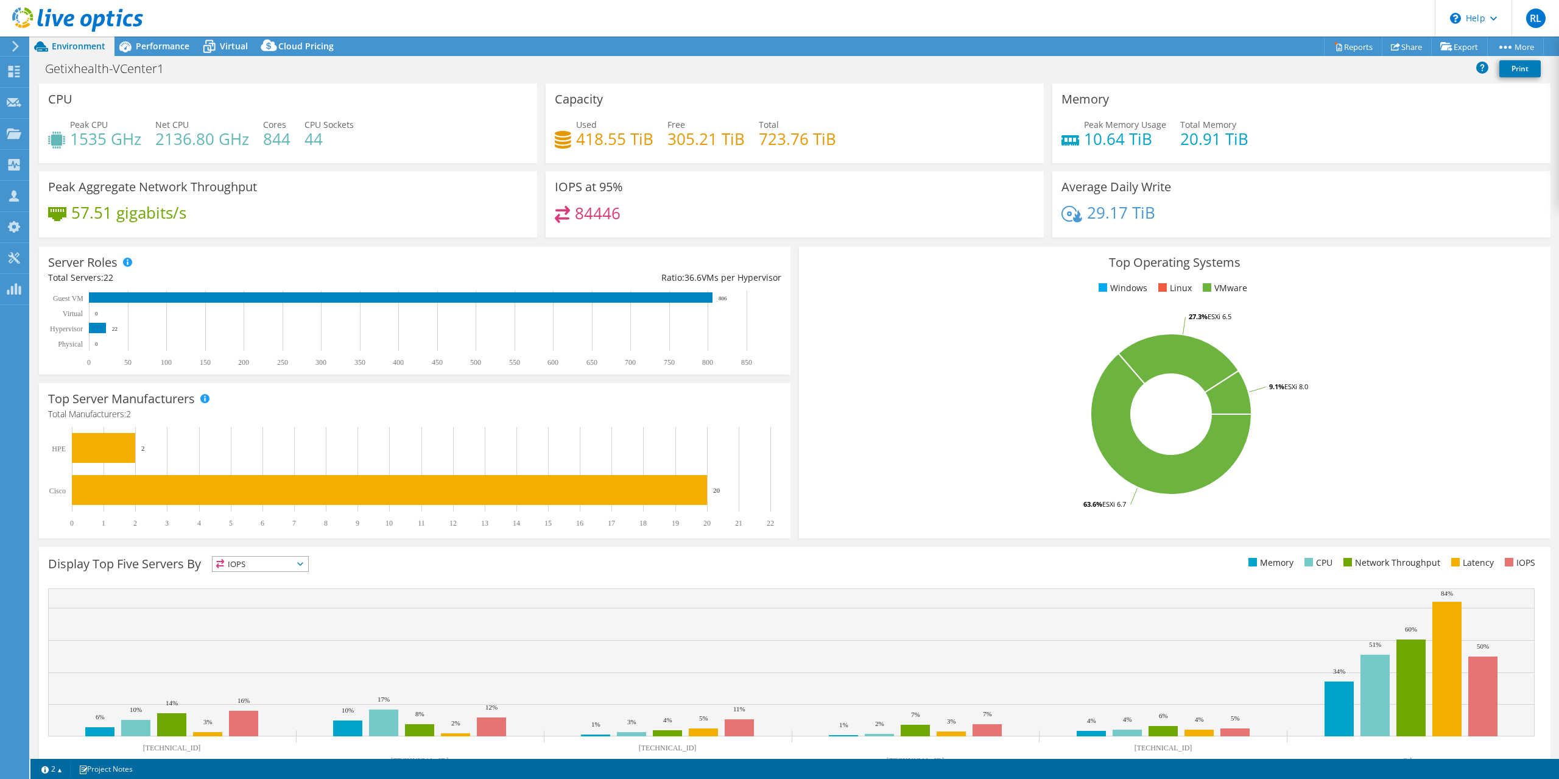
select select "USD"
click at [171, 39] on div "Performance" at bounding box center [156, 46] width 84 height 19
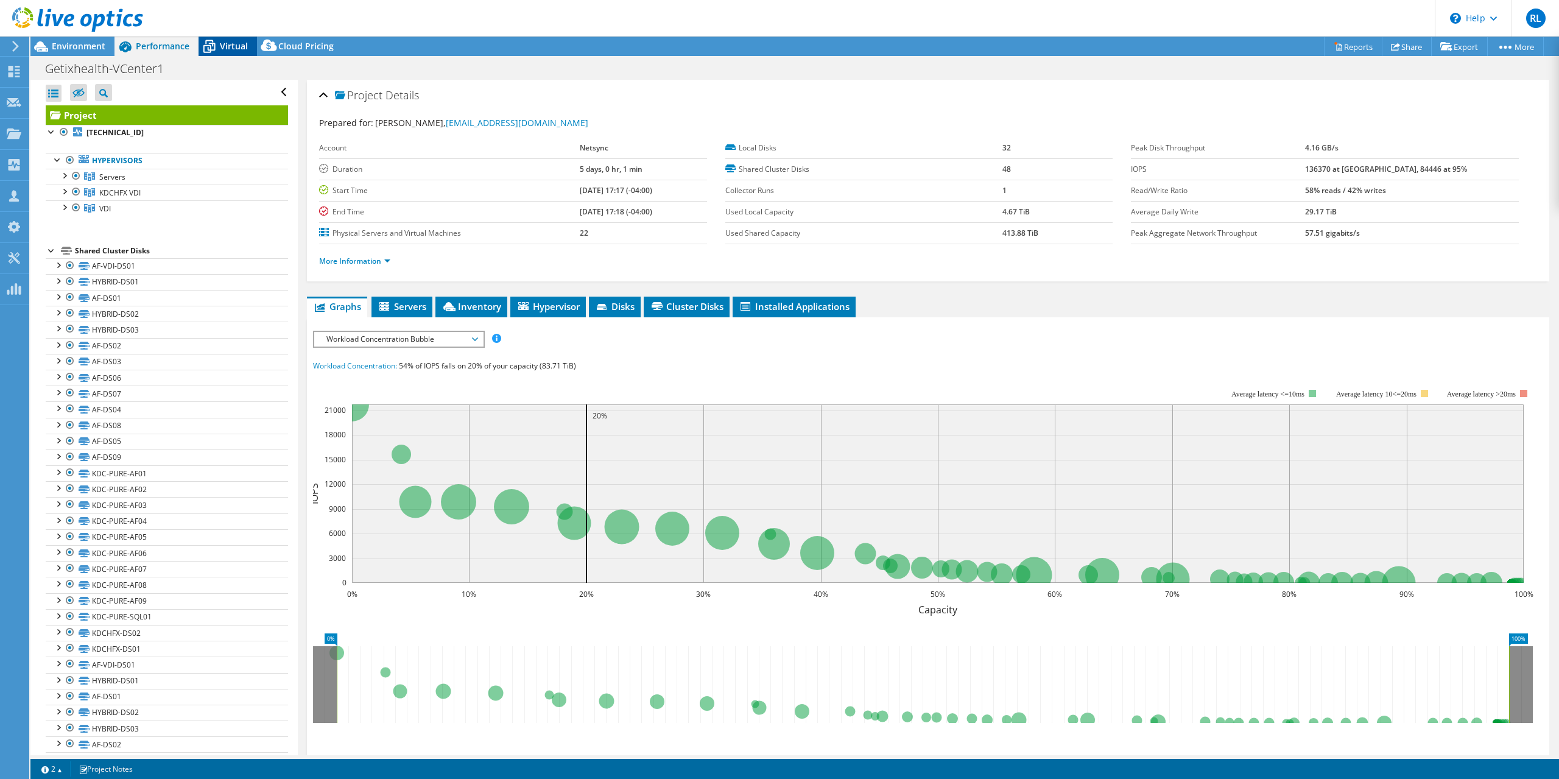
click at [237, 52] on span "Virtual" at bounding box center [234, 46] width 28 height 12
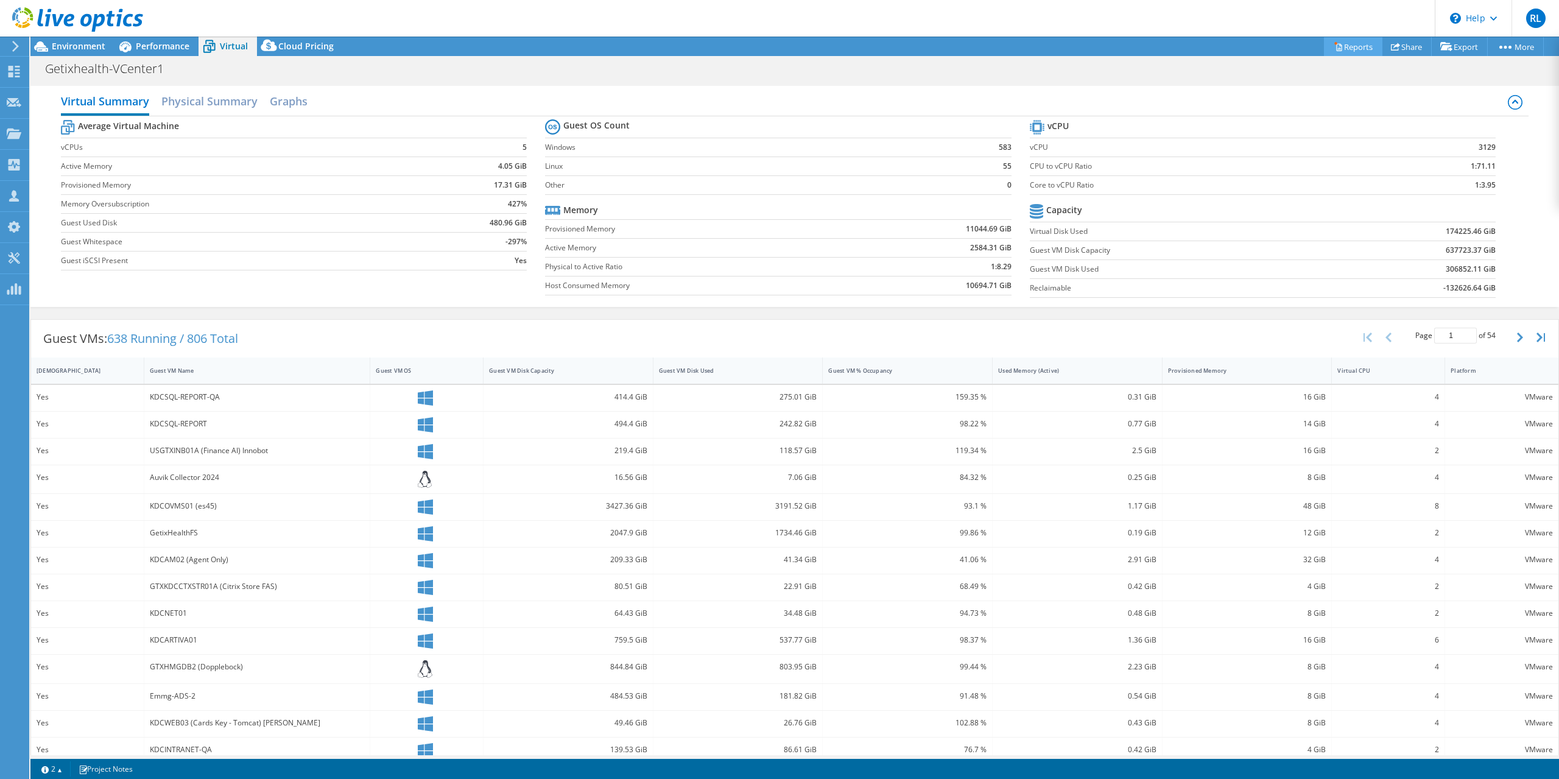
click at [1347, 47] on link "Reports" at bounding box center [1353, 46] width 58 height 19
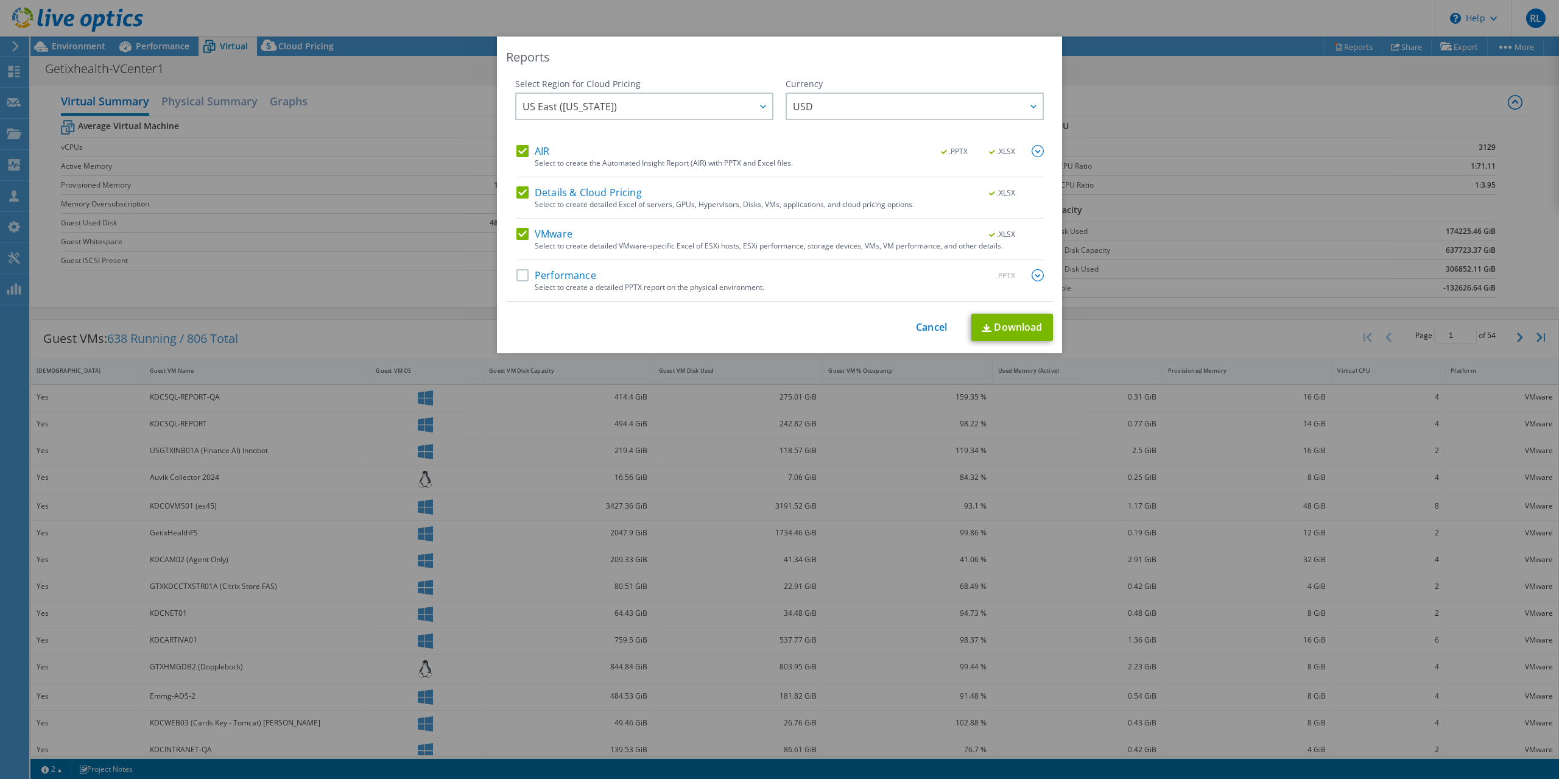
click at [530, 277] on label "Performance" at bounding box center [556, 275] width 80 height 12
click at [0, 0] on input "Performance" at bounding box center [0, 0] width 0 height 0
click at [731, 102] on span "US East (Virginia)" at bounding box center [648, 106] width 250 height 25
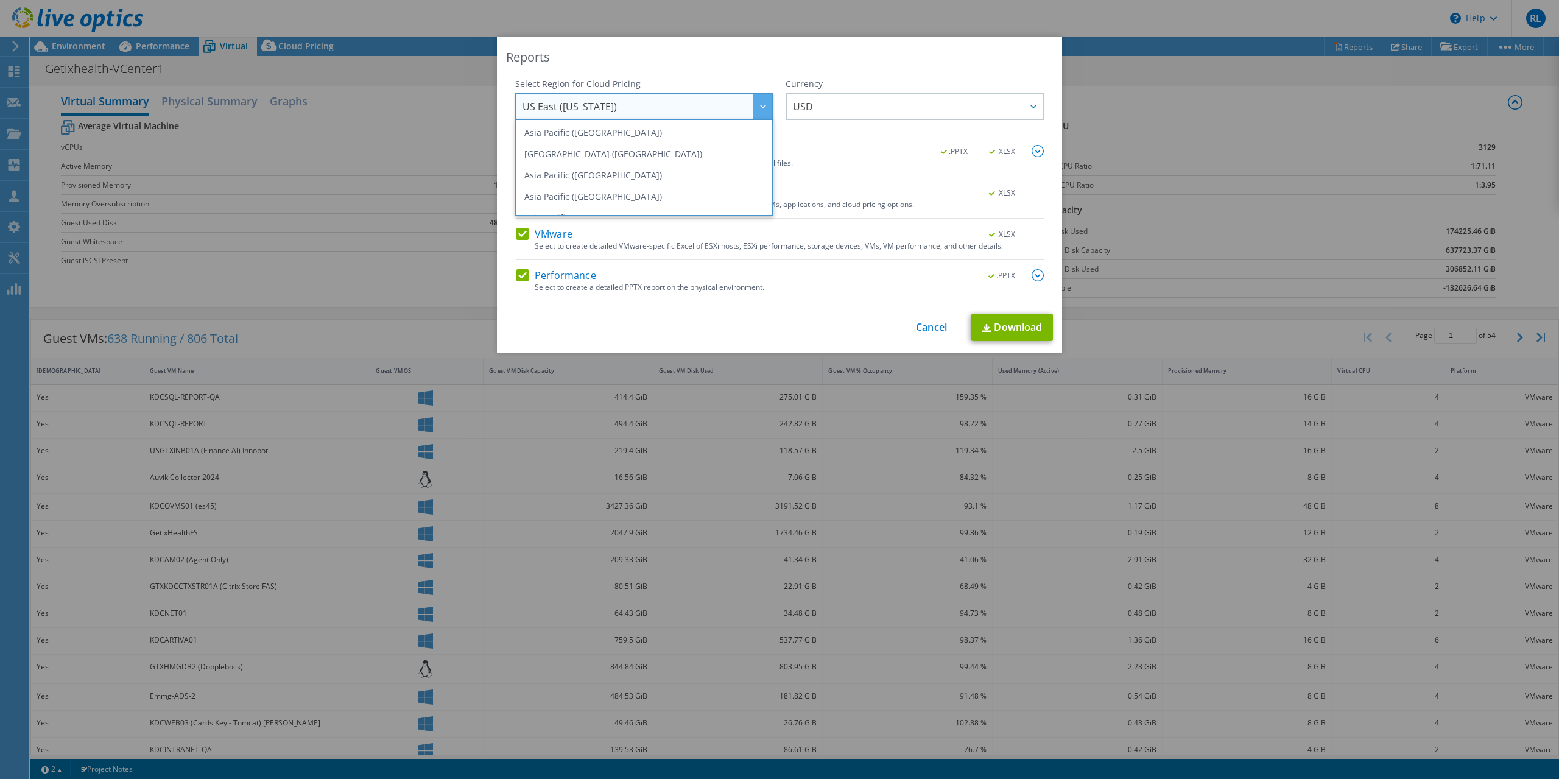
click at [730, 106] on span "US East (Virginia)" at bounding box center [648, 106] width 250 height 25
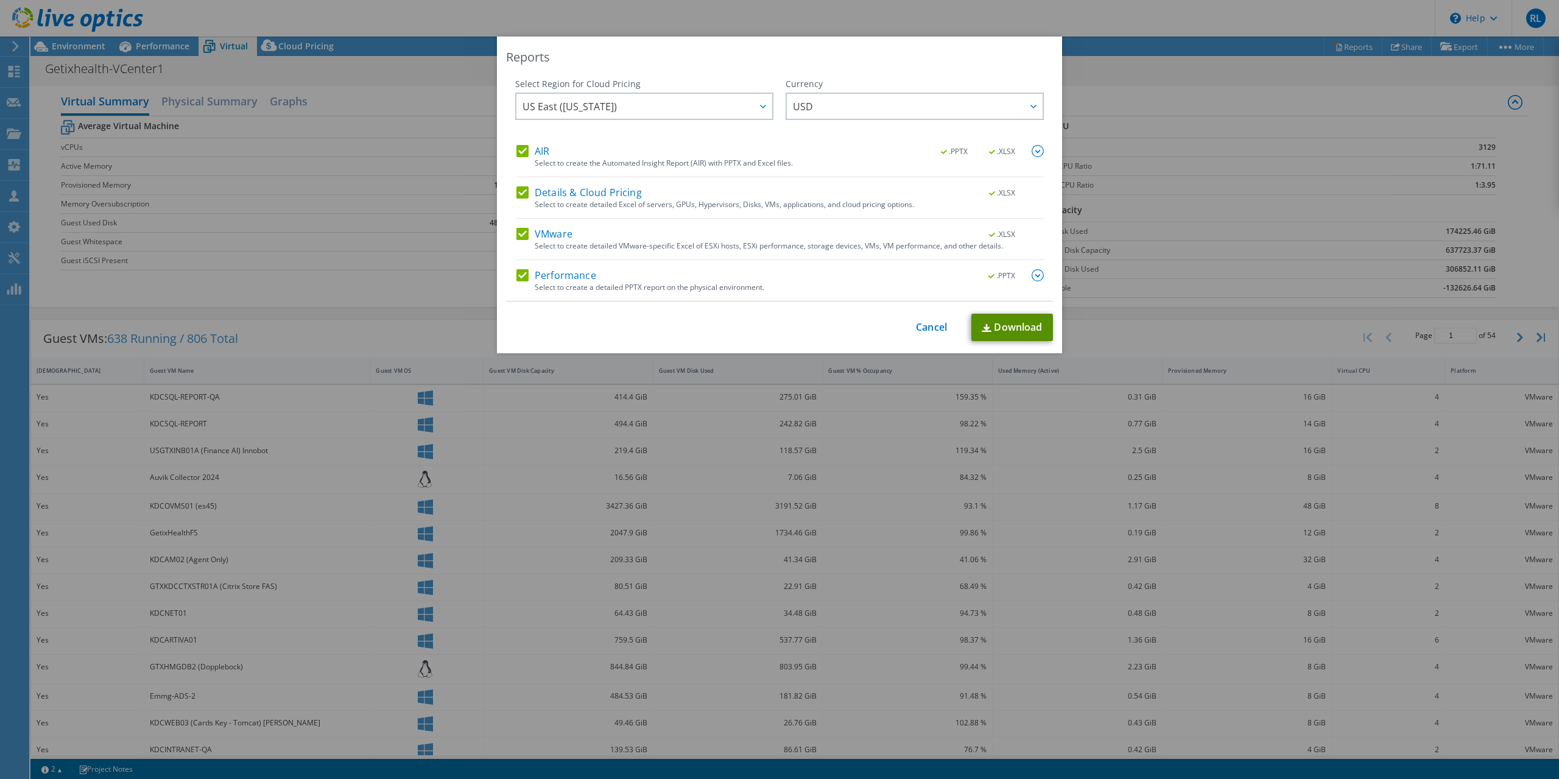
click at [1007, 326] on link "Download" at bounding box center [1012, 327] width 82 height 27
click at [921, 324] on link "Cancel" at bounding box center [931, 328] width 31 height 12
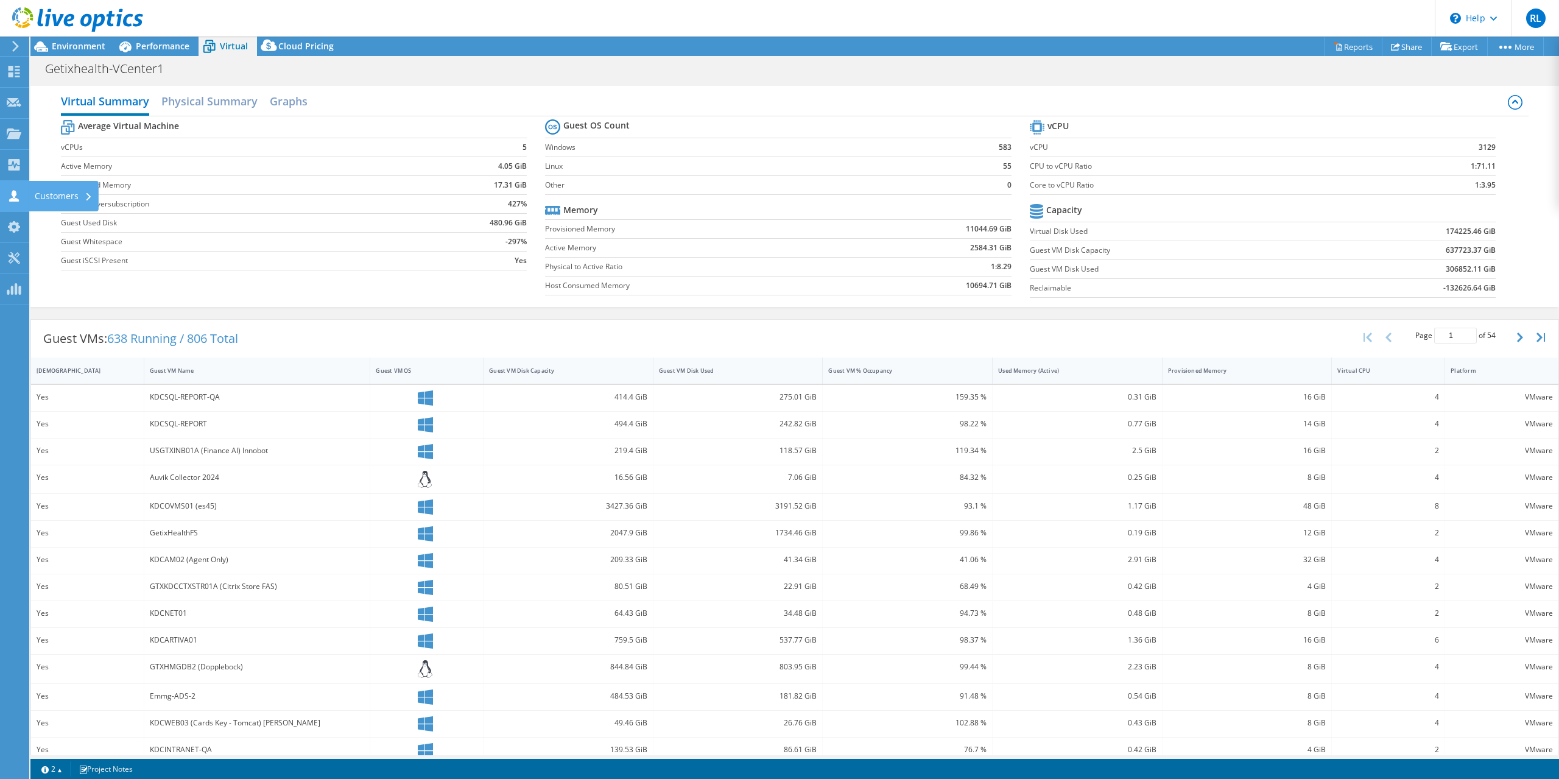
click at [7, 195] on icon at bounding box center [14, 196] width 15 height 12
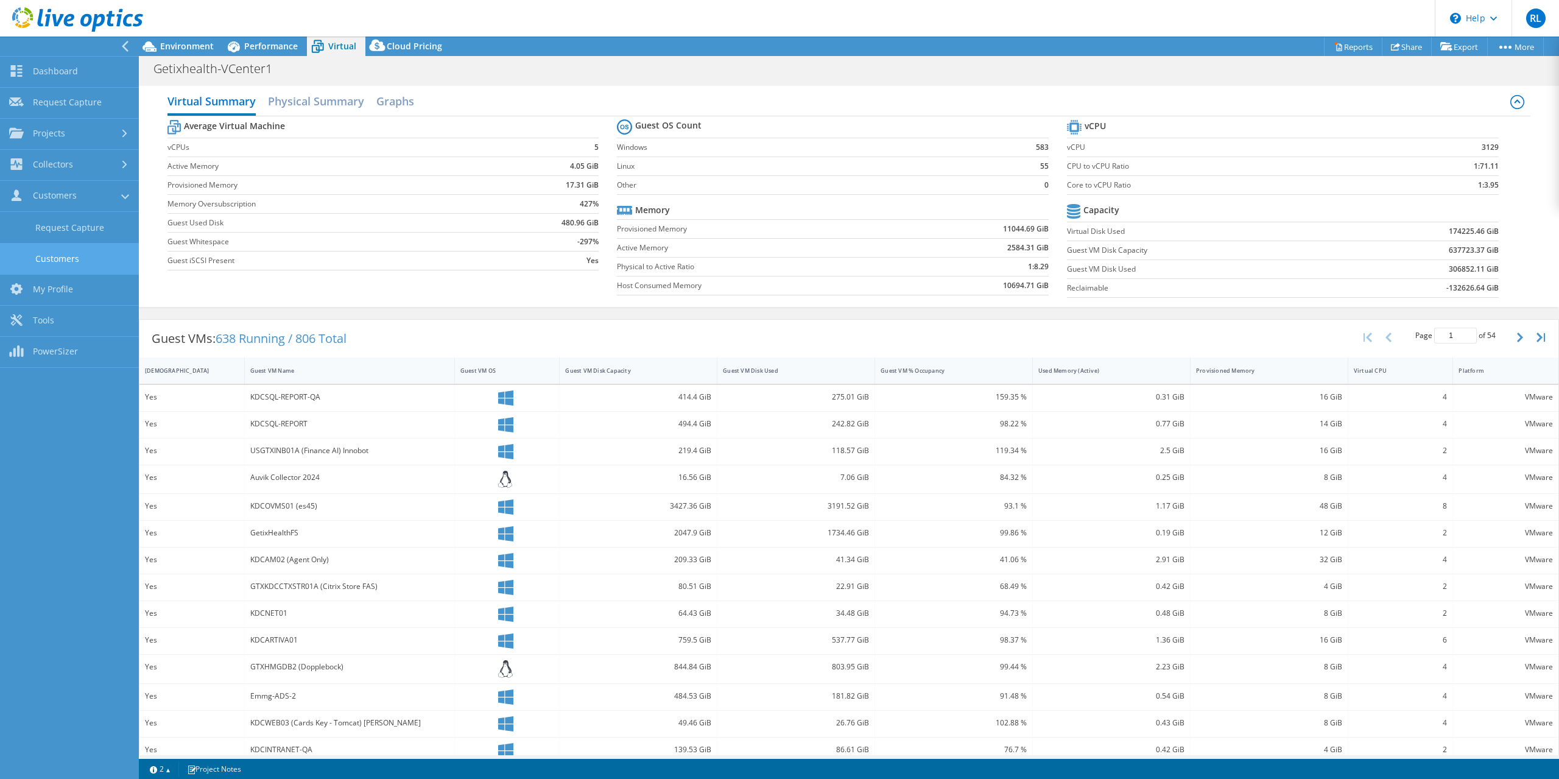
click at [110, 244] on link "Customers" at bounding box center [69, 258] width 139 height 31
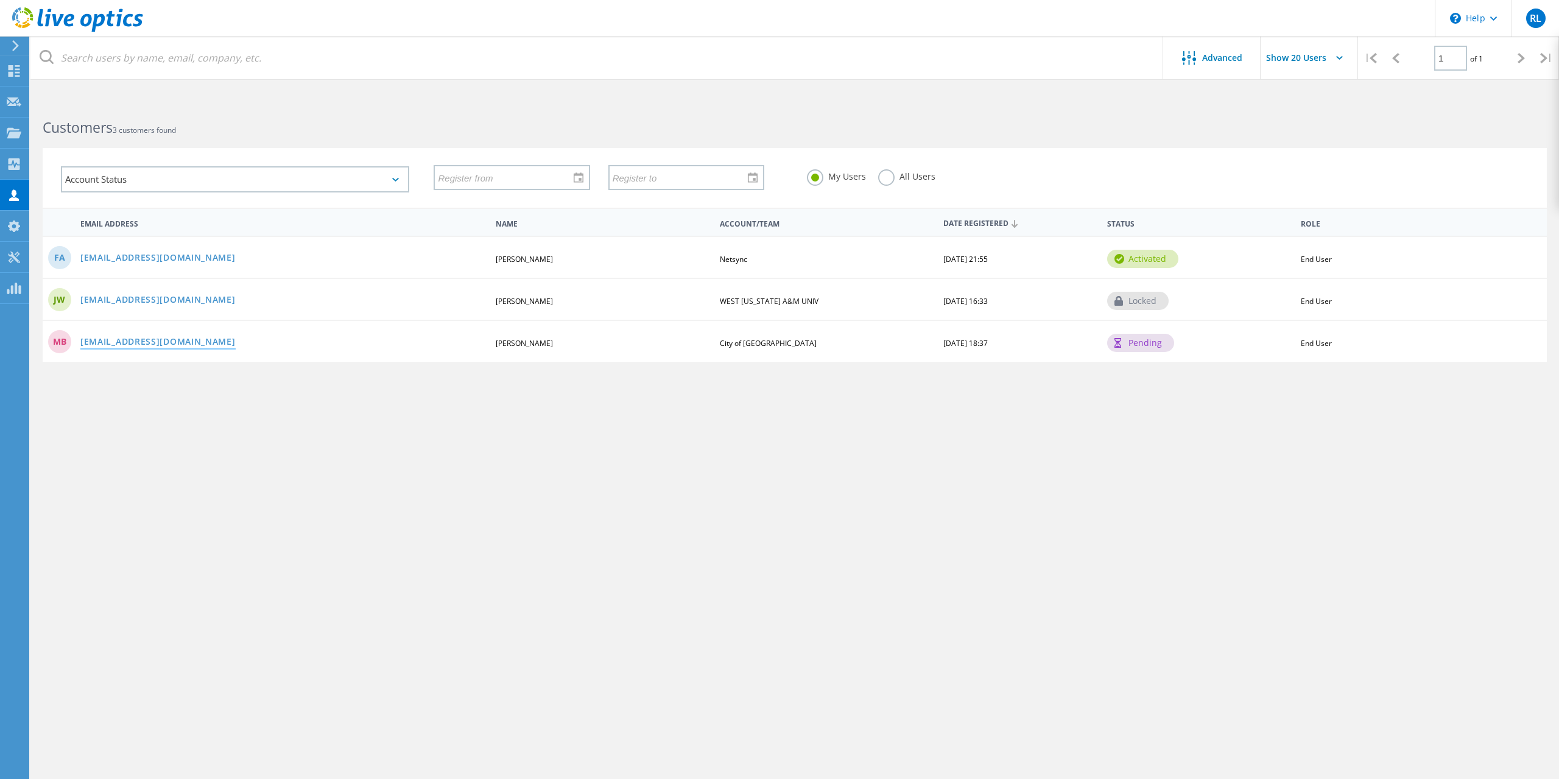
click at [168, 345] on link "MBlackwell@ci.southlake.tx.us" at bounding box center [157, 342] width 155 height 10
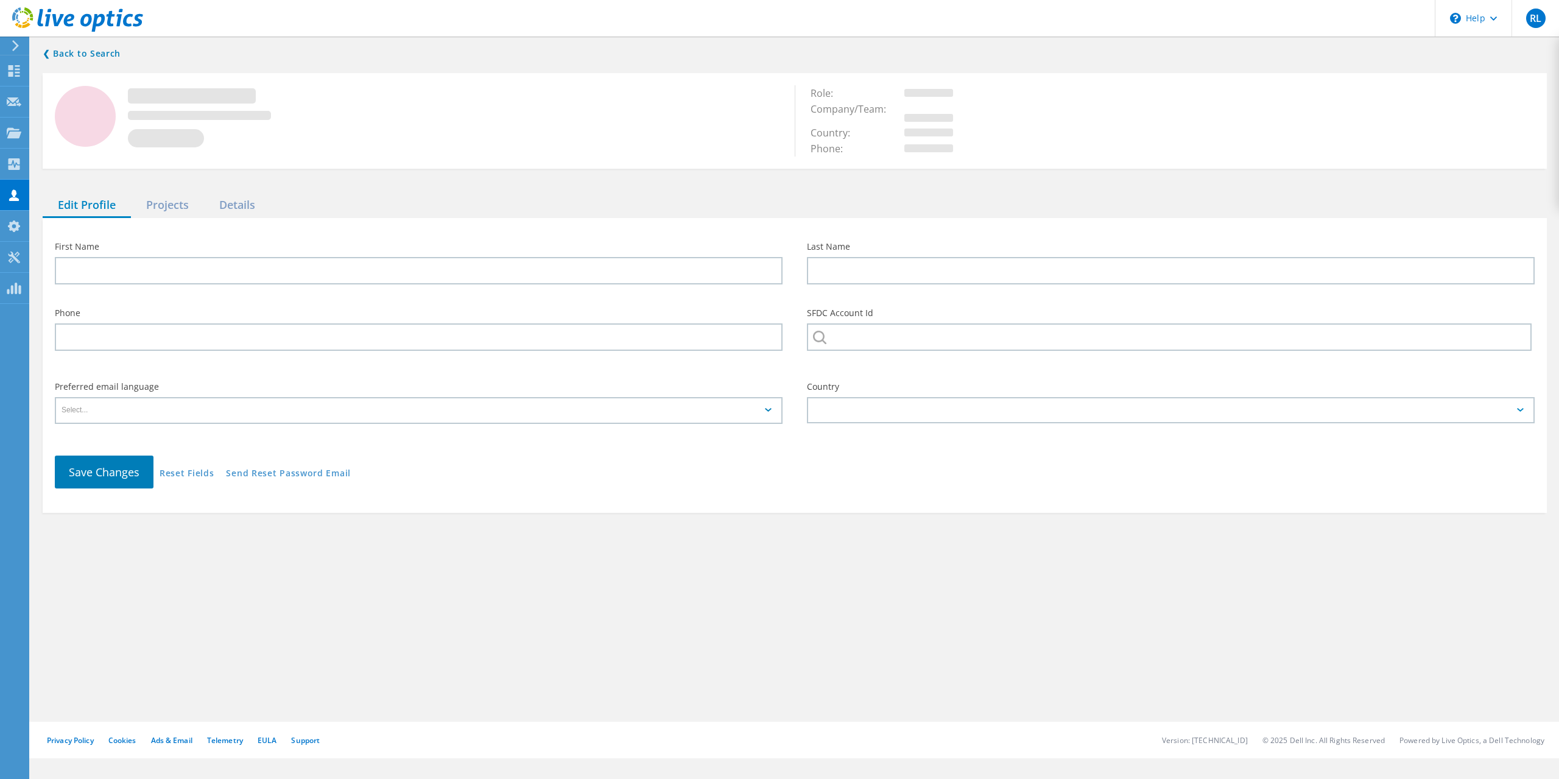
type input "Michael"
type input "Blackwell"
type input "City of Southlake"
type input "English"
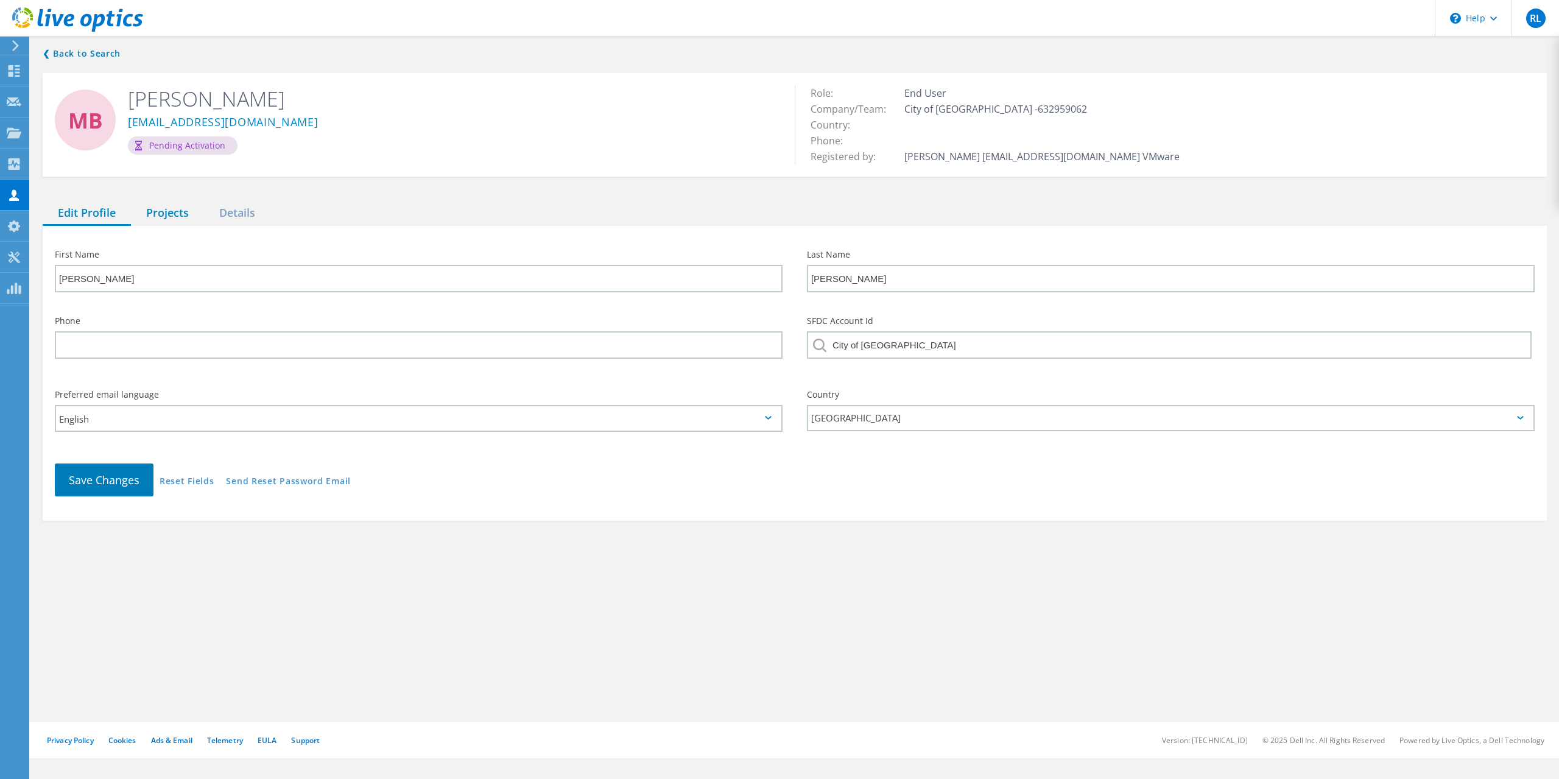
click at [157, 214] on div "Projects" at bounding box center [167, 213] width 73 height 25
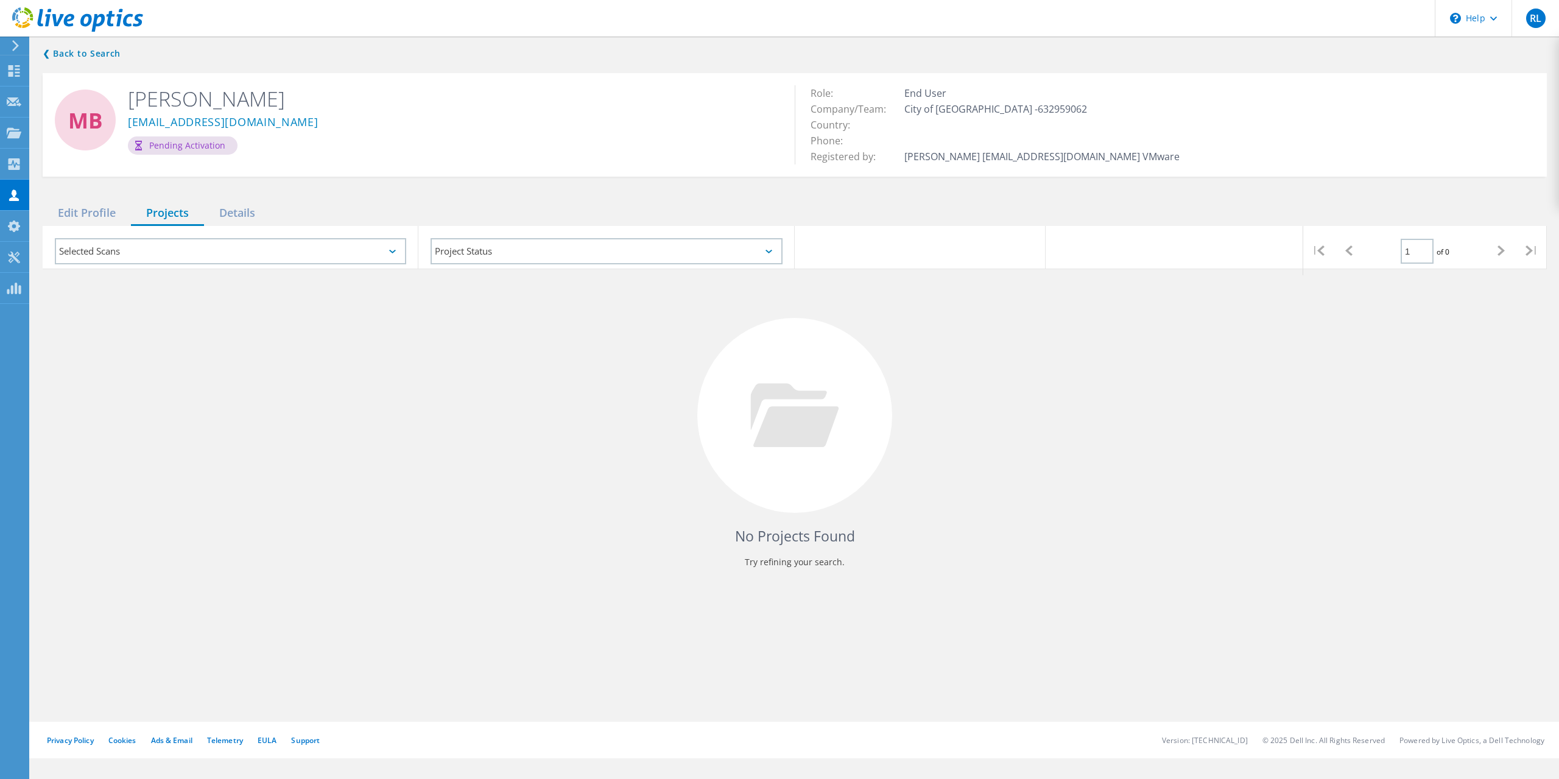
click at [228, 230] on div "Selected Scans" at bounding box center [231, 251] width 376 height 51
click at [234, 218] on div "Details" at bounding box center [237, 213] width 66 height 25
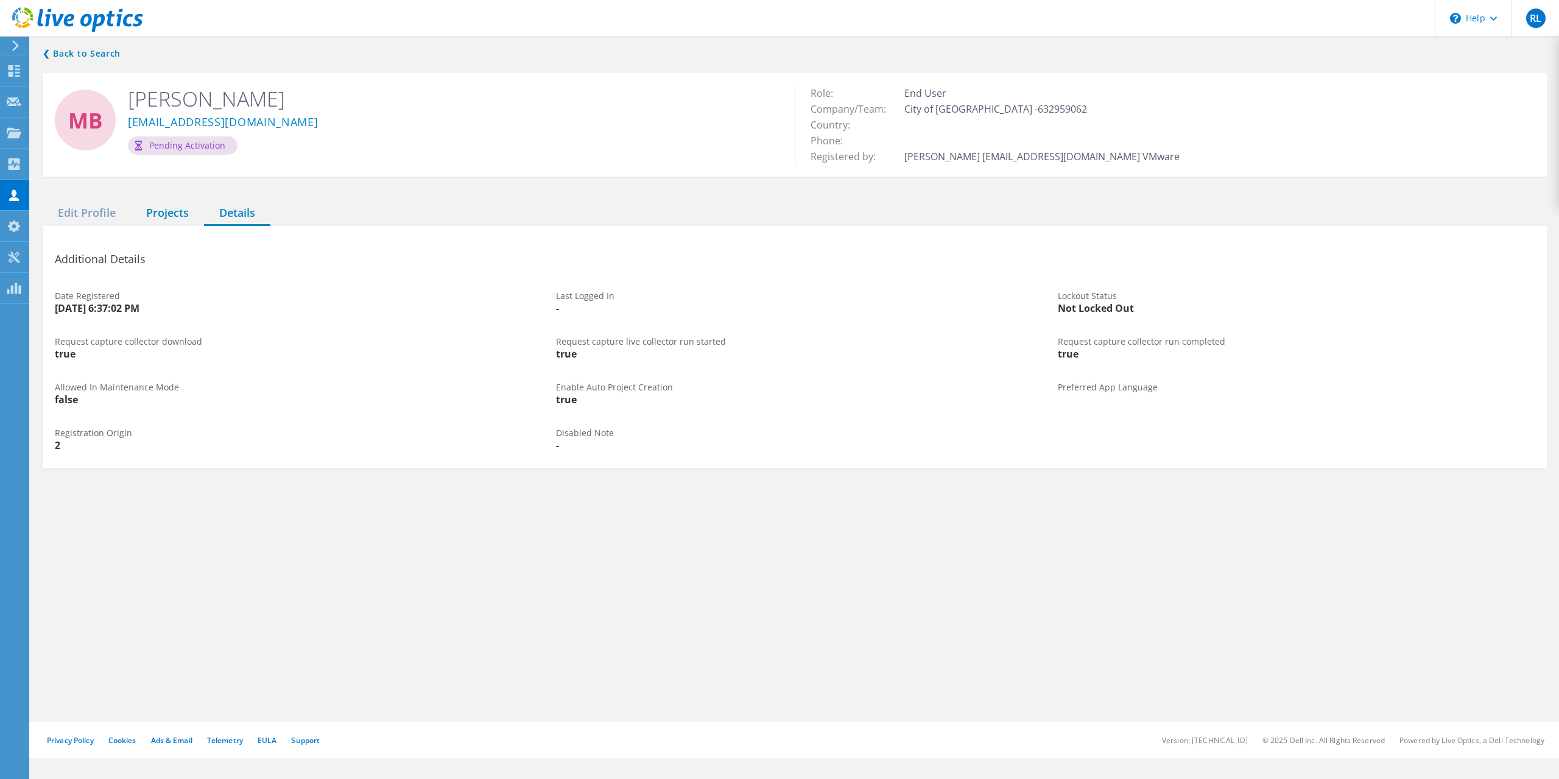
click at [172, 216] on div "Projects" at bounding box center [167, 213] width 73 height 25
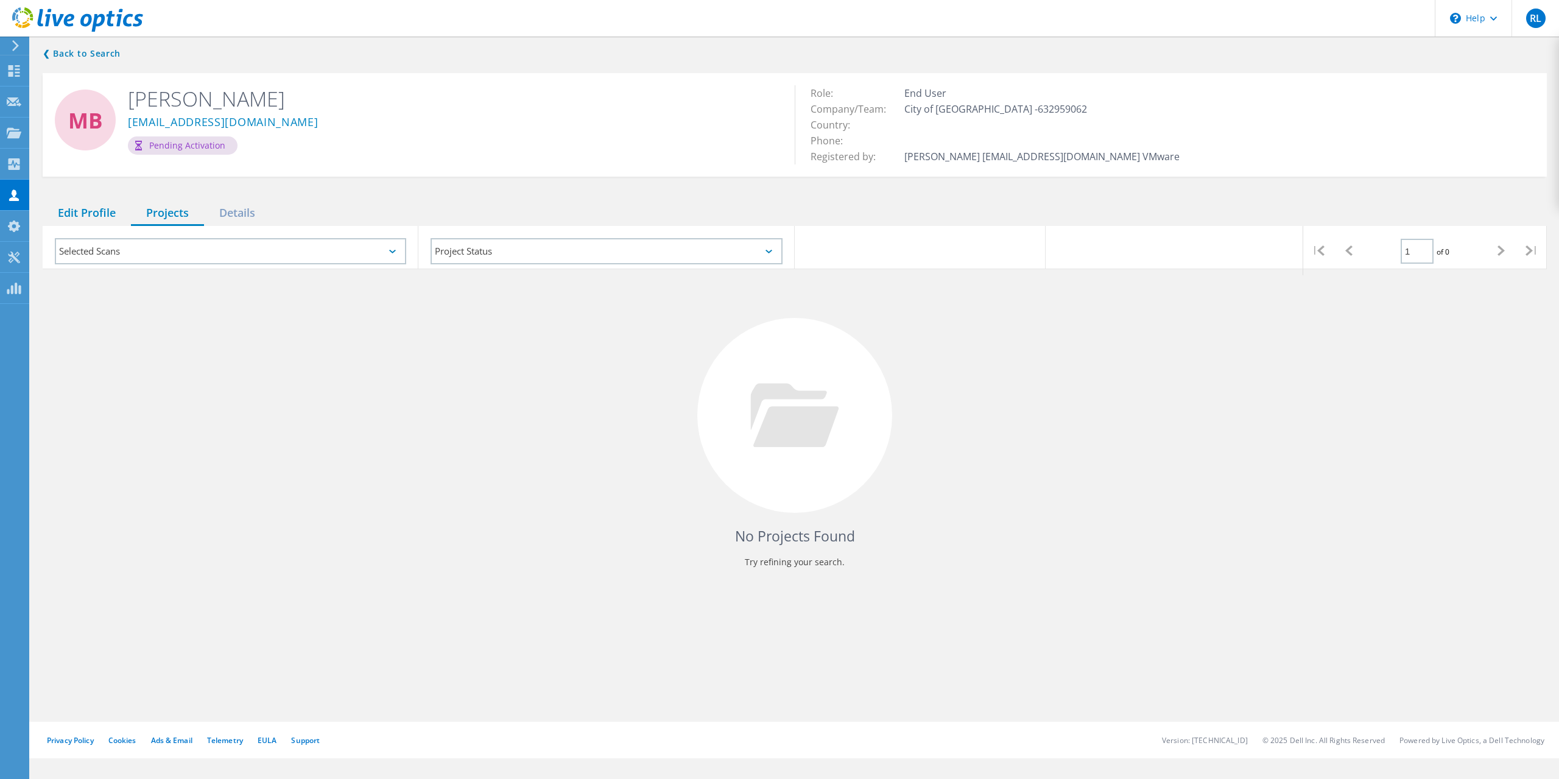
click at [109, 216] on div "Edit Profile" at bounding box center [87, 213] width 88 height 25
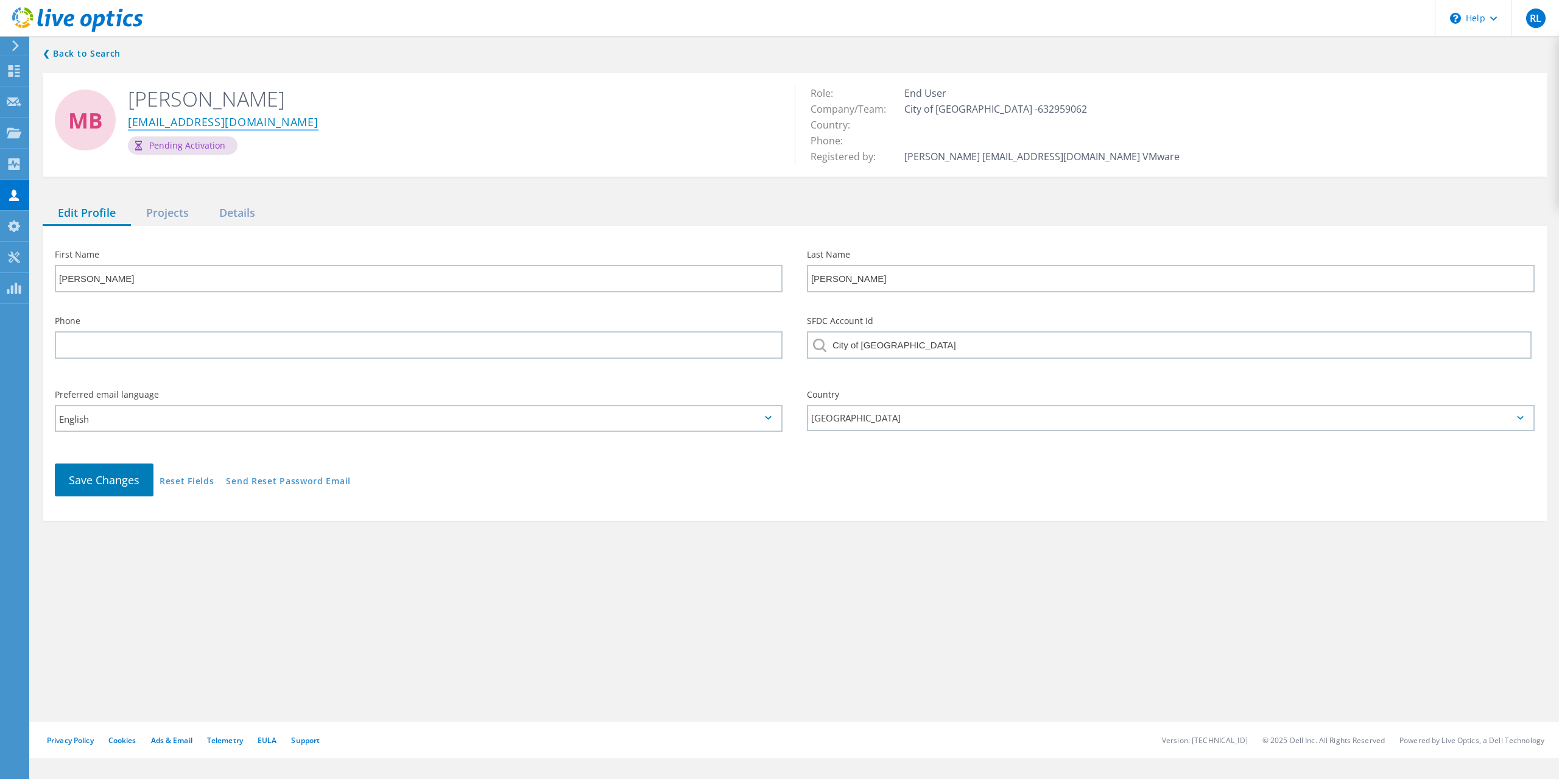
drag, startPoint x: 311, startPoint y: 129, endPoint x: 131, endPoint y: 123, distance: 179.8
click at [130, 126] on div "[EMAIL_ADDRESS][DOMAIN_NAME]" at bounding box center [452, 124] width 649 height 24
copy link "[EMAIL_ADDRESS][DOMAIN_NAME]"
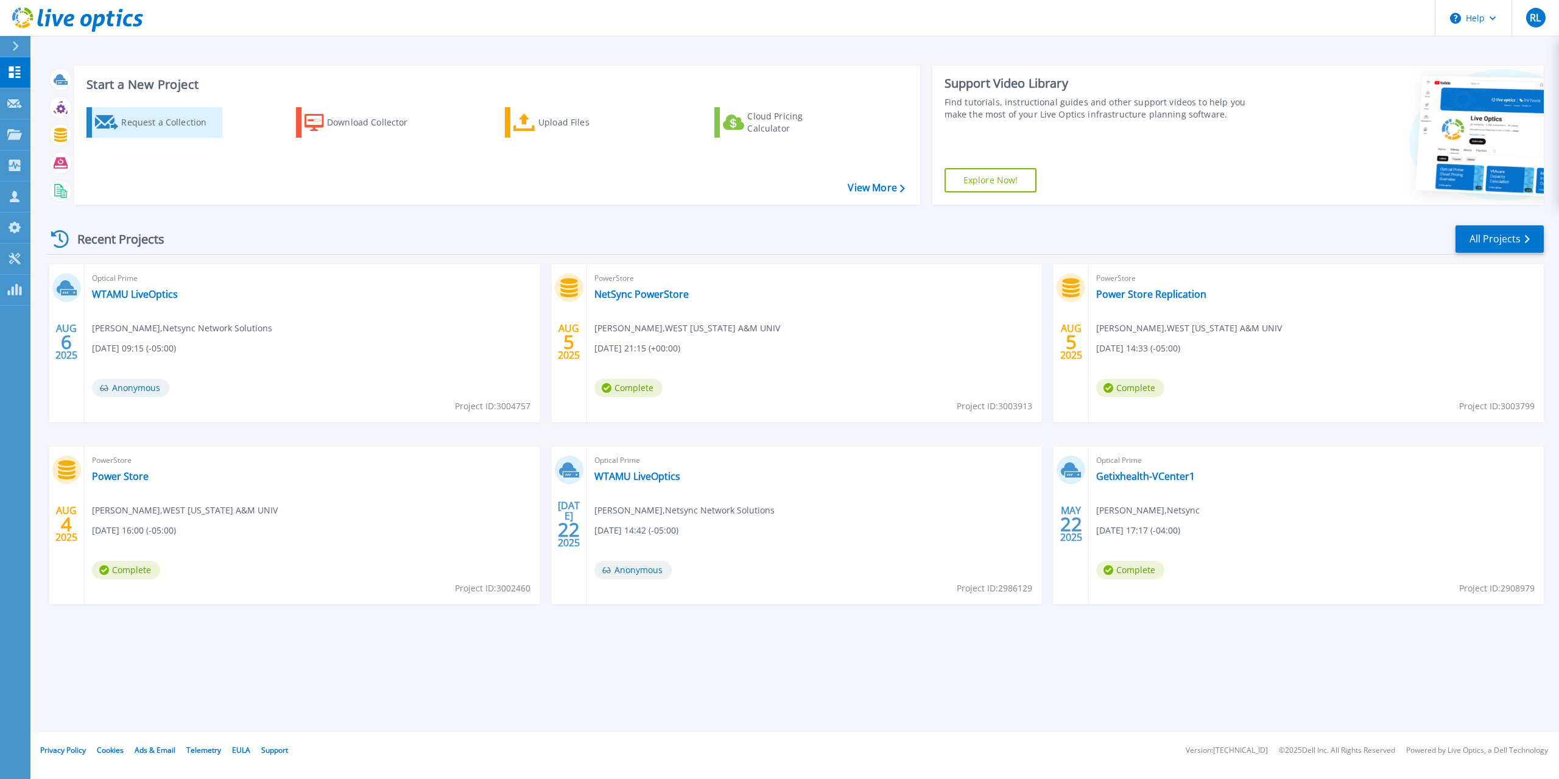
click at [180, 127] on div "Request a Collection" at bounding box center [169, 122] width 97 height 24
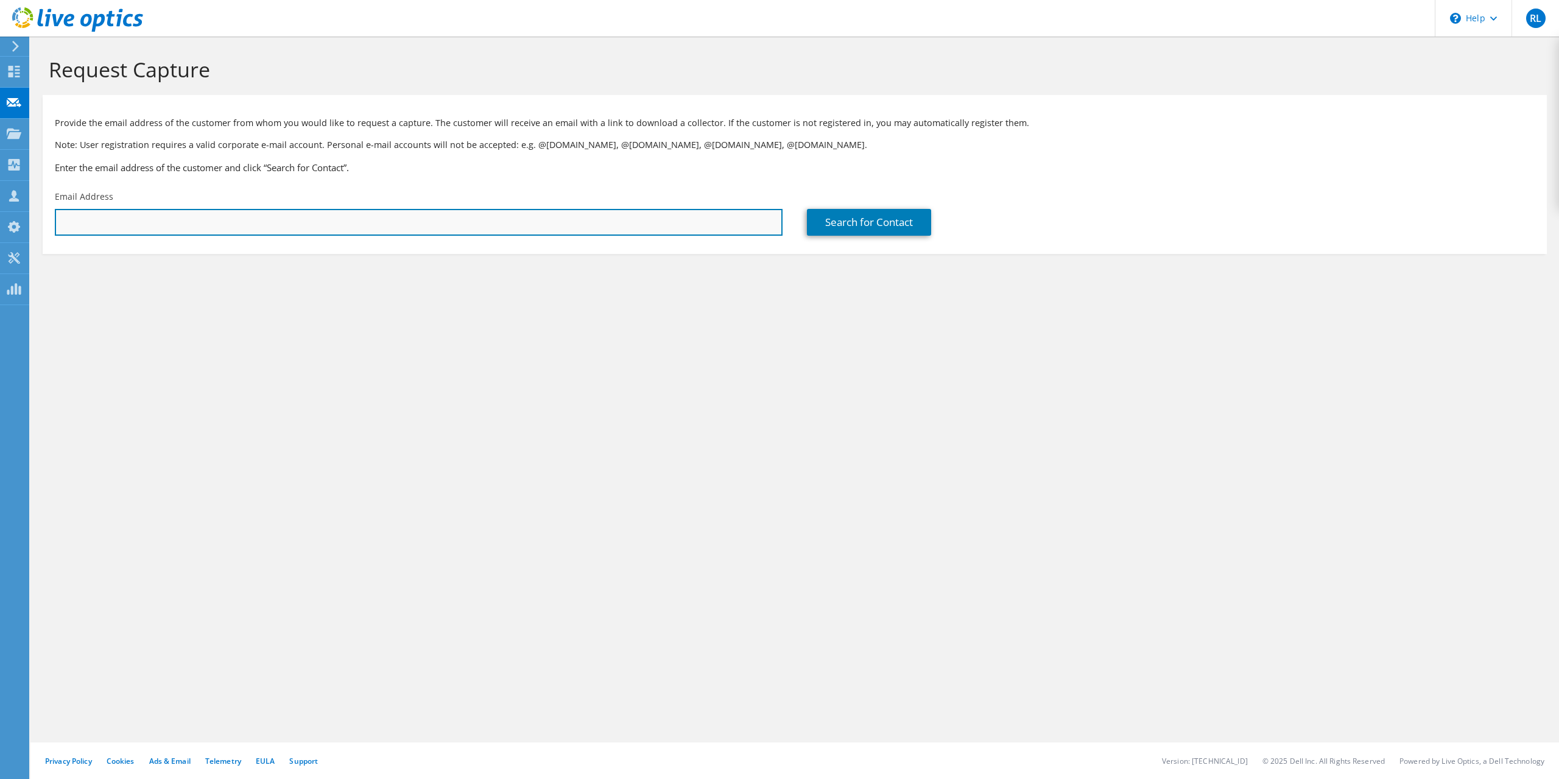
click at [392, 227] on input "text" at bounding box center [419, 222] width 728 height 27
paste input "[EMAIL_ADDRESS][DOMAIN_NAME]"
type input "[EMAIL_ADDRESS][DOMAIN_NAME]"
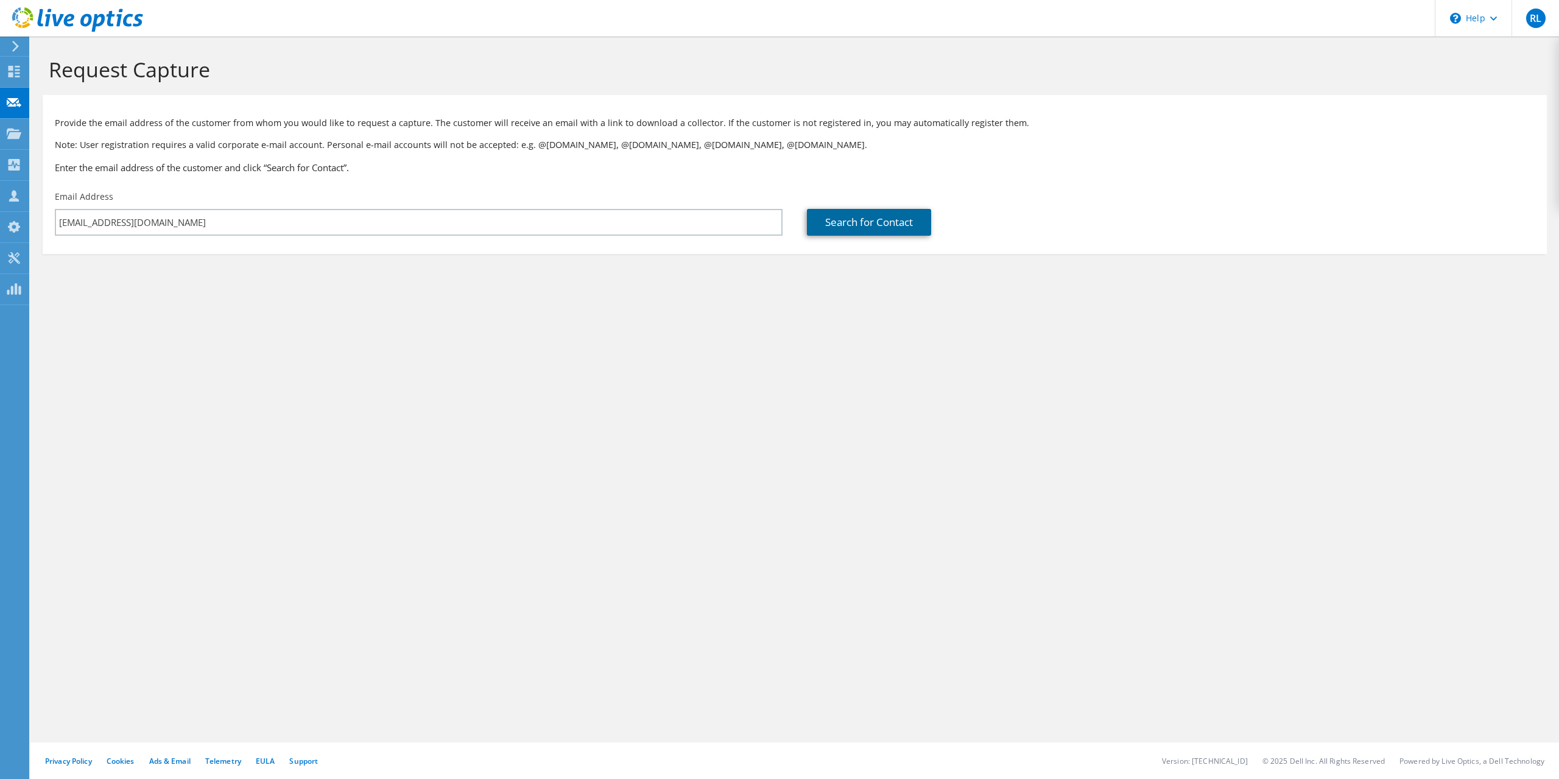
click at [859, 230] on link "Search for Contact" at bounding box center [869, 222] width 124 height 27
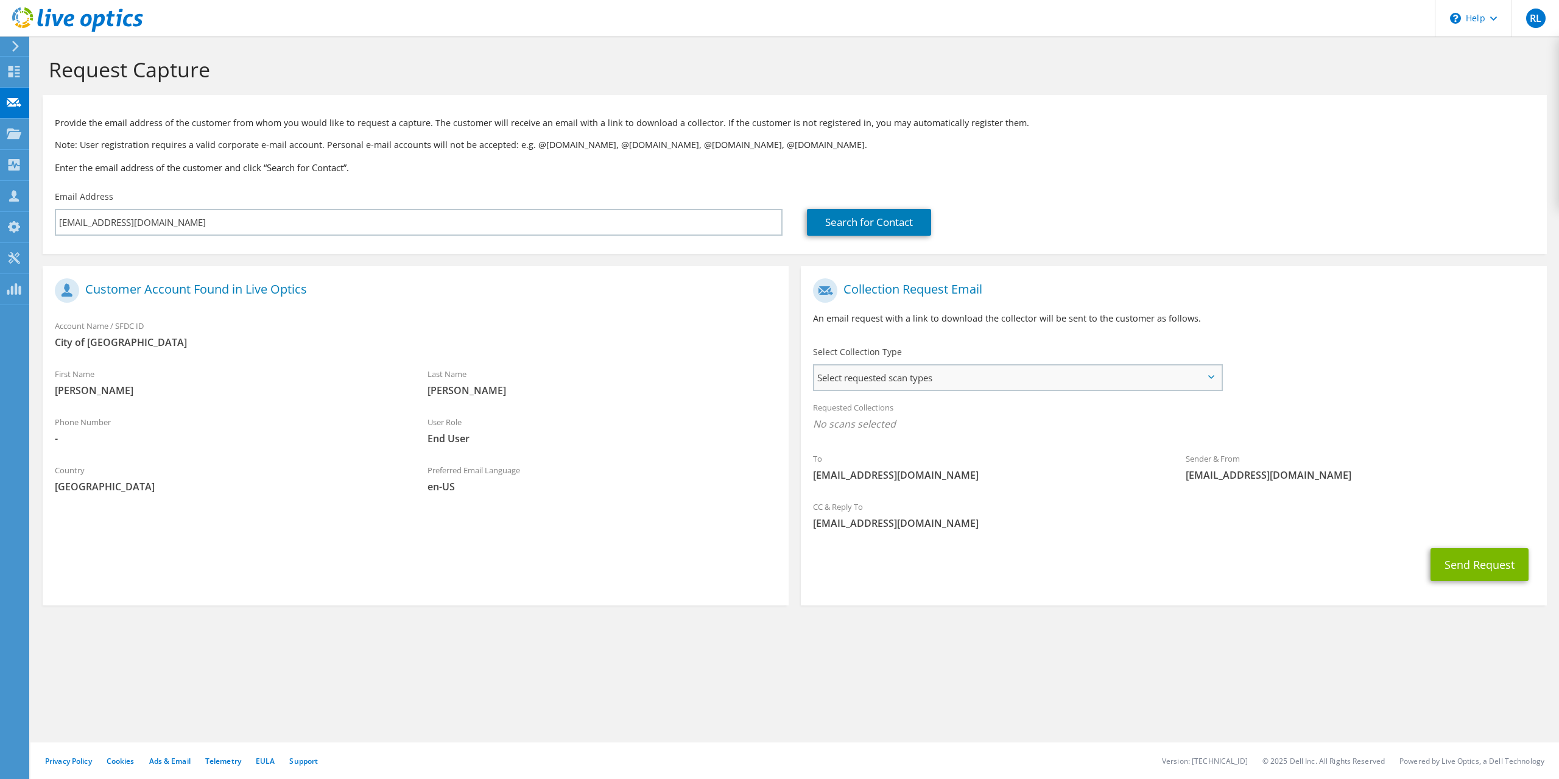
click at [1121, 374] on span "Select requested scan types" at bounding box center [1017, 377] width 407 height 24
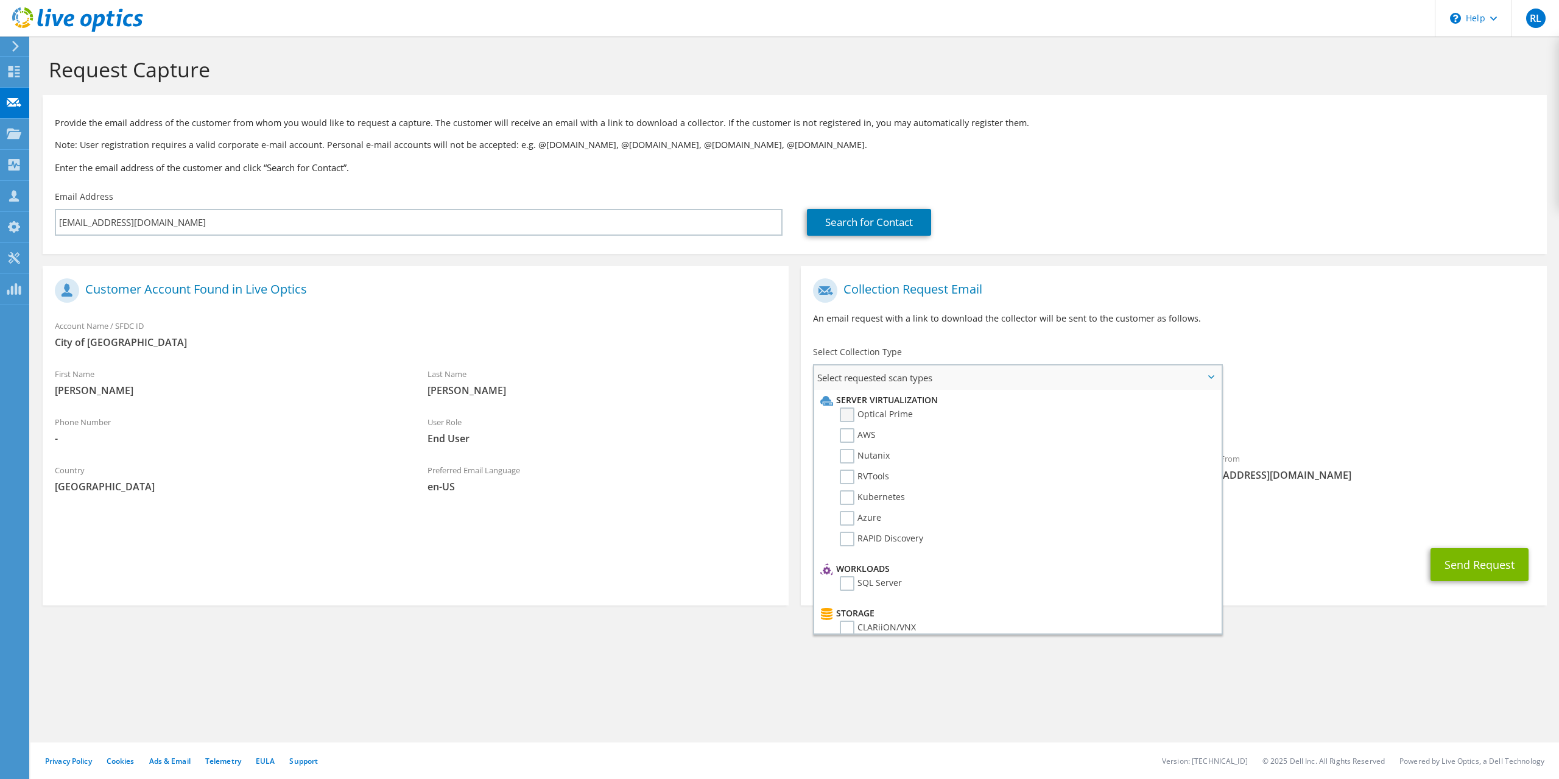
click at [856, 419] on label "Optical Prime" at bounding box center [876, 414] width 73 height 15
click at [0, 0] on input "Optical Prime" at bounding box center [0, 0] width 0 height 0
click at [850, 475] on label "RVTools" at bounding box center [864, 477] width 49 height 15
click at [0, 0] on input "RVTools" at bounding box center [0, 0] width 0 height 0
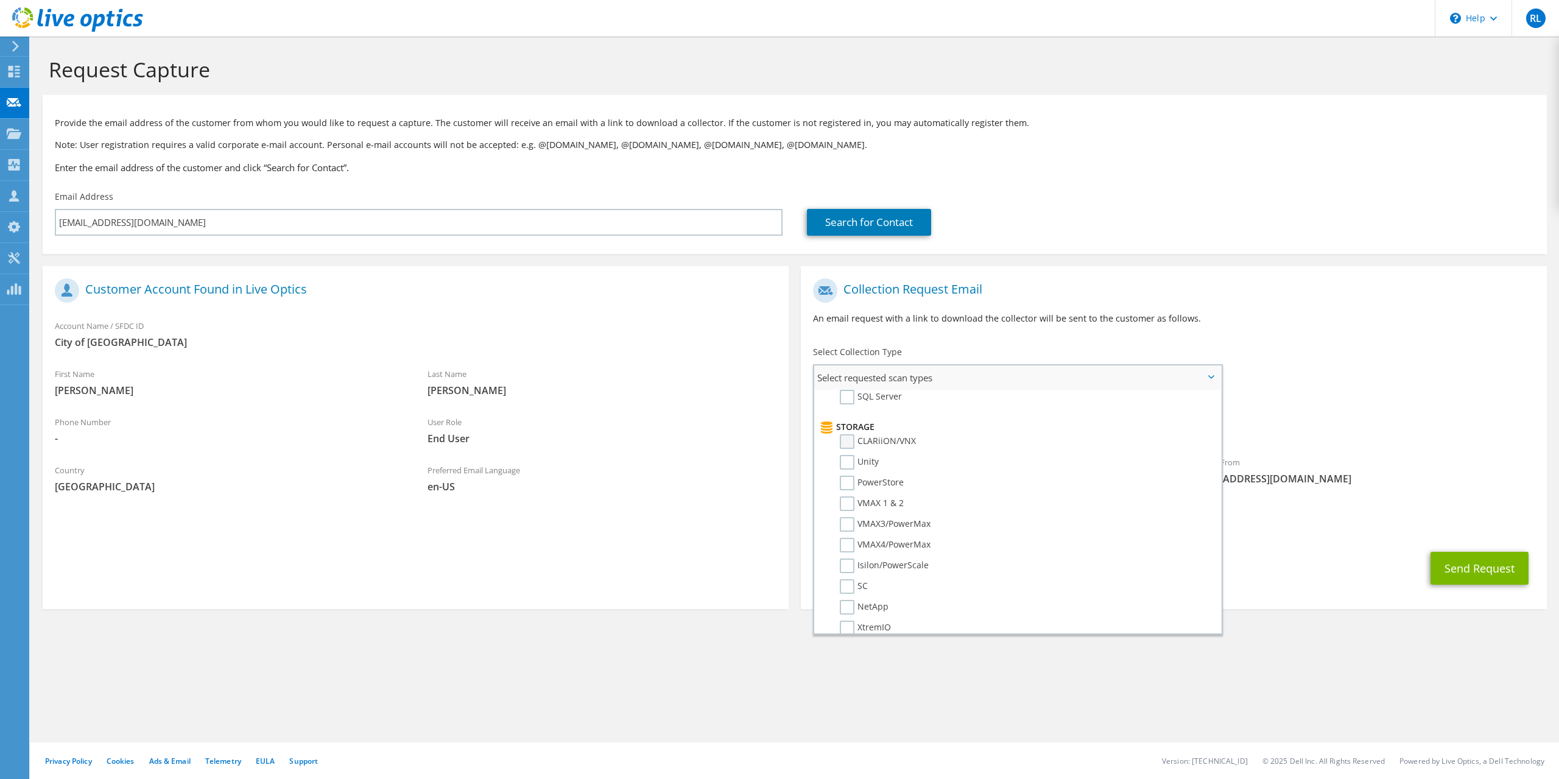
click at [850, 443] on label "CLARiiON/VNX" at bounding box center [878, 441] width 76 height 15
click at [0, 0] on input "CLARiiON/VNX" at bounding box center [0, 0] width 0 height 0
click at [848, 471] on li "Unity" at bounding box center [1016, 465] width 398 height 21
click at [845, 470] on label "Unity" at bounding box center [859, 462] width 39 height 15
click at [0, 0] on input "Unity" at bounding box center [0, 0] width 0 height 0
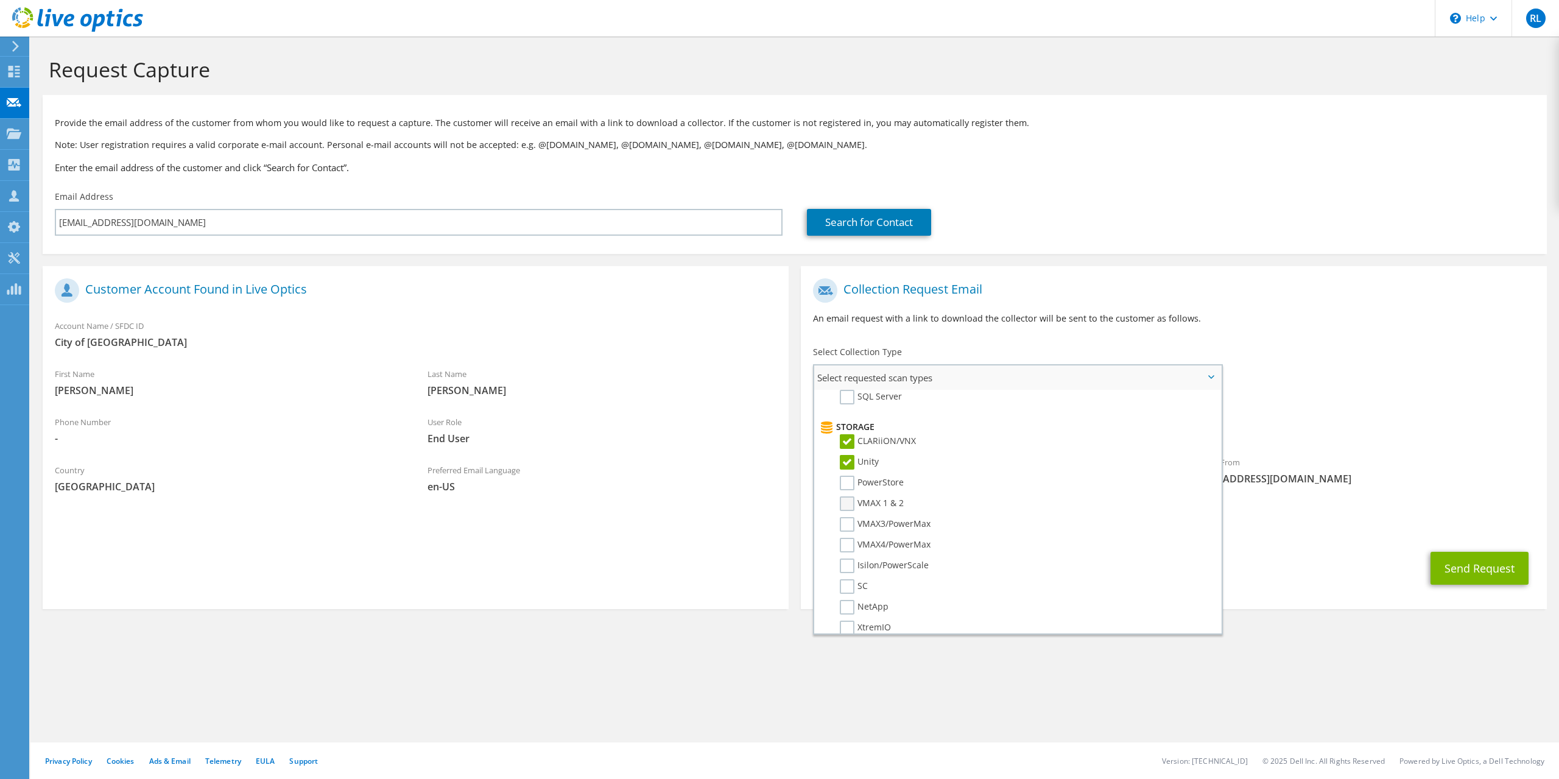
drag, startPoint x: 847, startPoint y: 481, endPoint x: 847, endPoint y: 499, distance: 18.9
click at [847, 482] on label "PowerStore" at bounding box center [872, 483] width 64 height 15
click at [0, 0] on input "PowerStore" at bounding box center [0, 0] width 0 height 0
drag, startPoint x: 847, startPoint y: 502, endPoint x: 845, endPoint y: 518, distance: 16.0
click at [847, 505] on label "VMAX 1 & 2" at bounding box center [872, 503] width 64 height 15
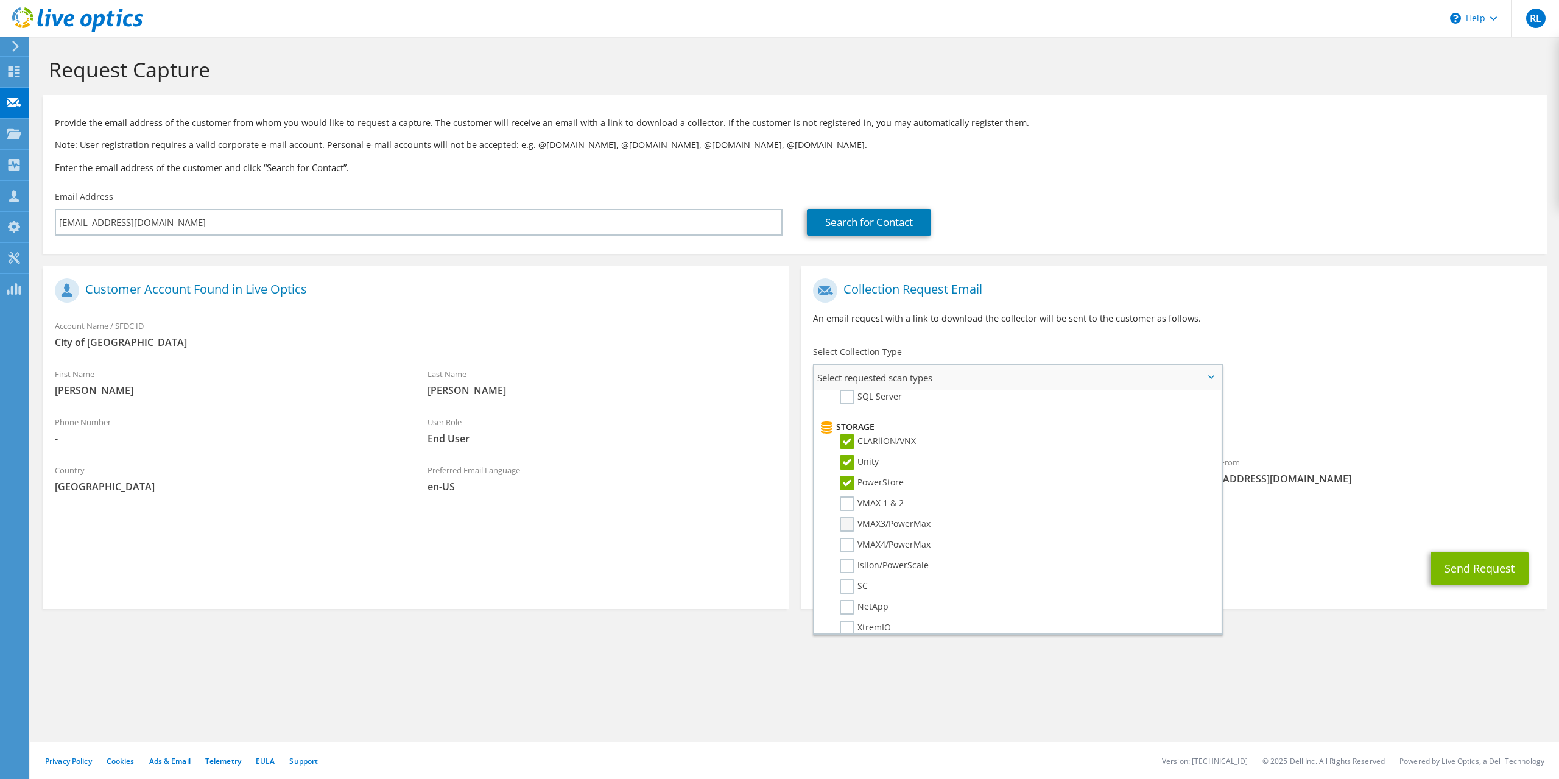
click at [844, 525] on label "VMAX3/PowerMax" at bounding box center [885, 524] width 91 height 15
click at [0, 0] on input "VMAX3/PowerMax" at bounding box center [0, 0] width 0 height 0
click at [851, 505] on label "VMAX 1 & 2" at bounding box center [872, 503] width 64 height 15
click at [0, 0] on input "VMAX 1 & 2" at bounding box center [0, 0] width 0 height 0
click at [851, 505] on label "VMAX 1 & 2" at bounding box center [872, 503] width 64 height 15
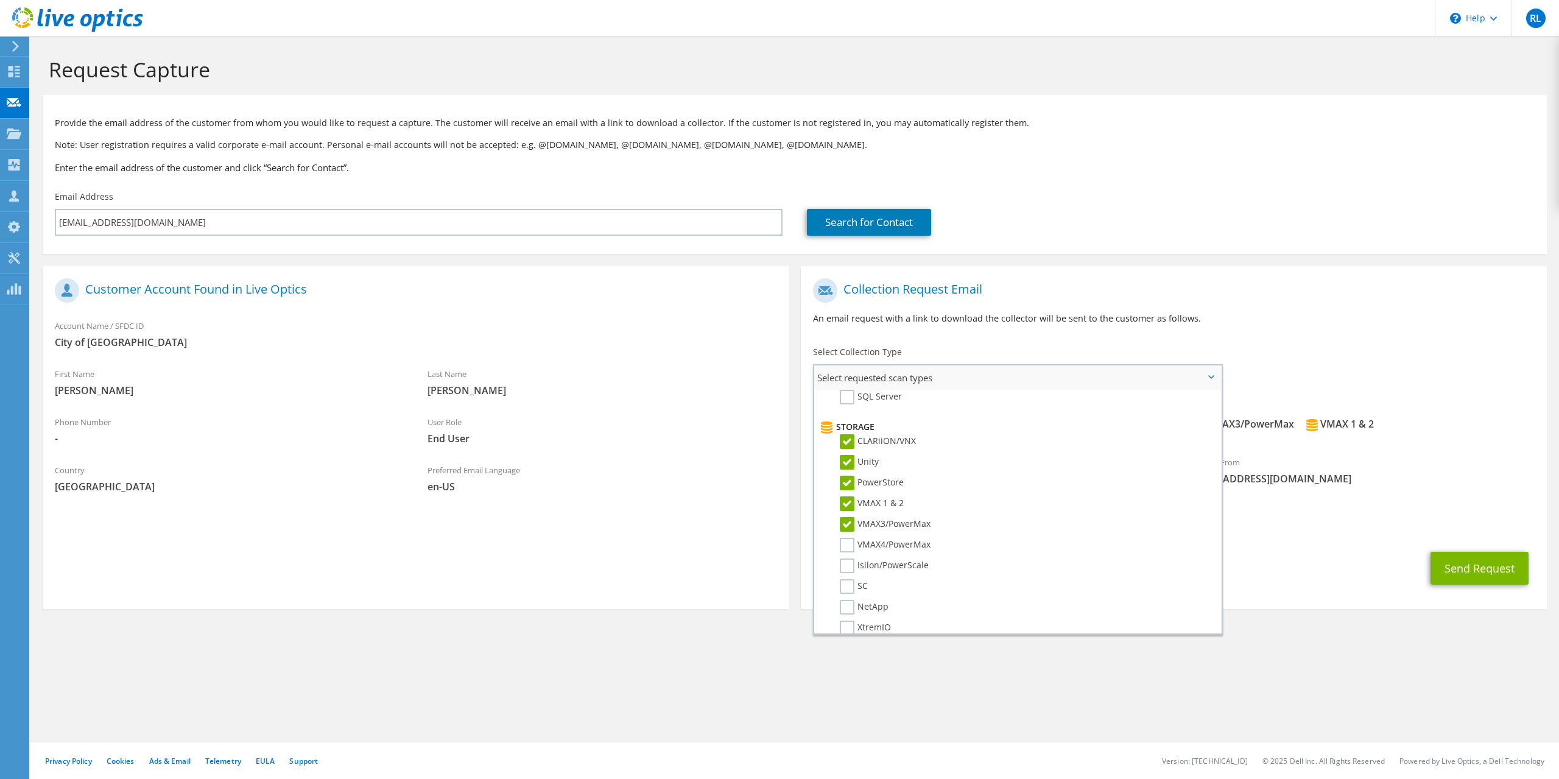
click at [0, 0] on input "VMAX 1 & 2" at bounding box center [0, 0] width 0 height 0
click at [847, 523] on label "VMAX3/PowerMax" at bounding box center [885, 524] width 91 height 15
click at [0, 0] on input "VMAX3/PowerMax" at bounding box center [0, 0] width 0 height 0
click at [843, 567] on label "Isilon/PowerScale" at bounding box center [884, 565] width 89 height 15
click at [0, 0] on input "Isilon/PowerScale" at bounding box center [0, 0] width 0 height 0
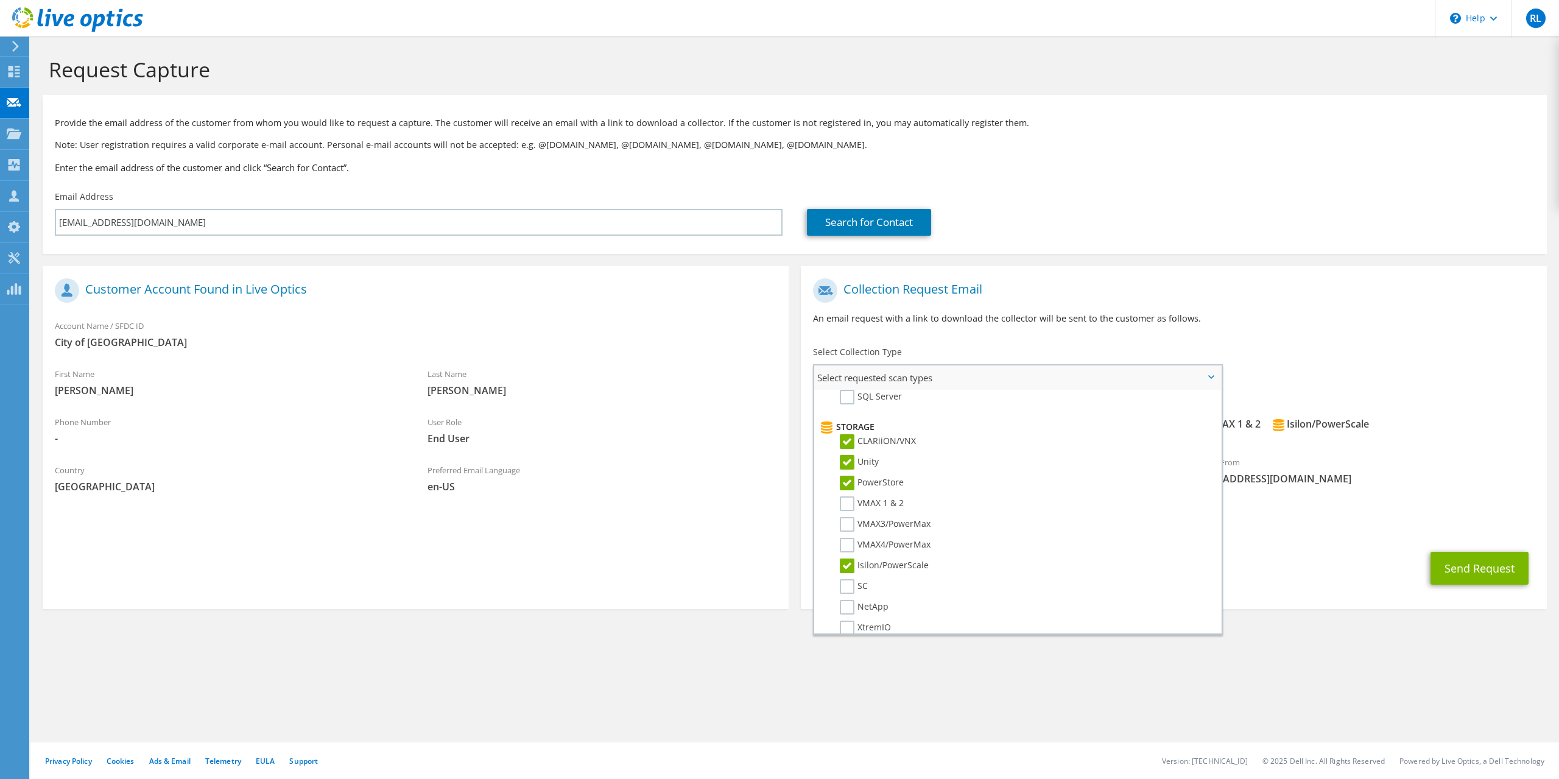
scroll to position [311, 0]
click at [854, 463] on label "SC" at bounding box center [854, 462] width 28 height 15
click at [0, 0] on input "SC" at bounding box center [0, 0] width 0 height 0
click at [850, 491] on li "NetApp" at bounding box center [1016, 486] width 398 height 21
click at [850, 488] on label "NetApp" at bounding box center [864, 483] width 49 height 15
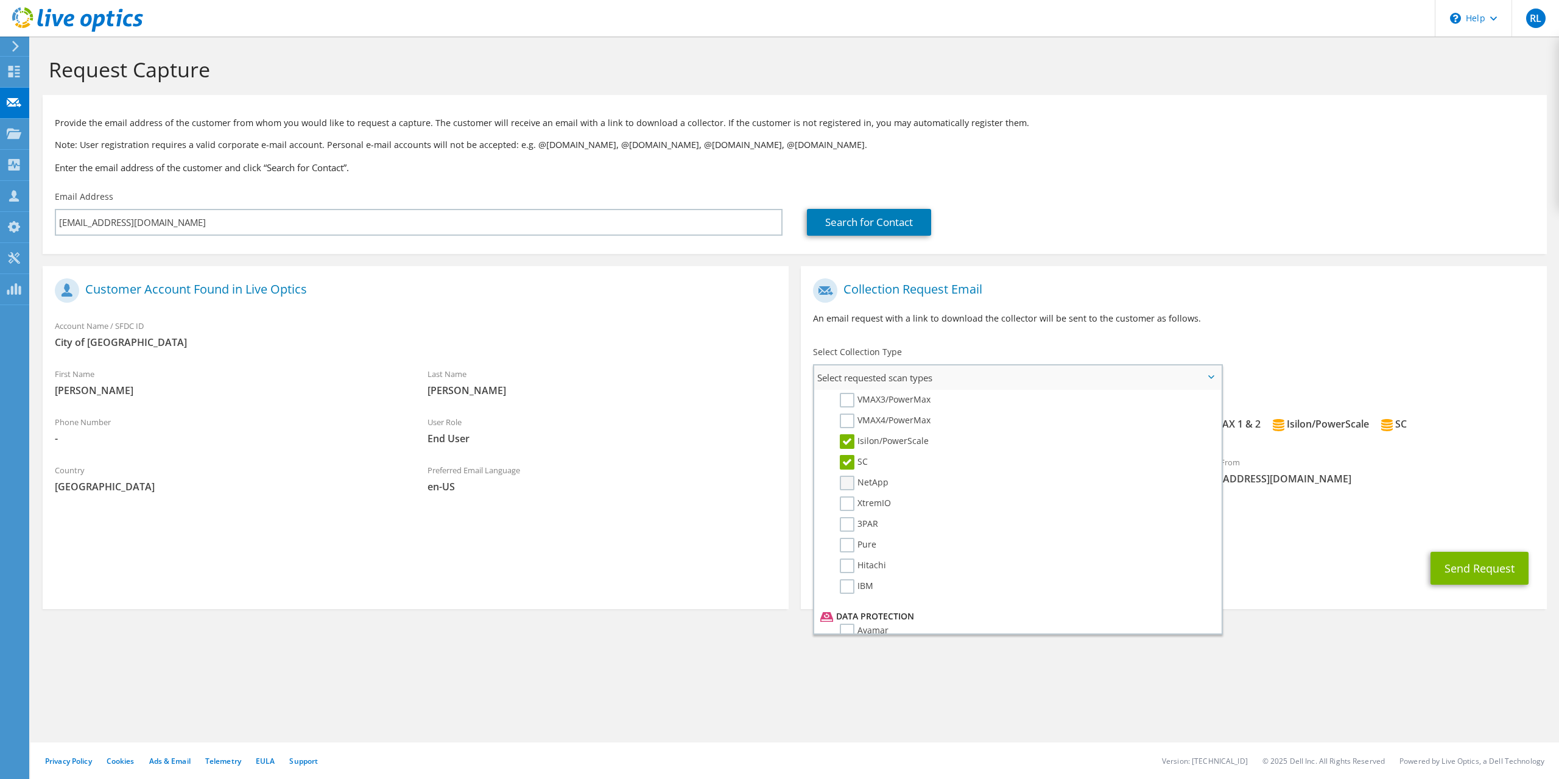
click at [0, 0] on input "NetApp" at bounding box center [0, 0] width 0 height 0
click at [848, 517] on li "XtremIO" at bounding box center [1016, 506] width 398 height 21
click at [850, 500] on label "XtremIO" at bounding box center [865, 503] width 51 height 15
click at [853, 504] on label "XtremIO" at bounding box center [865, 503] width 51 height 15
click at [0, 0] on input "XtremIO" at bounding box center [0, 0] width 0 height 0
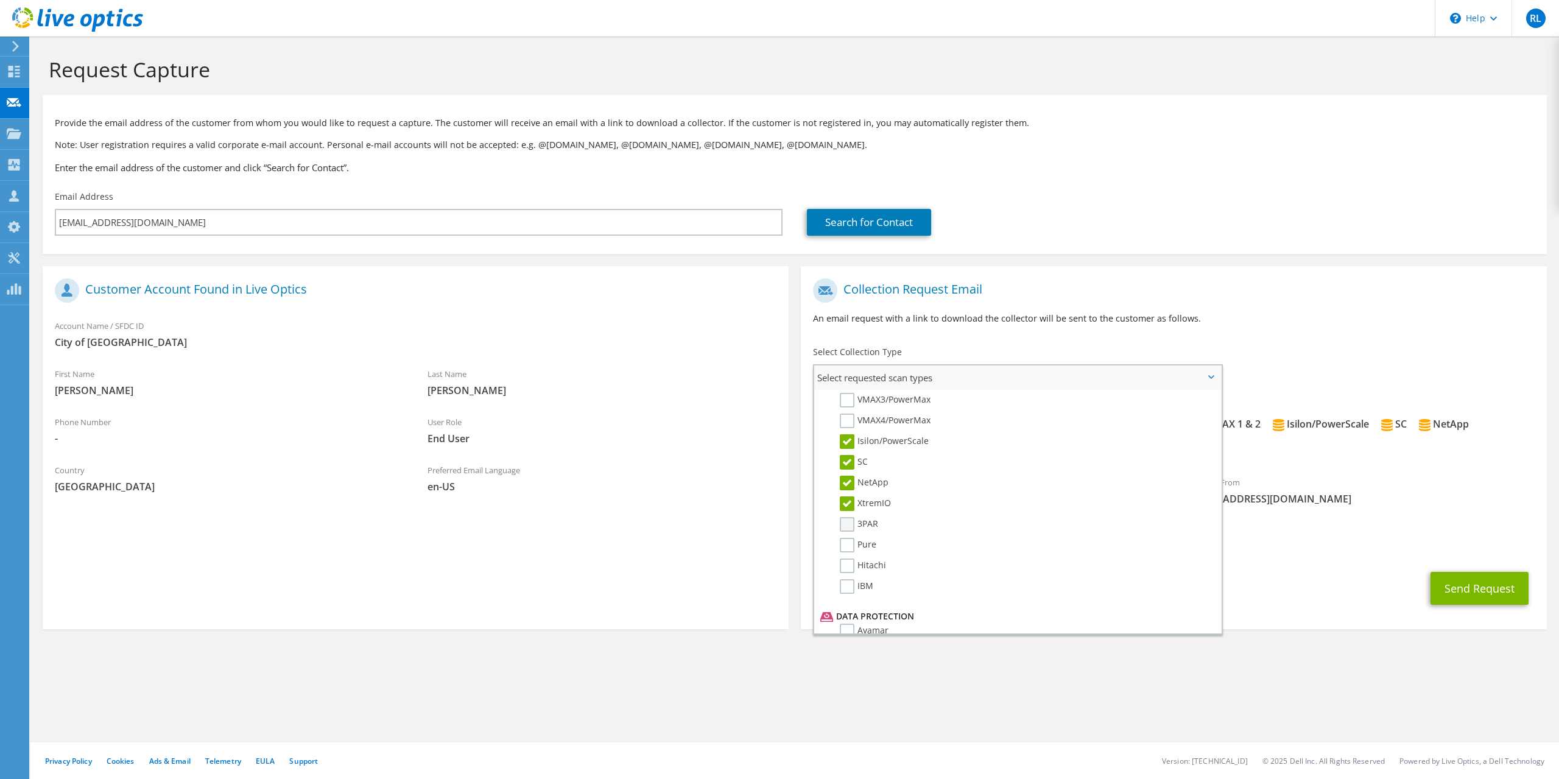
click at [848, 526] on label "3PAR" at bounding box center [859, 524] width 38 height 15
click at [0, 0] on input "3PAR" at bounding box center [0, 0] width 0 height 0
drag, startPoint x: 845, startPoint y: 549, endPoint x: 843, endPoint y: 560, distance: 11.2
click at [845, 551] on label "Pure" at bounding box center [858, 545] width 37 height 15
click at [848, 559] on label "Hitachi" at bounding box center [863, 565] width 46 height 15
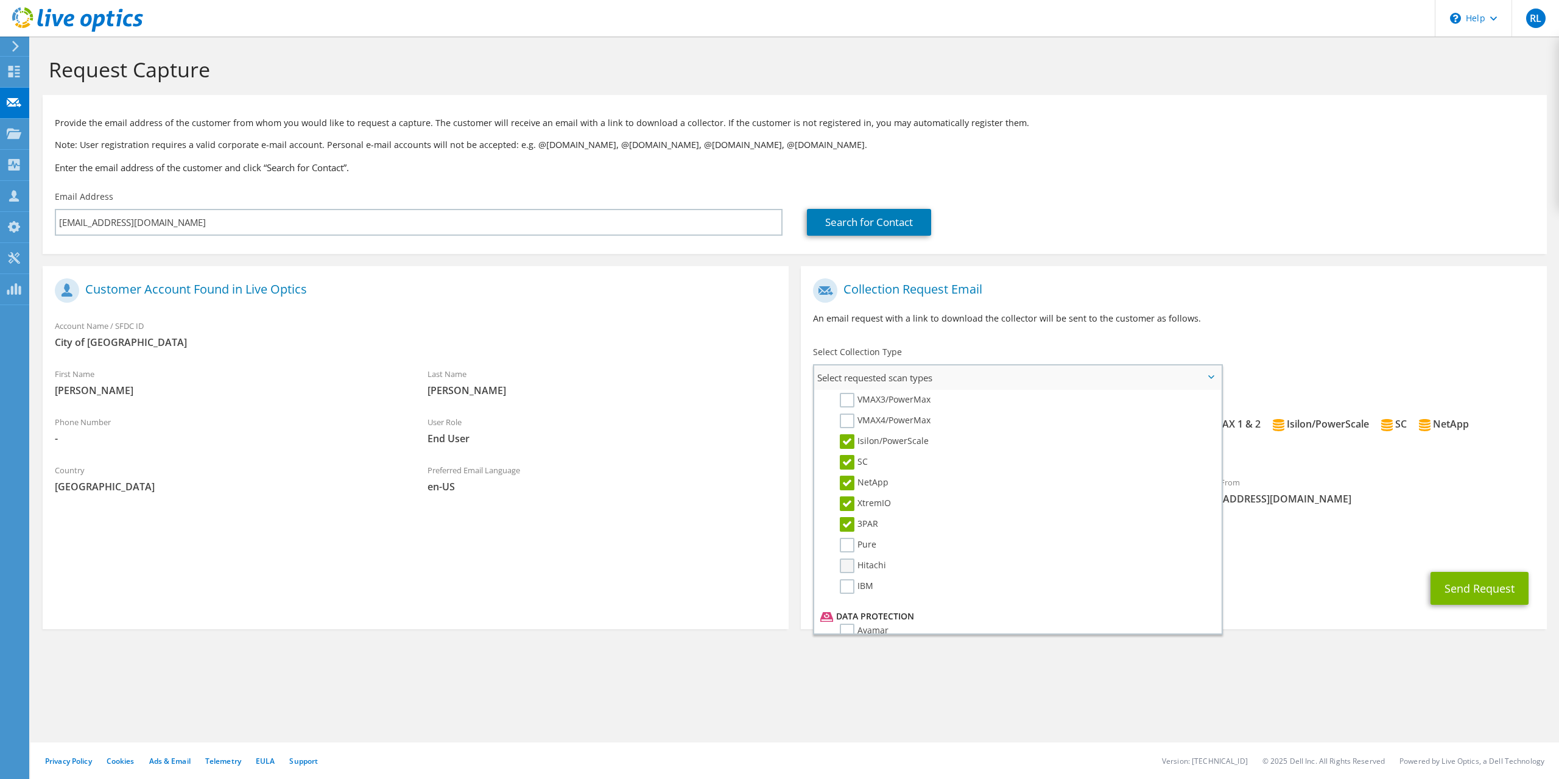
click at [0, 0] on input "Hitachi" at bounding box center [0, 0] width 0 height 0
click at [850, 546] on label "Pure" at bounding box center [858, 545] width 37 height 15
click at [0, 0] on input "Pure" at bounding box center [0, 0] width 0 height 0
click at [852, 592] on label "IBM" at bounding box center [856, 586] width 33 height 15
click at [0, 0] on input "IBM" at bounding box center [0, 0] width 0 height 0
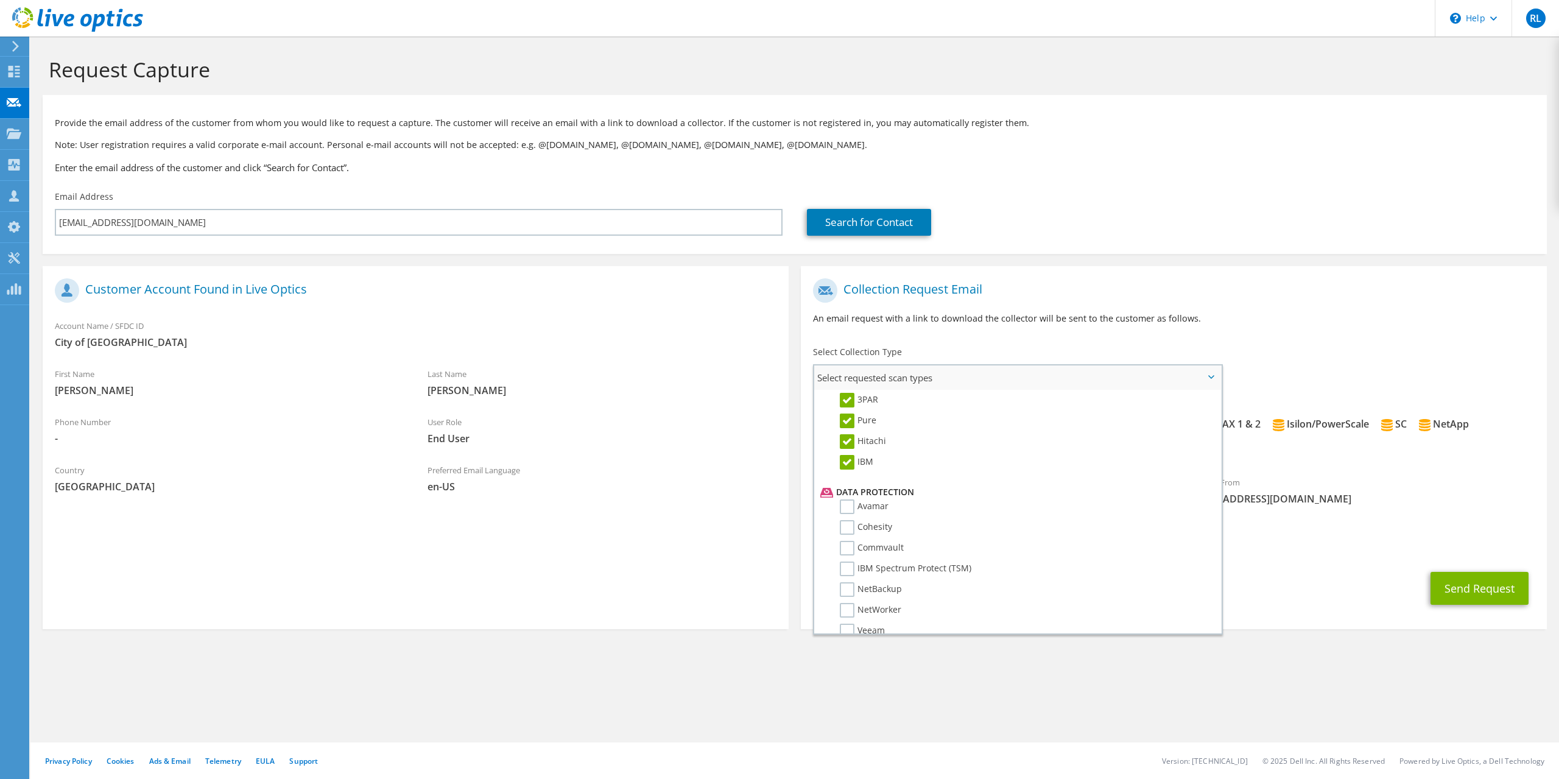
scroll to position [497, 0]
click at [847, 443] on label "Avamar" at bounding box center [864, 444] width 49 height 15
click at [0, 0] on input "Avamar" at bounding box center [0, 0] width 0 height 0
click at [853, 467] on label "Cohesity" at bounding box center [866, 465] width 52 height 15
click at [0, 0] on input "Cohesity" at bounding box center [0, 0] width 0 height 0
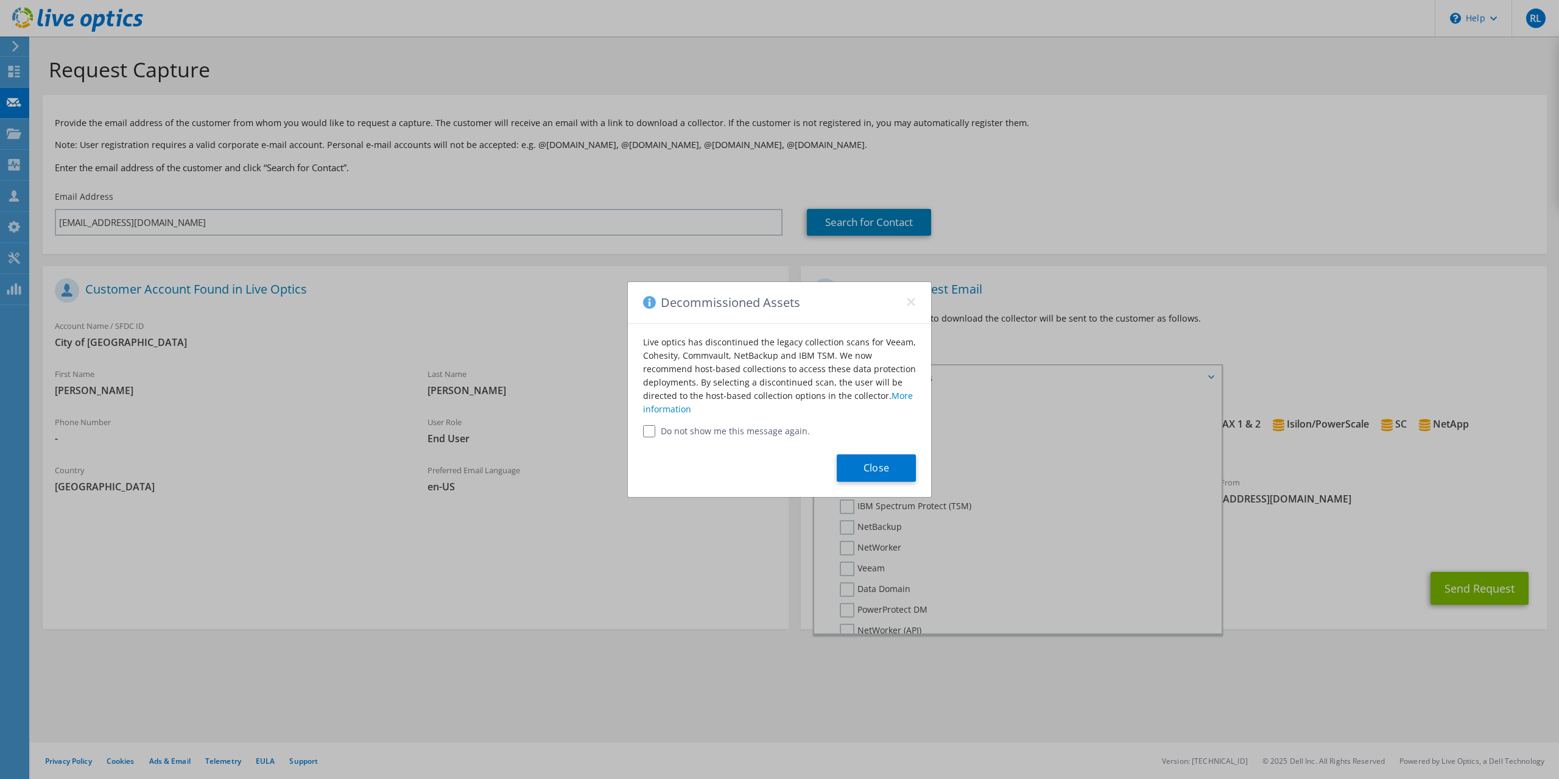
click at [840, 491] on div "Close" at bounding box center [779, 467] width 303 height 60
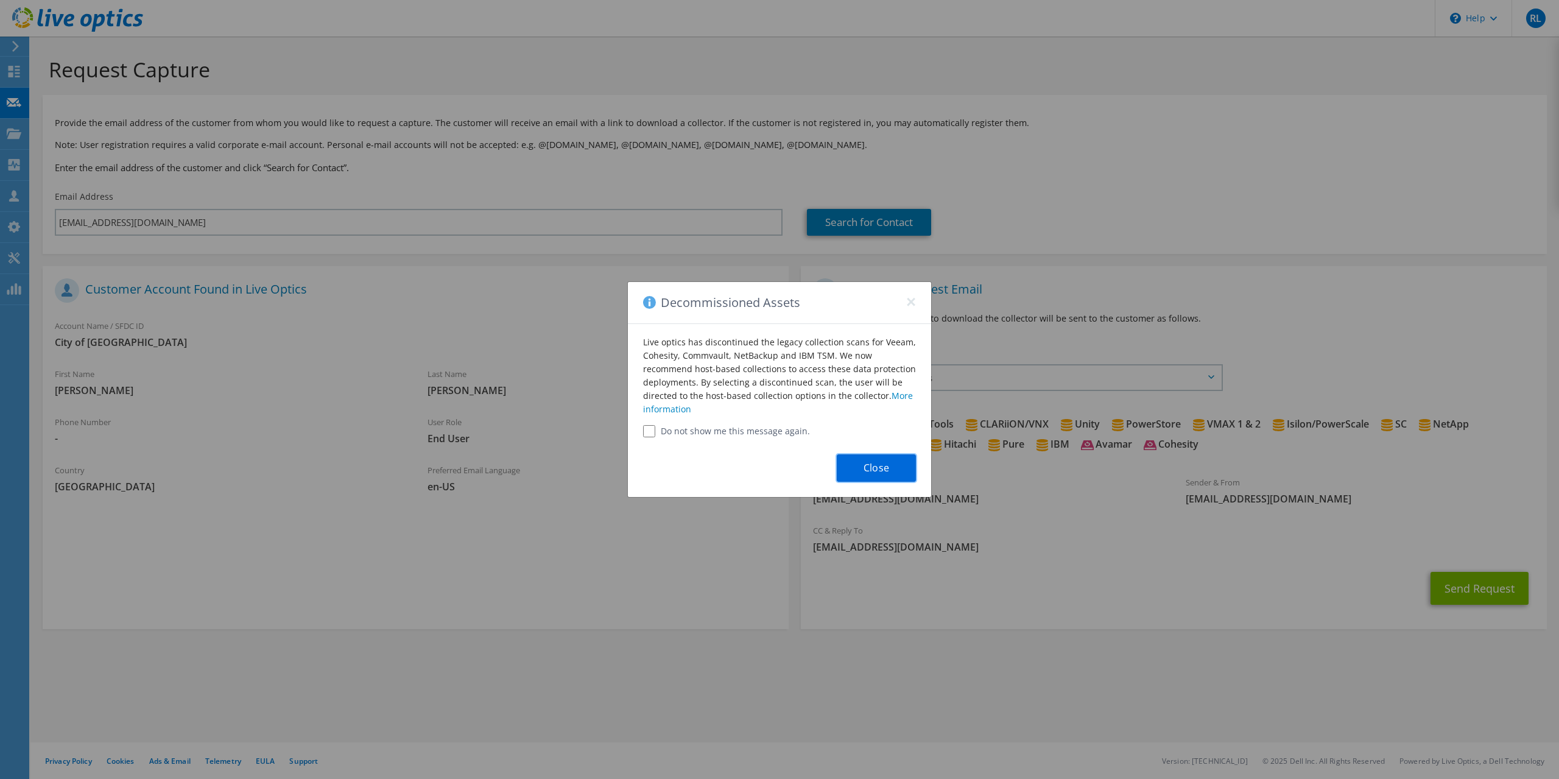
click at [849, 479] on button "Close" at bounding box center [876, 467] width 79 height 27
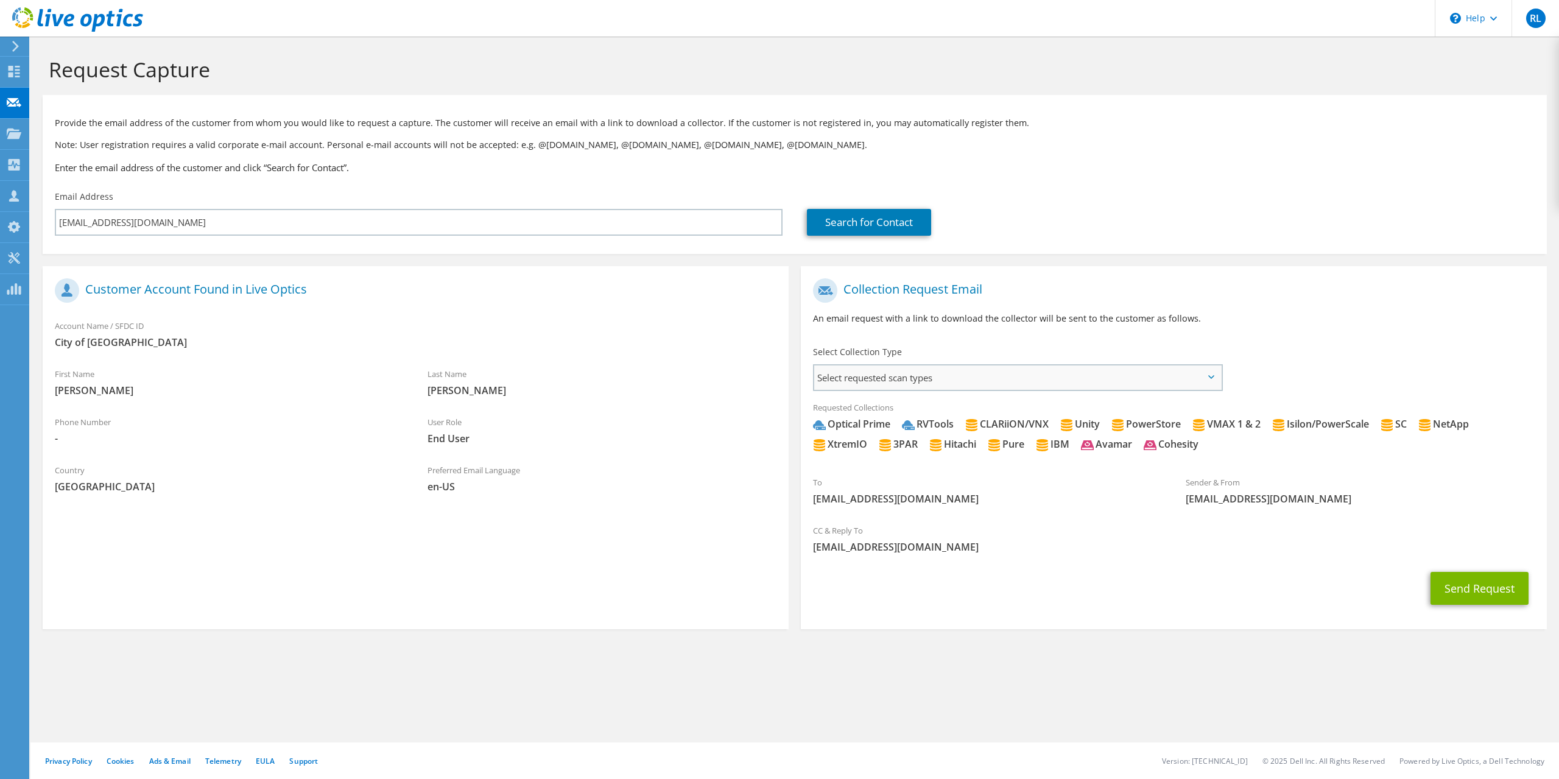
click at [993, 379] on span "Select requested scan types" at bounding box center [1017, 377] width 407 height 24
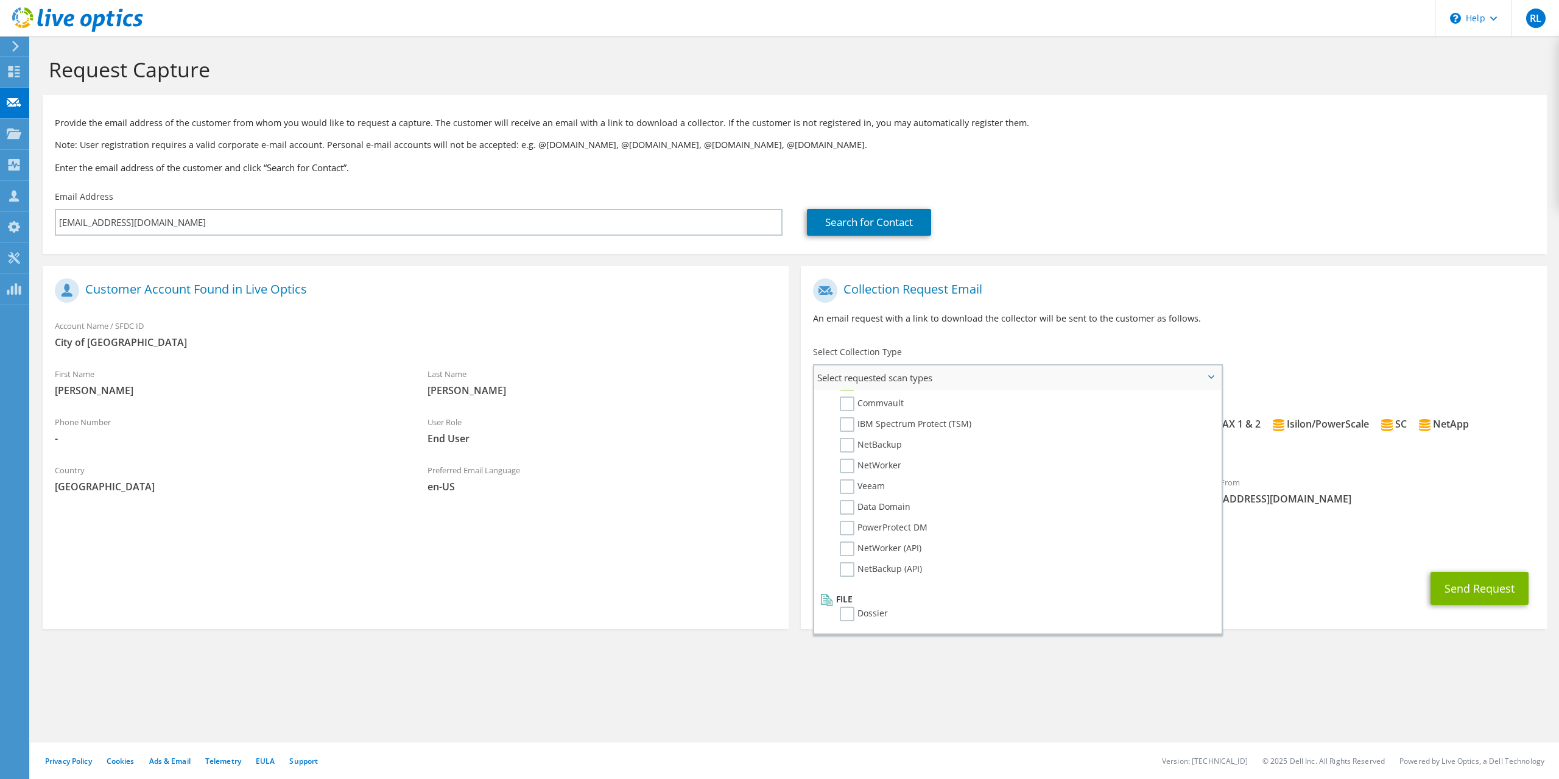
scroll to position [455, 0]
click at [849, 527] on label "Commvault" at bounding box center [872, 528] width 64 height 15
click at [0, 0] on input "Commvault" at bounding box center [0, 0] width 0 height 0
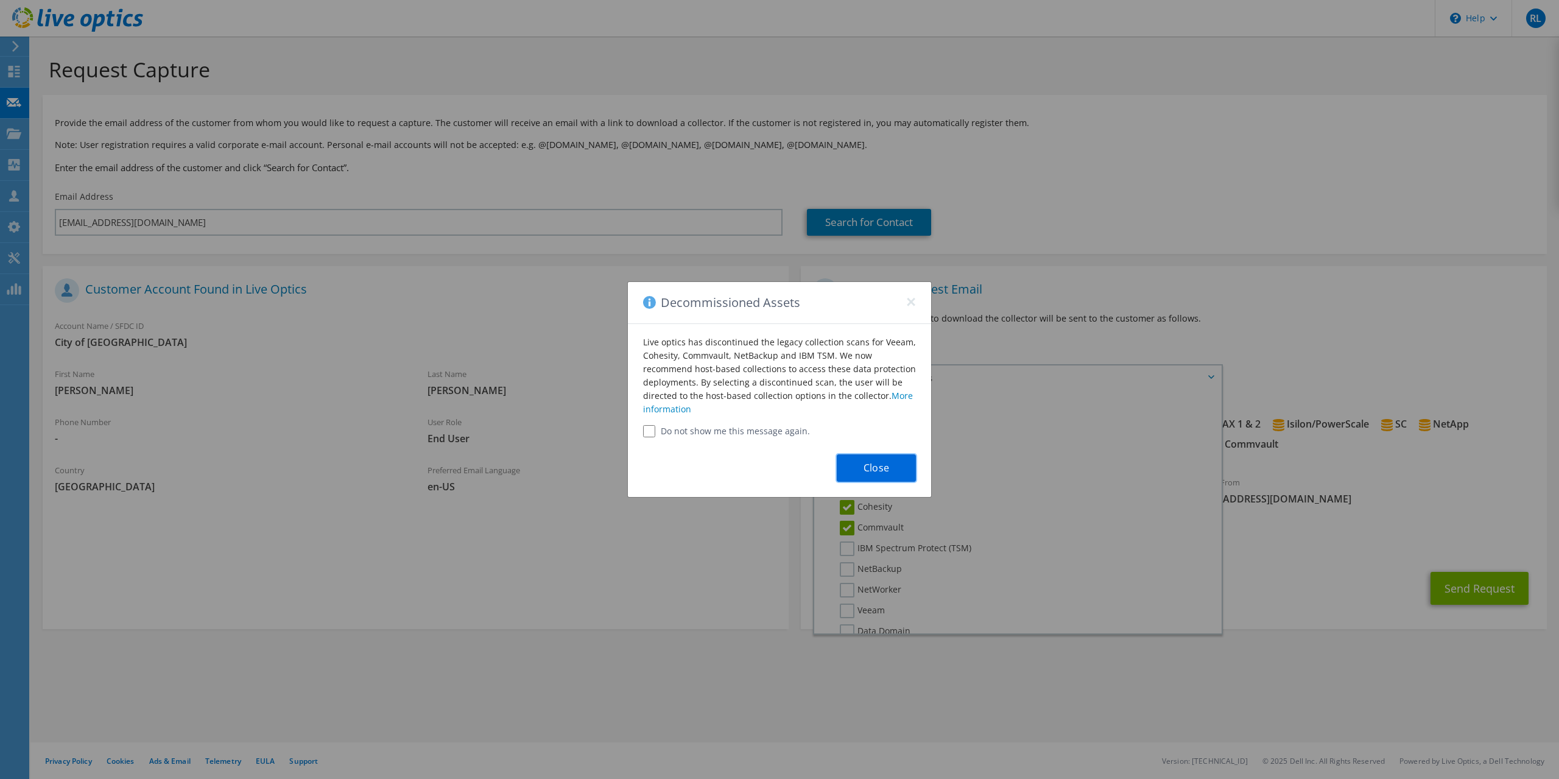
click at [878, 462] on button "Close" at bounding box center [876, 467] width 79 height 27
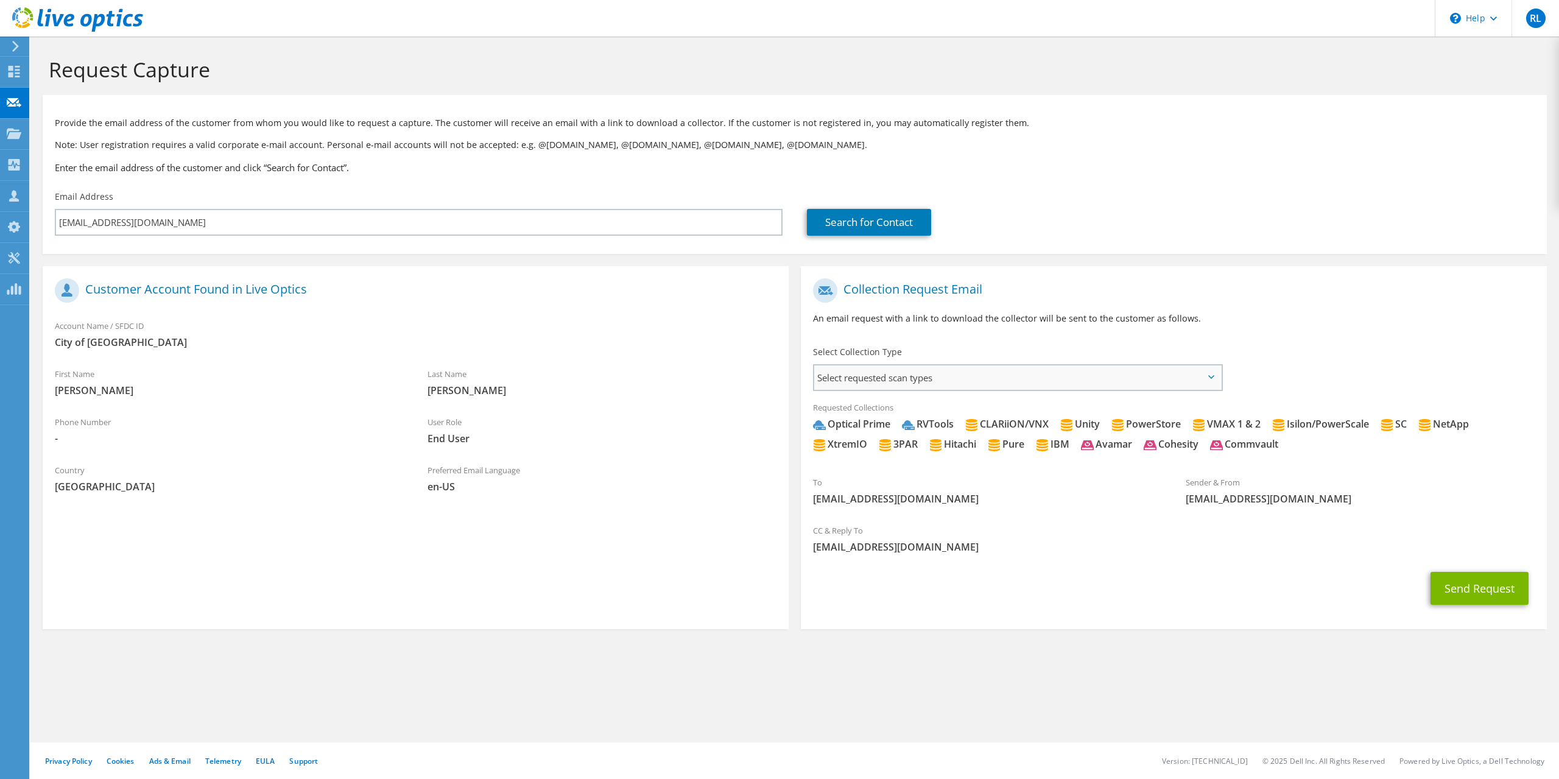
click at [878, 389] on span "Select requested scan types" at bounding box center [1017, 377] width 407 height 24
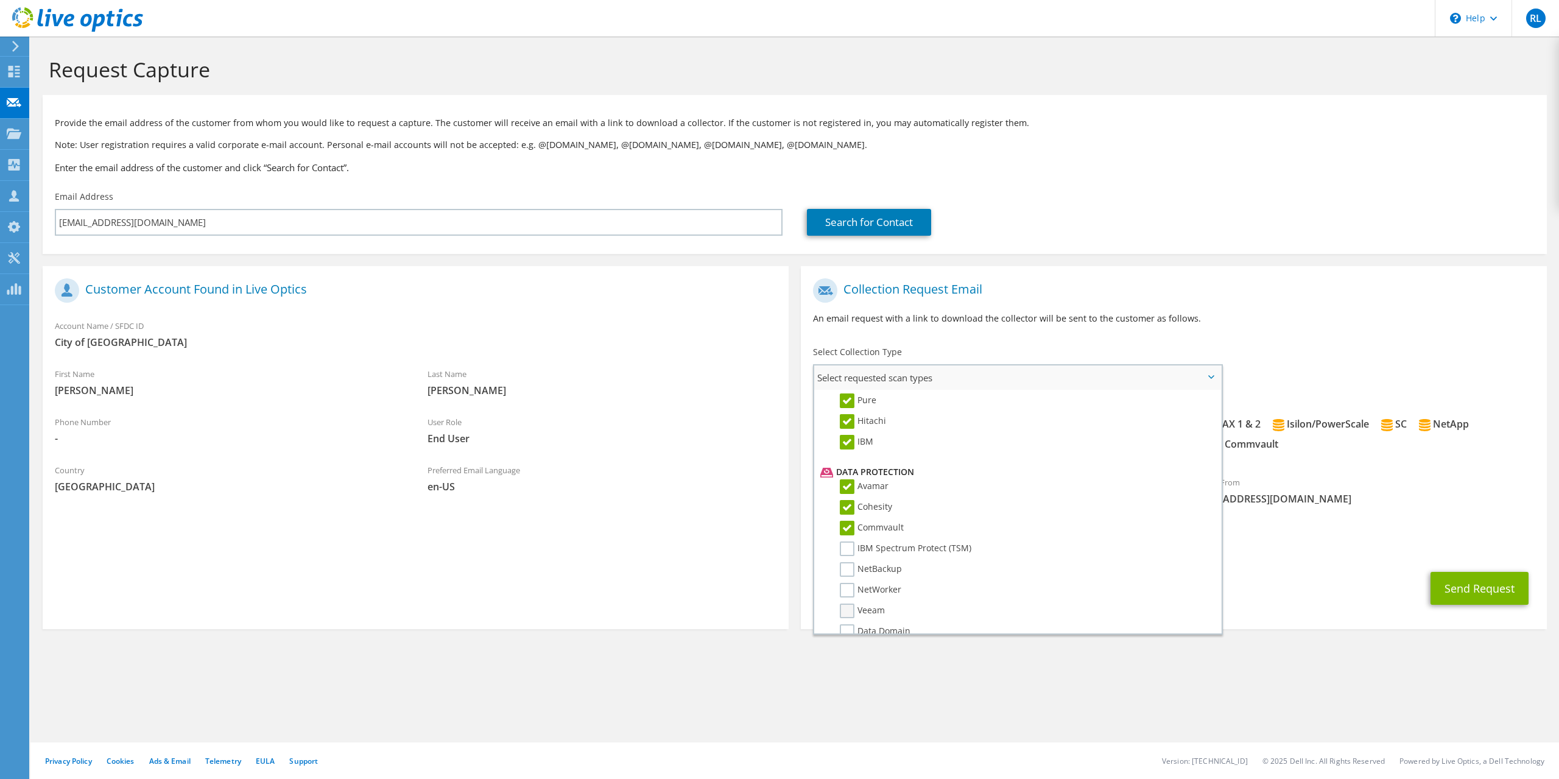
click at [849, 616] on label "Veeam" at bounding box center [862, 611] width 45 height 15
click at [0, 0] on input "Veeam" at bounding box center [0, 0] width 0 height 0
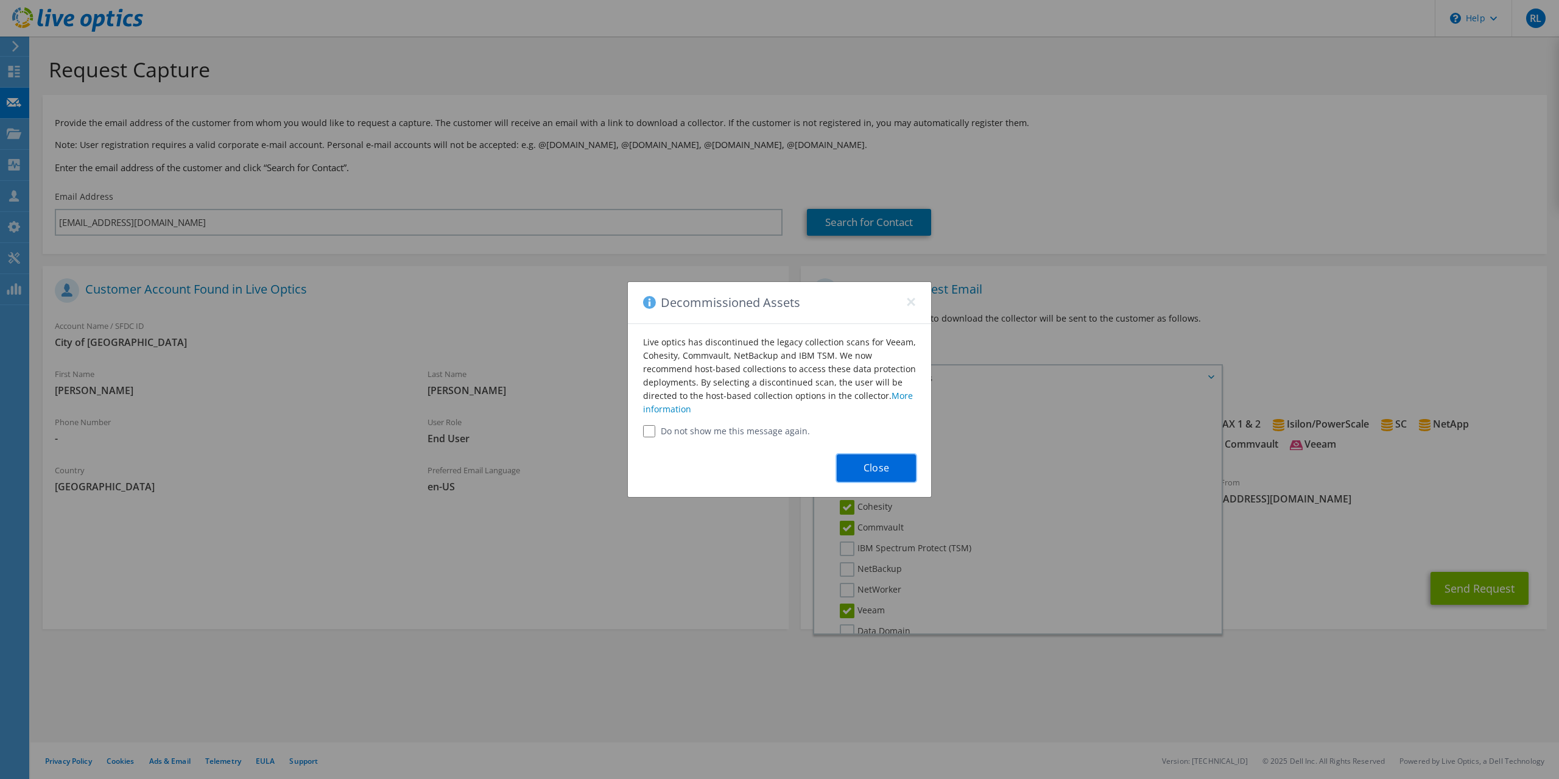
click at [859, 461] on button "Close" at bounding box center [876, 467] width 79 height 27
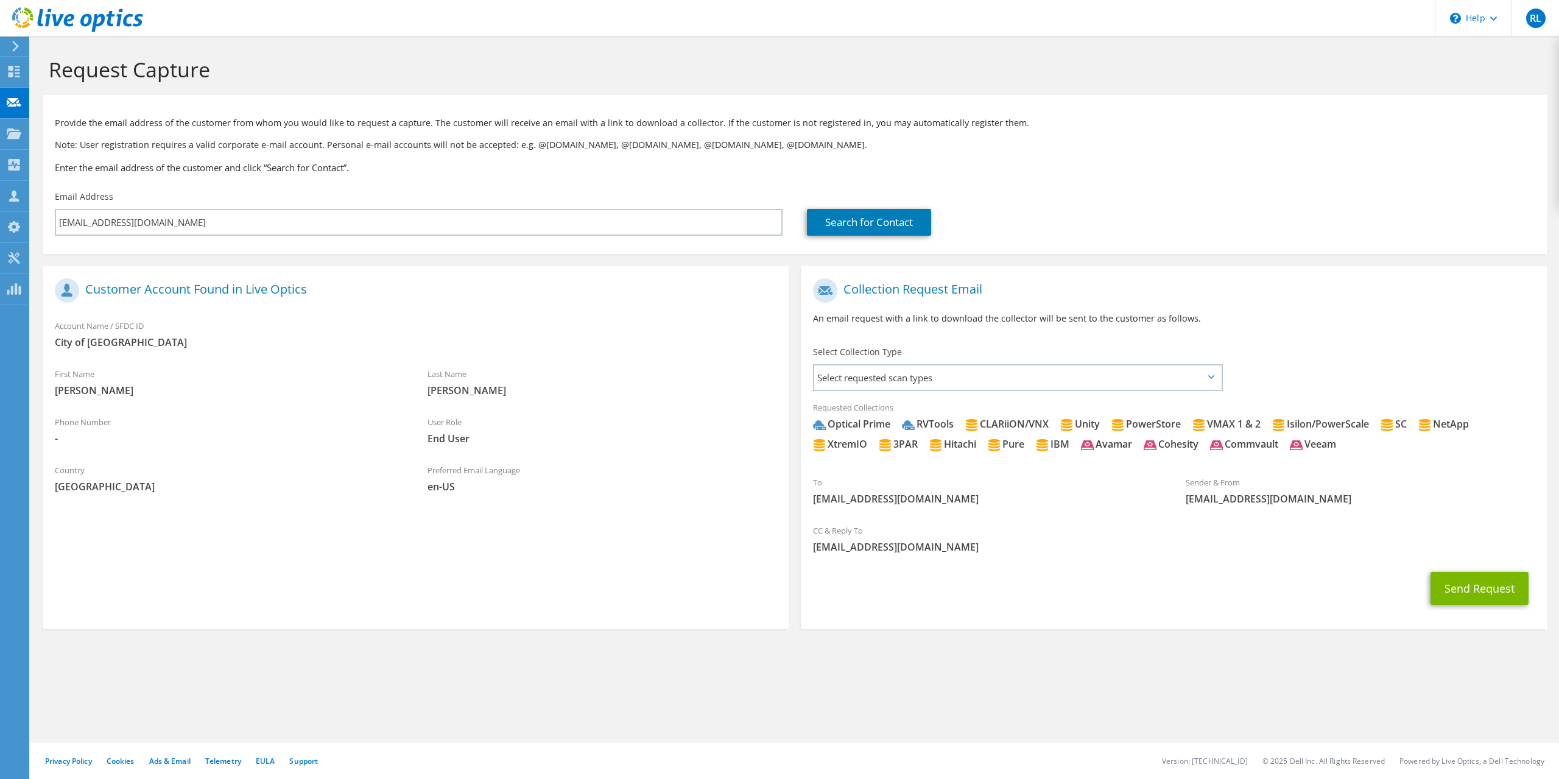
click at [896, 387] on span "Select requested scan types" at bounding box center [1017, 377] width 407 height 24
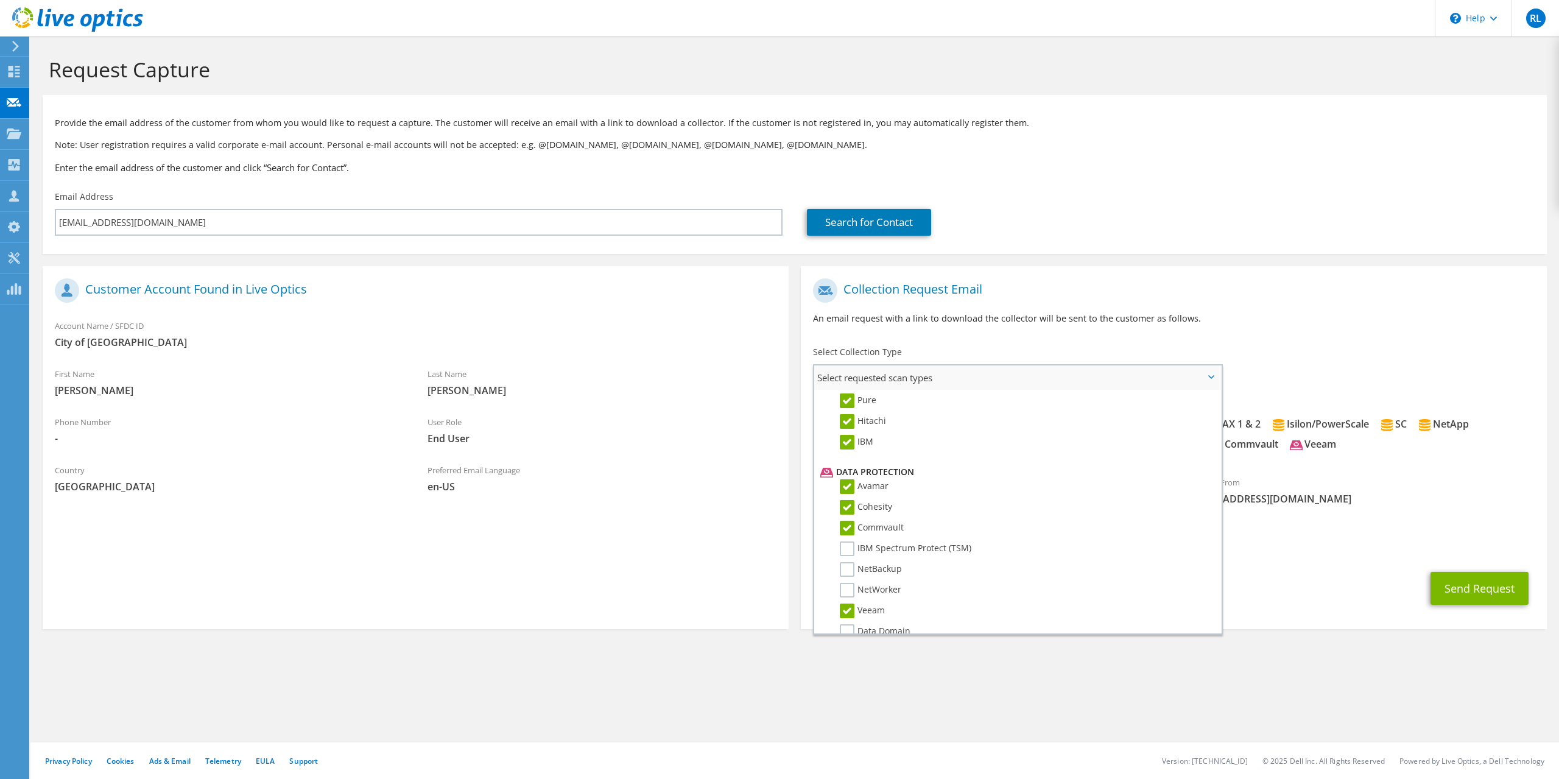
scroll to position [579, 0]
click at [849, 532] on label "PowerProtect DM" at bounding box center [884, 528] width 88 height 15
click at [0, 0] on input "PowerProtect DM" at bounding box center [0, 0] width 0 height 0
drag, startPoint x: 848, startPoint y: 571, endPoint x: 848, endPoint y: 565, distance: 6.7
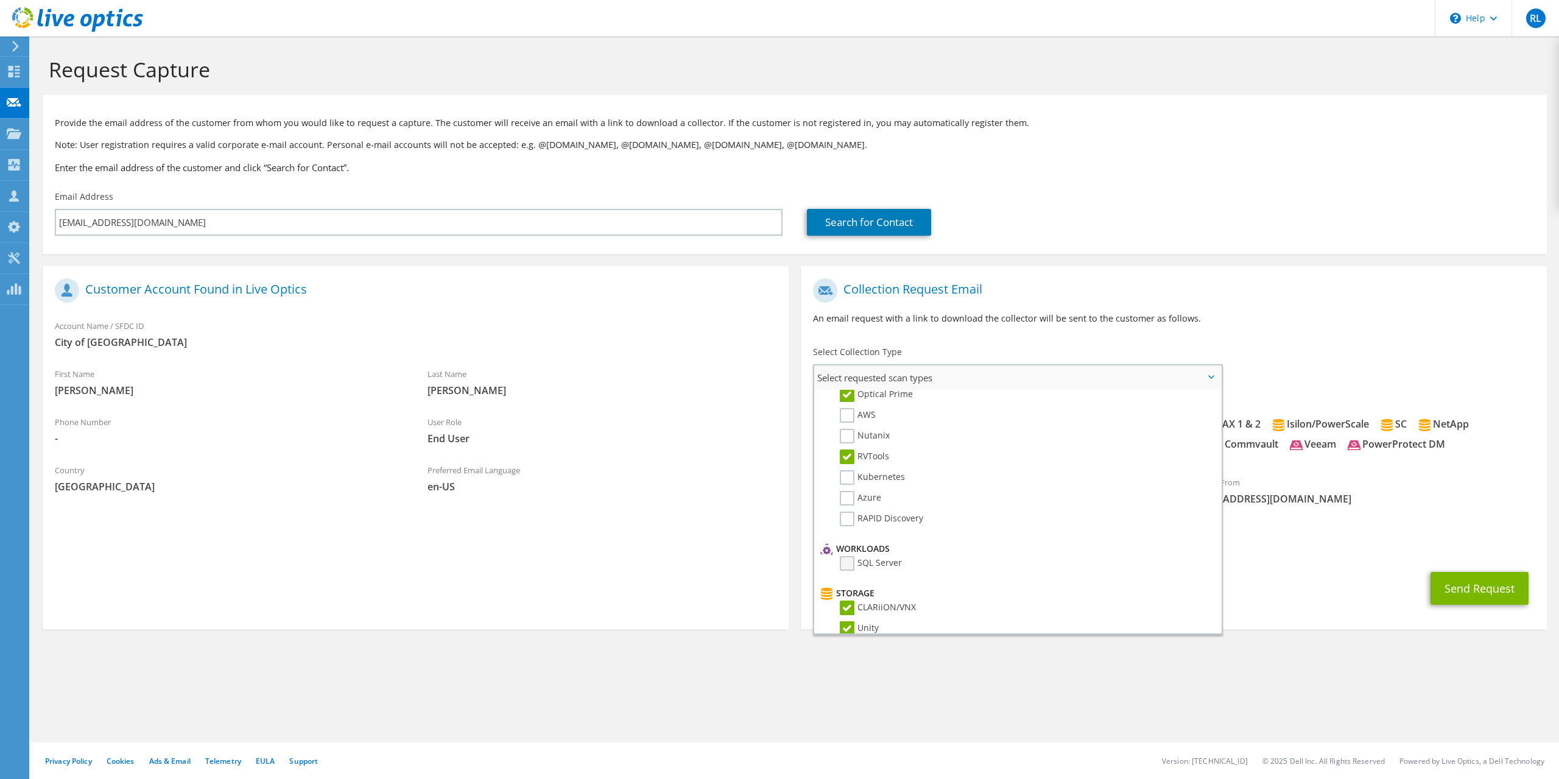
click at [848, 568] on li "SQL Server" at bounding box center [1016, 566] width 398 height 21
click at [848, 563] on label "SQL Server" at bounding box center [871, 563] width 62 height 15
click at [0, 0] on input "SQL Server" at bounding box center [0, 0] width 0 height 0
click at [853, 458] on label "Nutanix" at bounding box center [865, 456] width 50 height 15
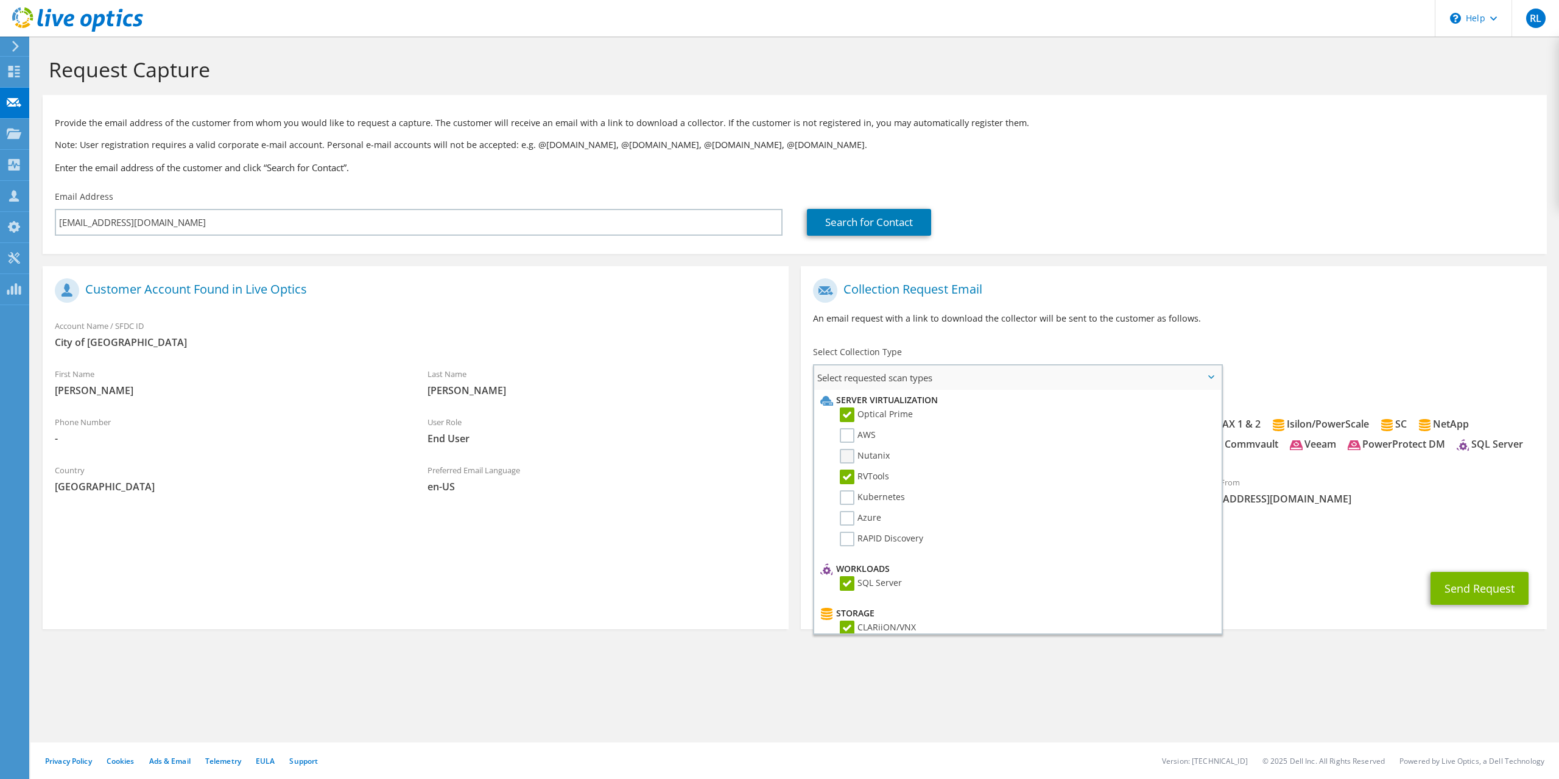
click at [0, 0] on input "Nutanix" at bounding box center [0, 0] width 0 height 0
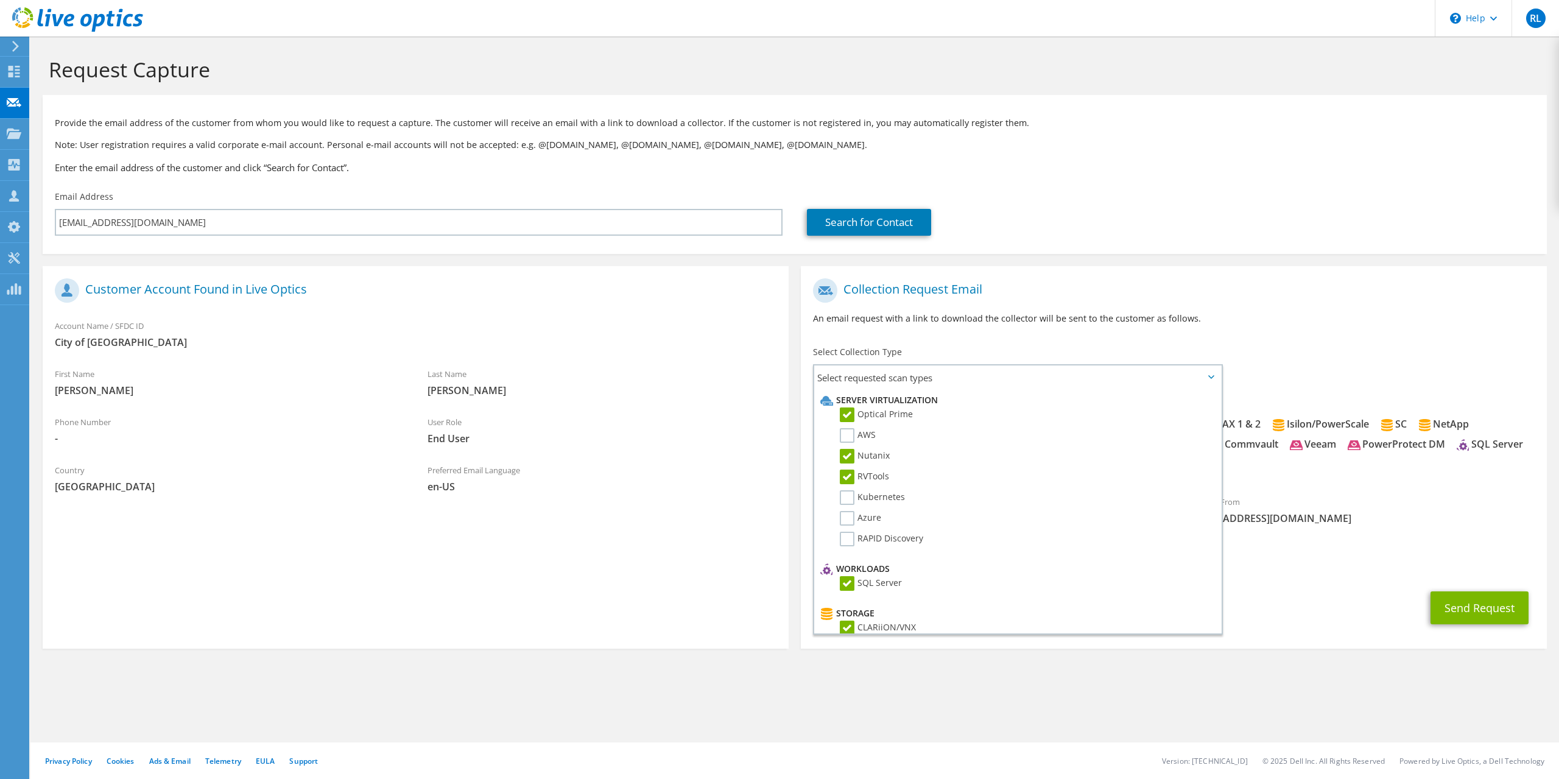
click at [1033, 351] on div "Select Collection Type Select requested scan types Server Virtualization Optica…" at bounding box center [1018, 367] width 411 height 43
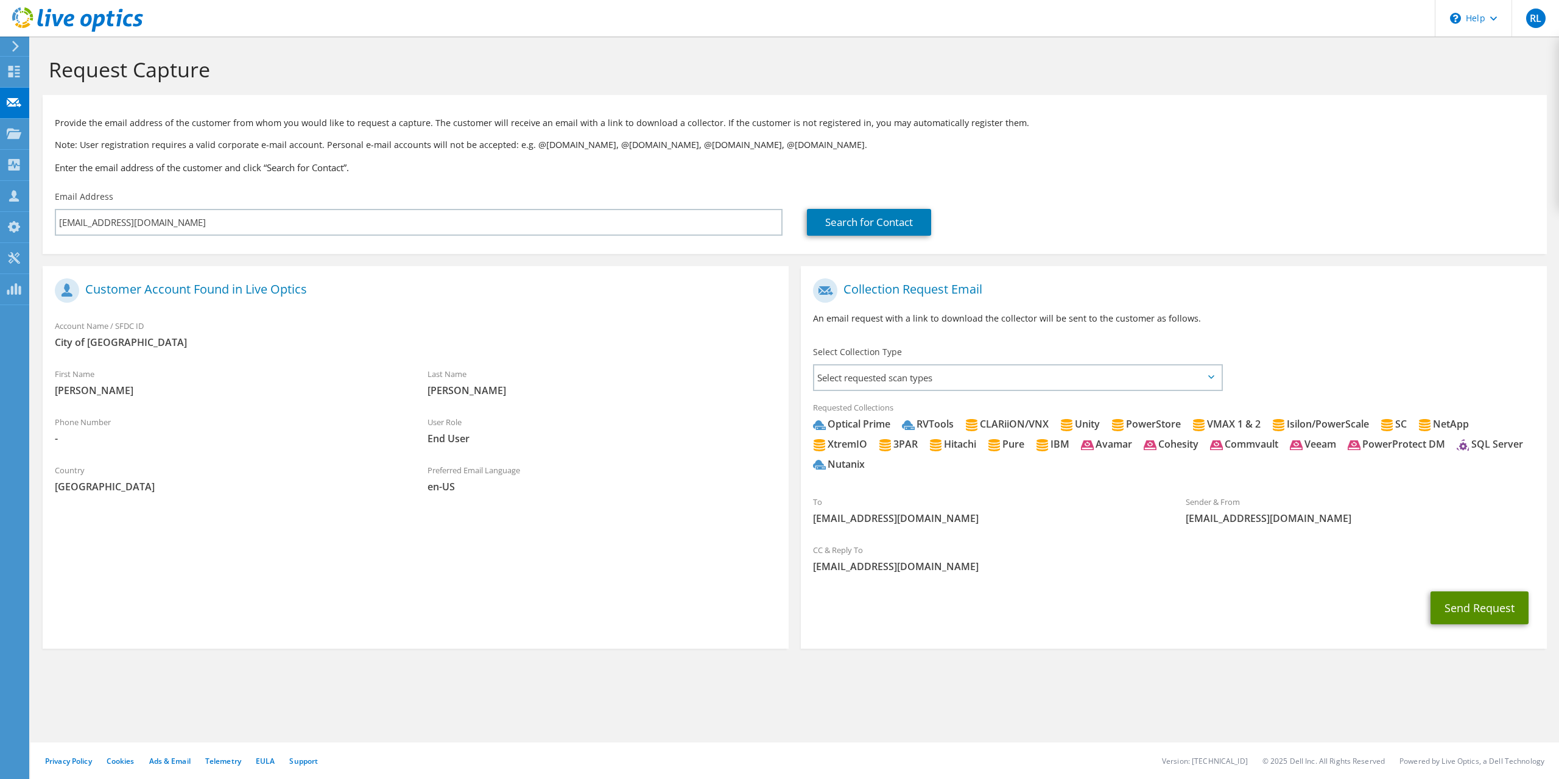
click at [1487, 609] on button "Send Request" at bounding box center [1480, 607] width 98 height 33
